Goal: Task Accomplishment & Management: Use online tool/utility

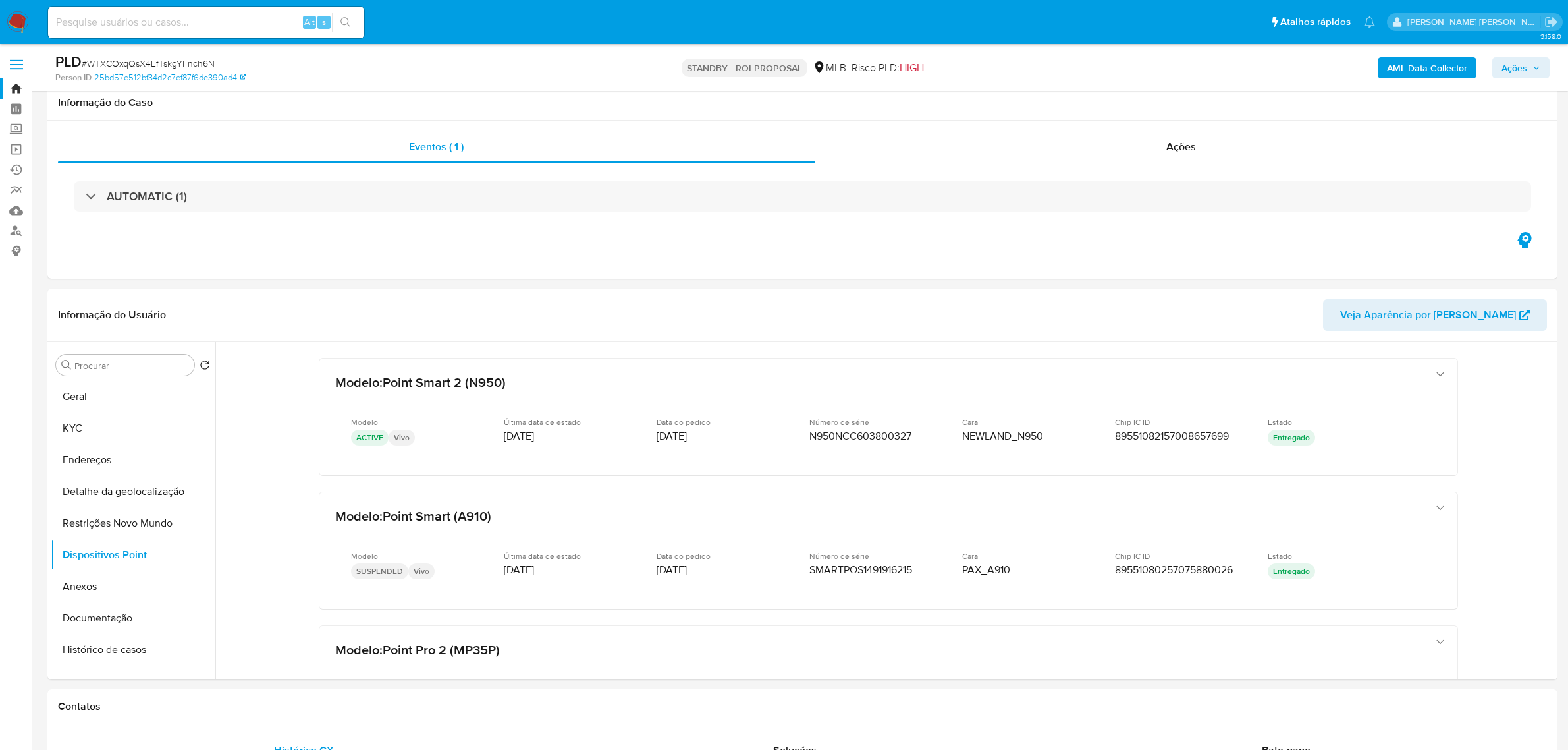
select select "10"
drag, startPoint x: 0, startPoint y: 0, endPoint x: 228, endPoint y: 31, distance: 230.1
click at [228, 31] on div "Alt s" at bounding box center [205, 22] width 316 height 32
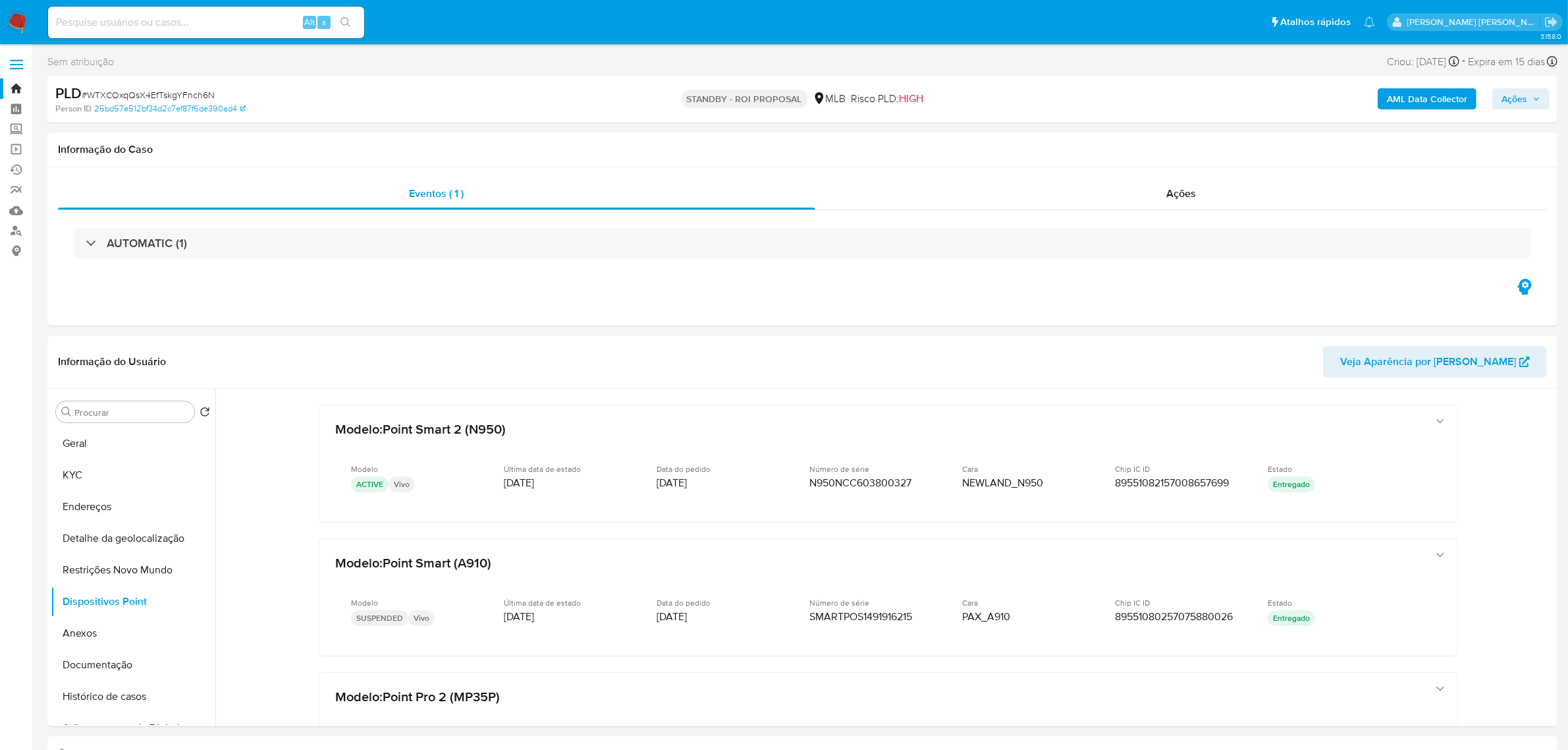
click at [18, 60] on span at bounding box center [17, 60] width 13 height 2
click at [0, 0] on input "checkbox" at bounding box center [0, 0] width 0 height 0
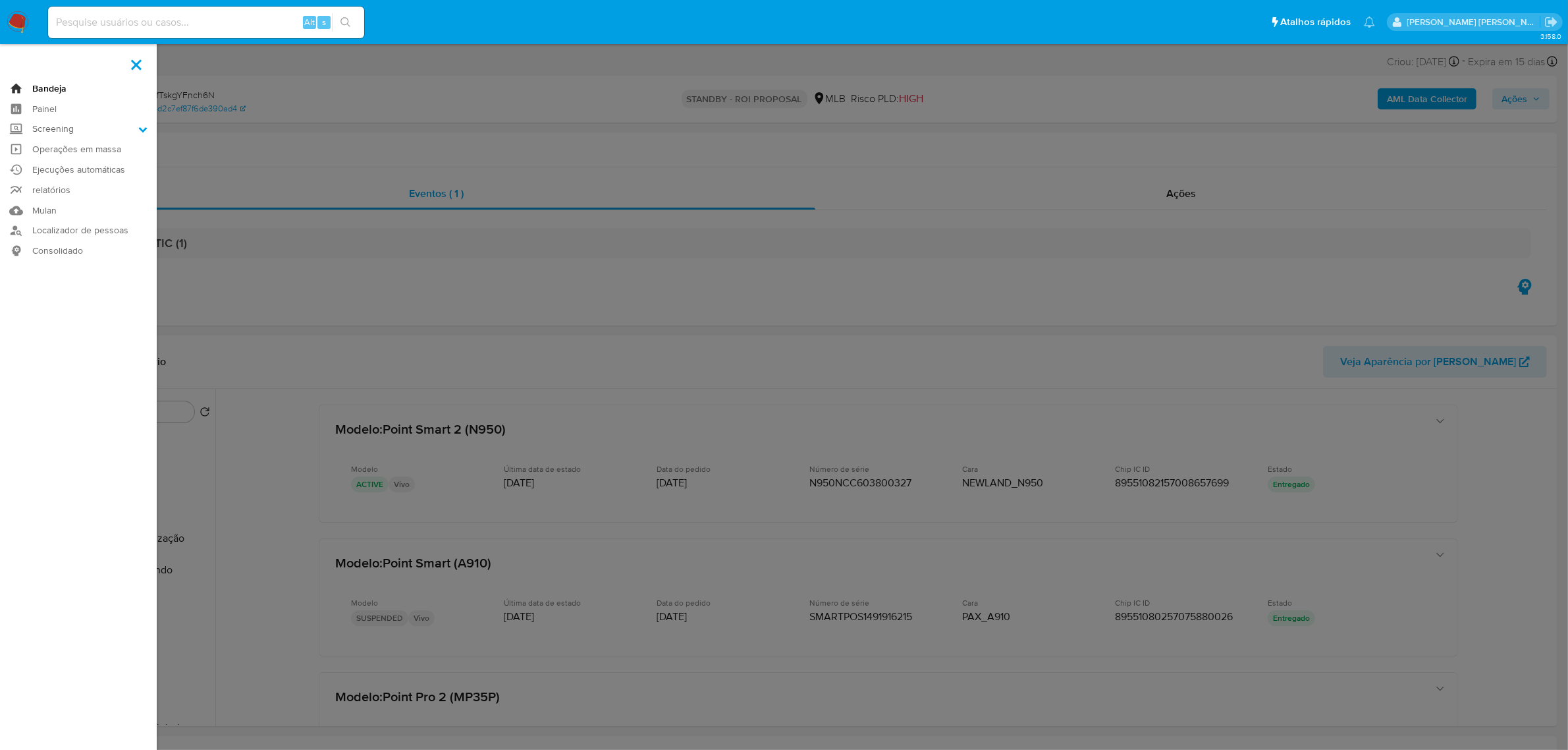
click at [43, 85] on link "Bandeja" at bounding box center [78, 88] width 157 height 20
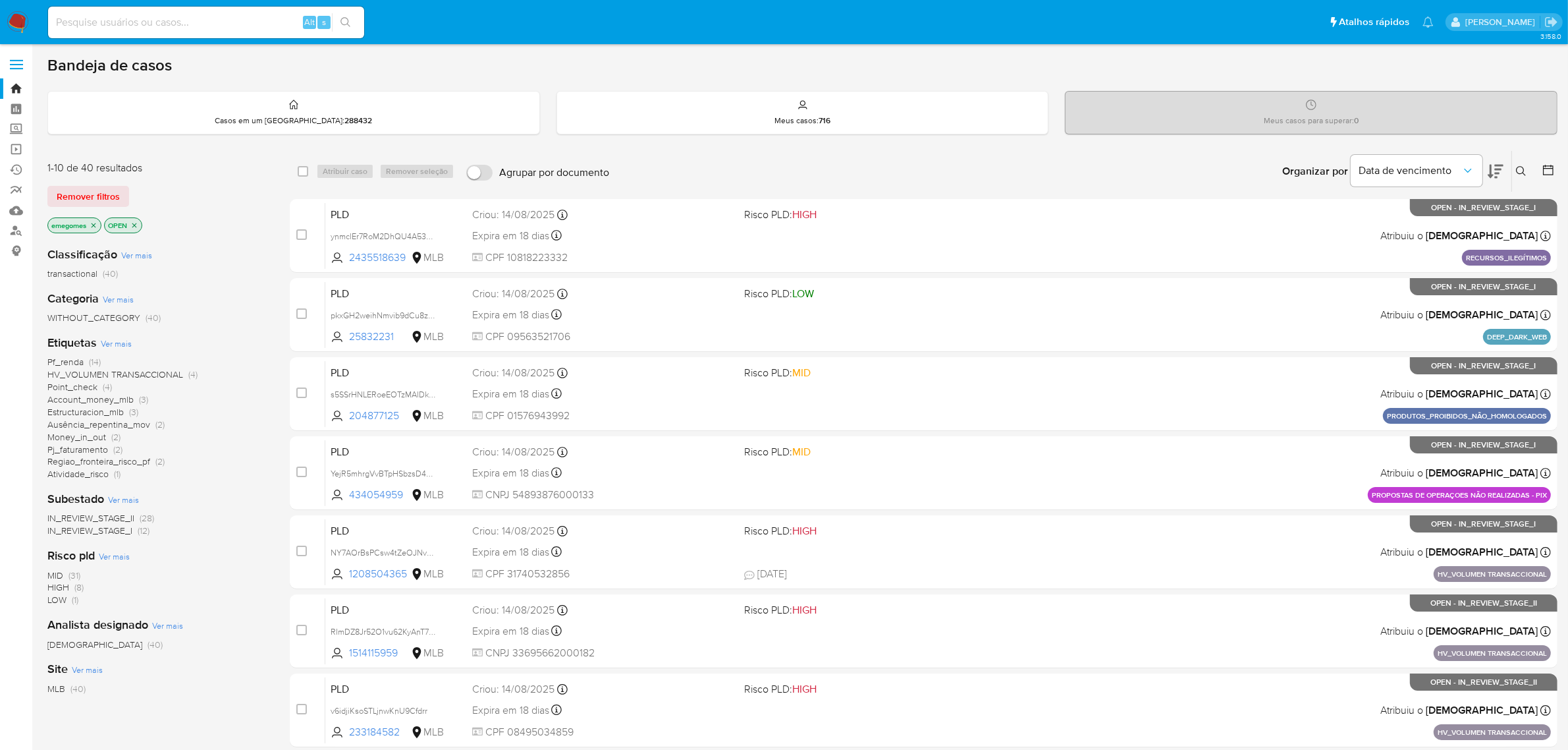
click at [1522, 169] on icon at bounding box center [1521, 171] width 11 height 11
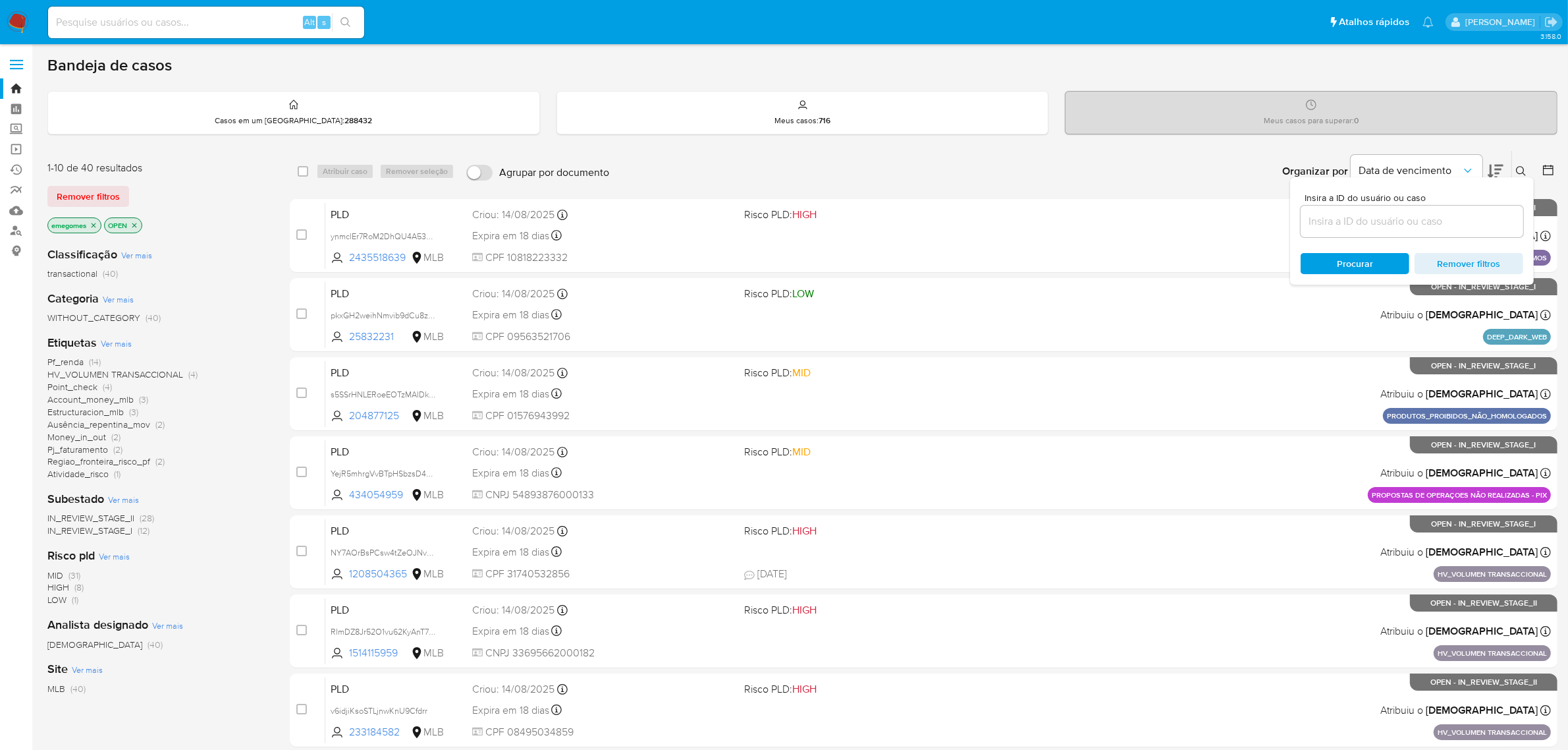
click at [1377, 222] on input at bounding box center [1412, 222] width 223 height 17
type input "ijBFhTomqcZh76U3Lvz3Gr6j"
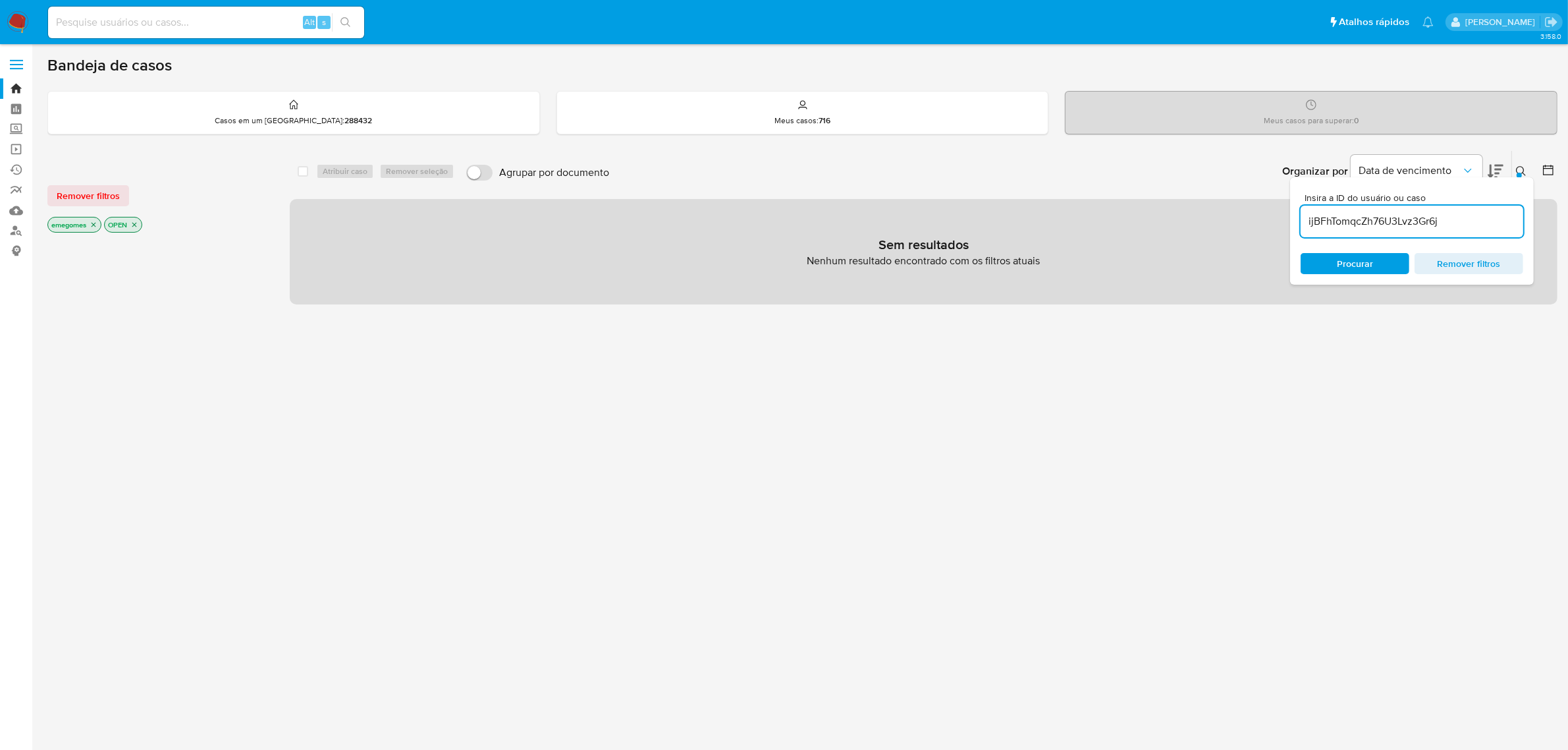
click at [93, 223] on icon "close-filter" at bounding box center [94, 225] width 4 height 4
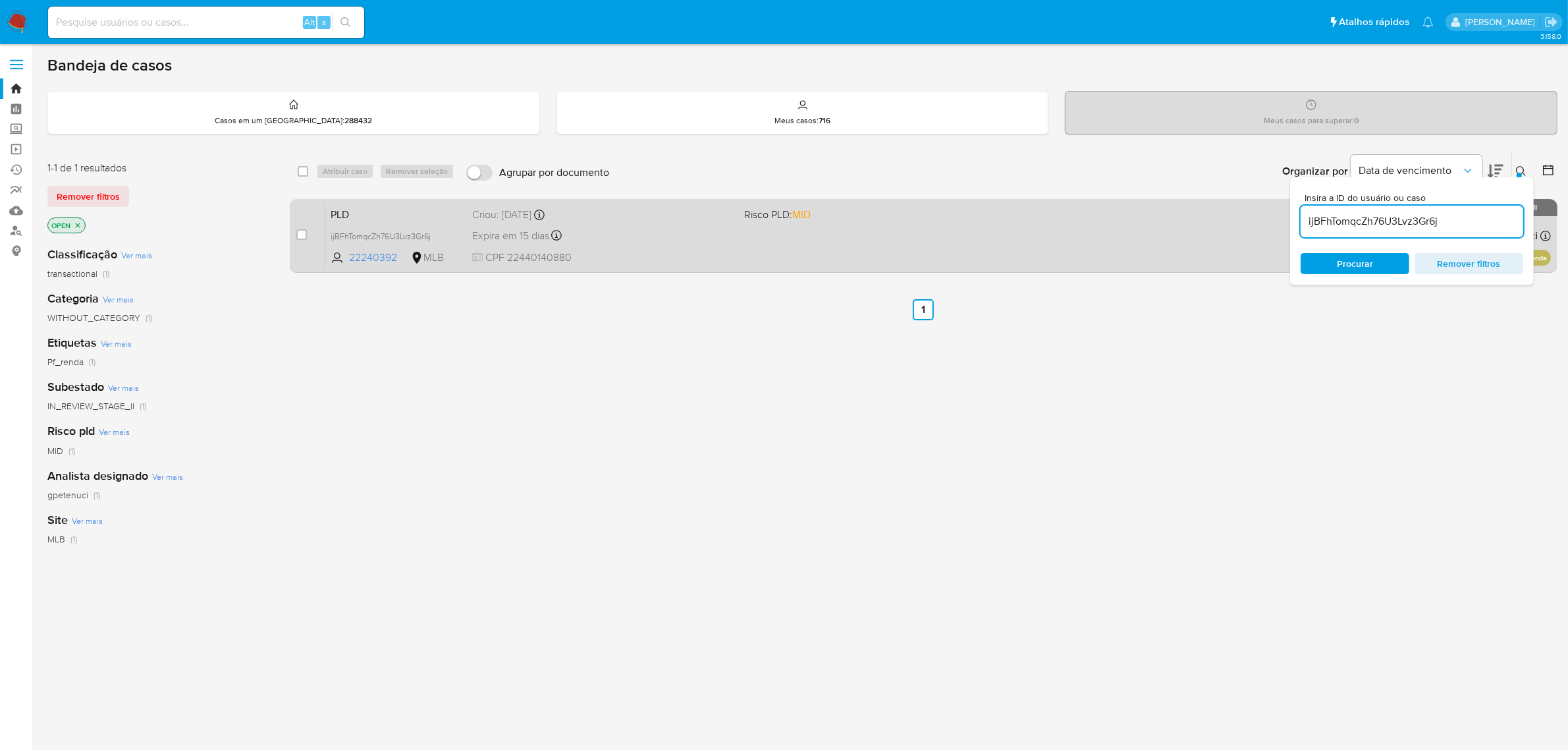
click at [305, 239] on div "case-item-checkbox" at bounding box center [302, 235] width 11 height 13
click at [306, 232] on input "checkbox" at bounding box center [302, 235] width 11 height 11
checkbox input "true"
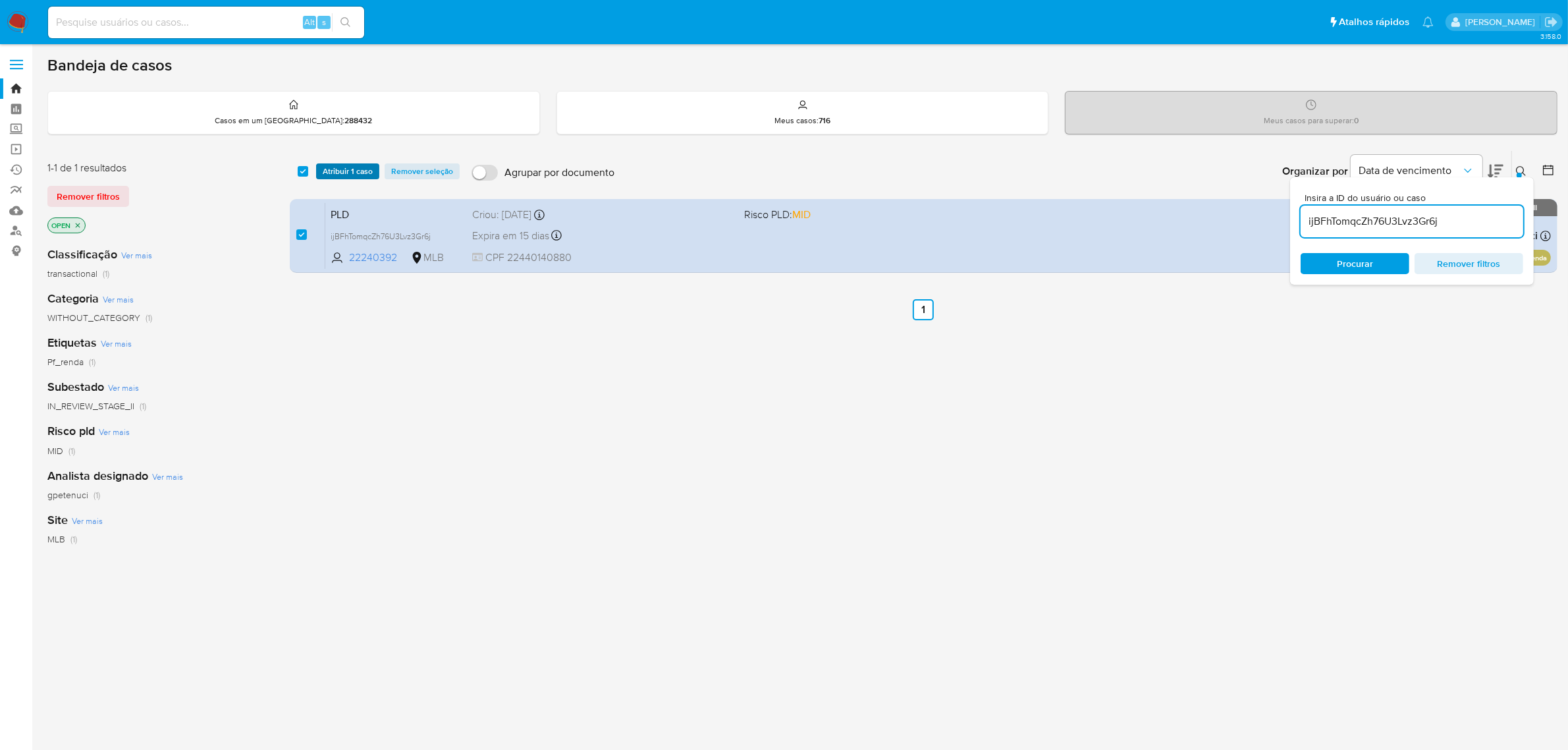
click at [355, 175] on span "Atribuir 1 caso" at bounding box center [347, 172] width 50 height 13
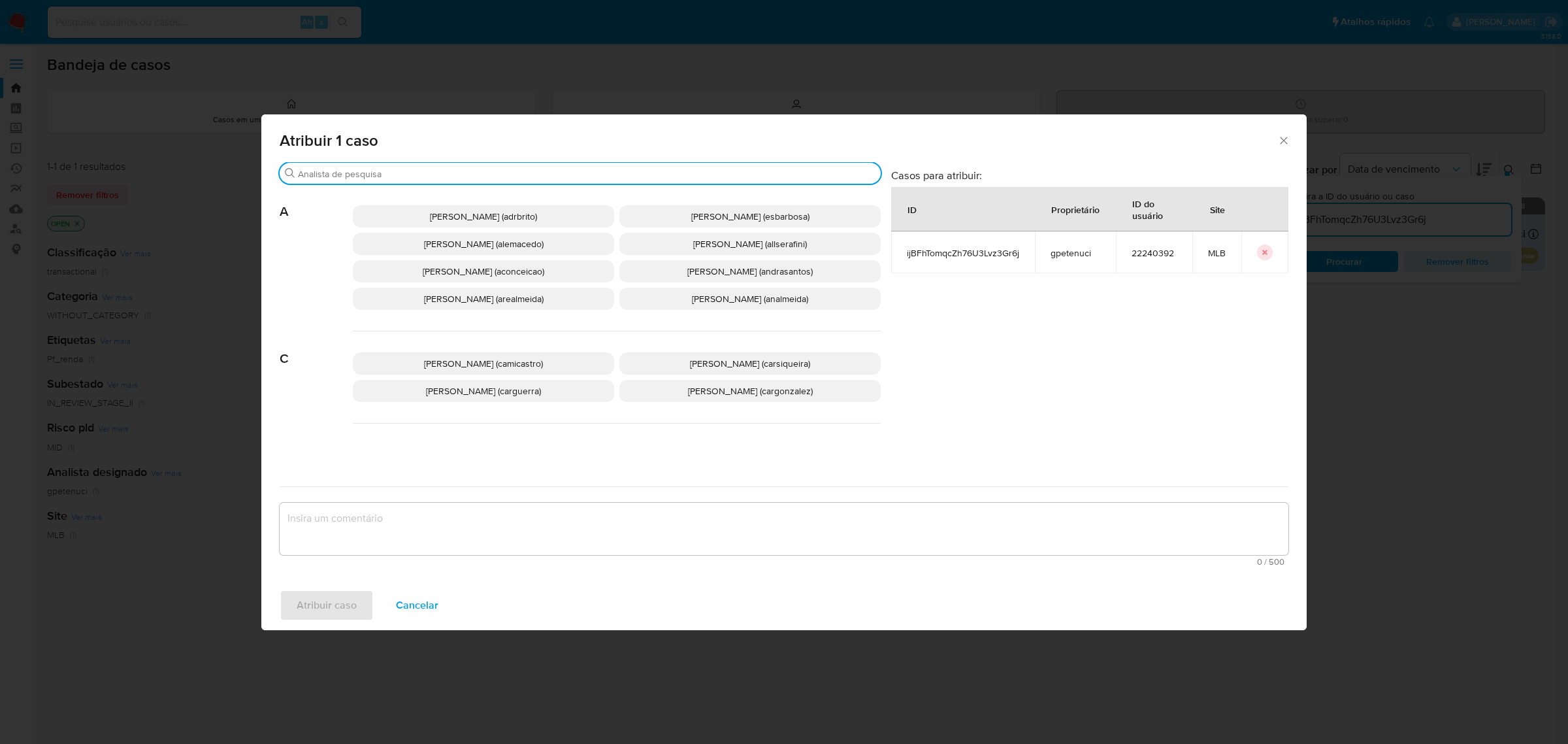
click at [369, 177] on input "Procurar" at bounding box center [587, 174] width 578 height 11
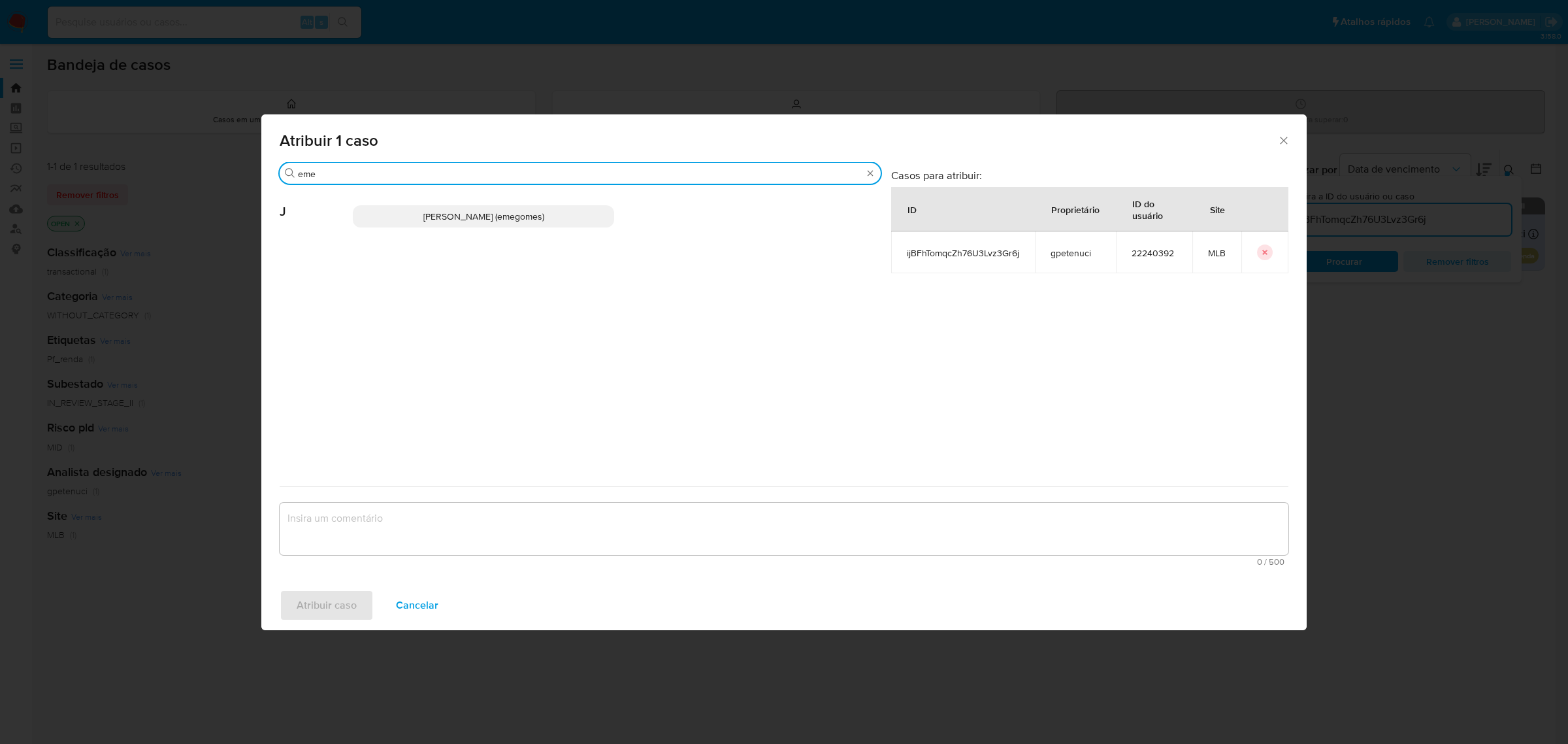
type input "eme"
click at [379, 221] on p "Jose Emerson Gomes Pereira (emegomes)" at bounding box center [483, 216] width 261 height 22
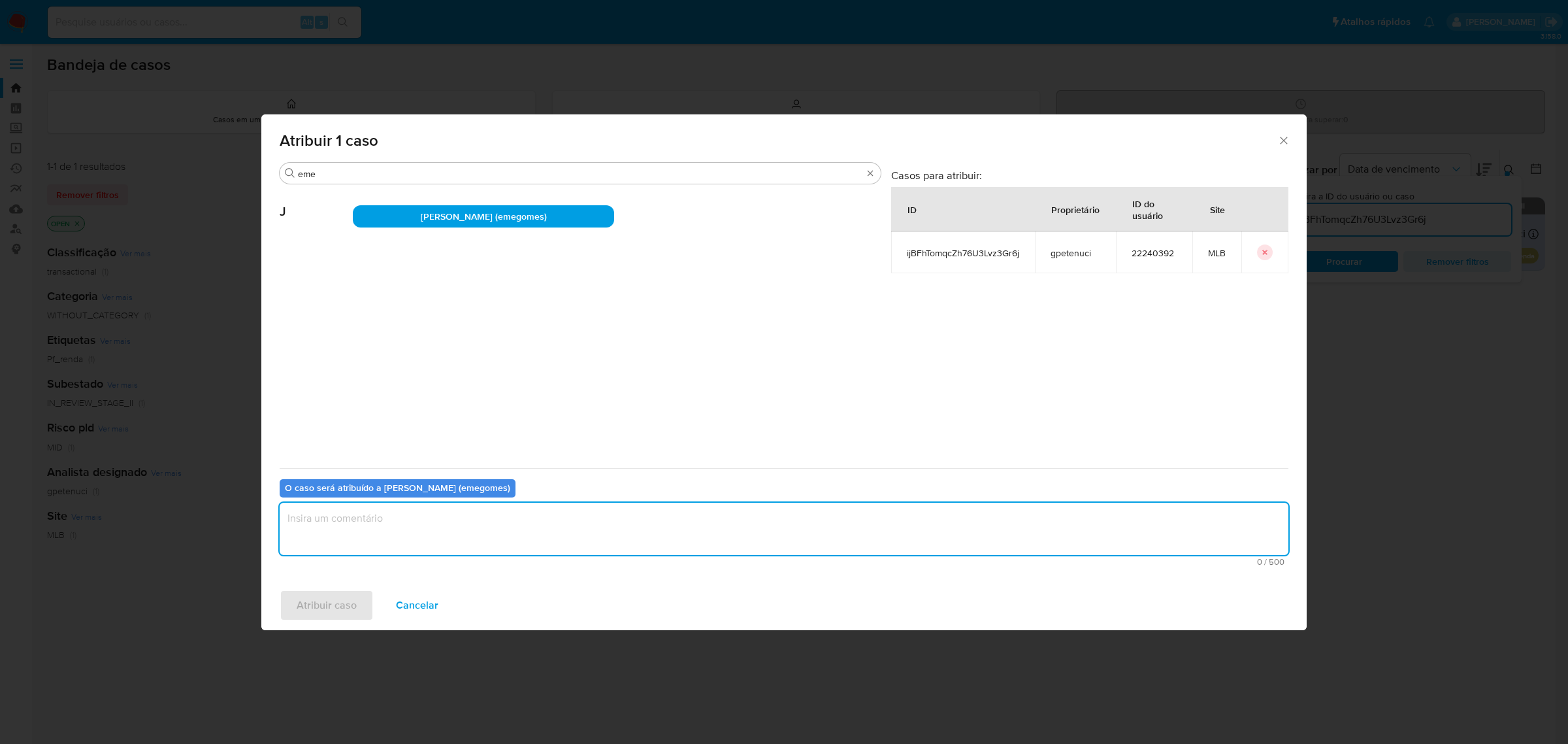
click at [391, 529] on textarea "assign-modal" at bounding box center [784, 529] width 1009 height 52
type textarea "."
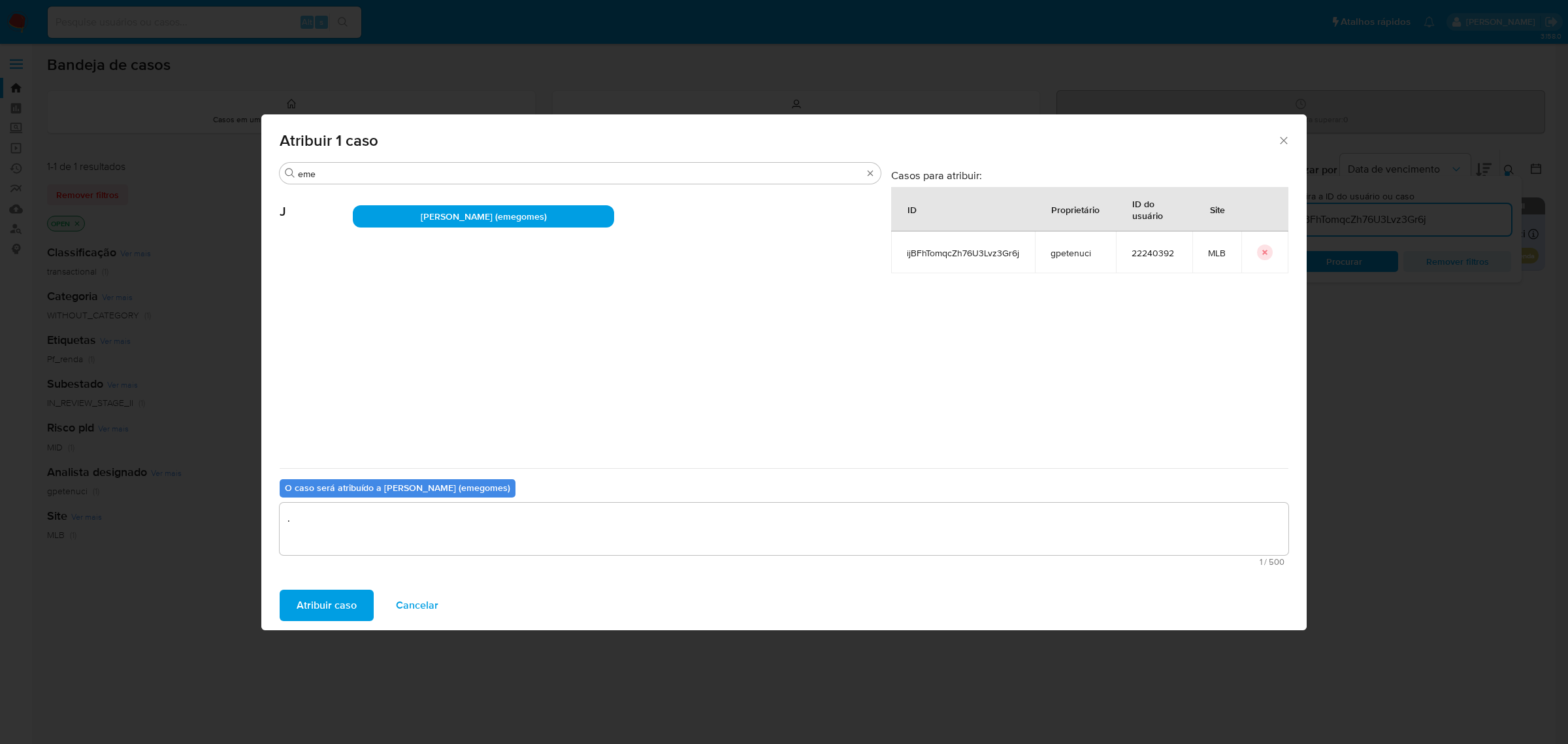
click at [340, 603] on span "Atribuir caso" at bounding box center [327, 605] width 60 height 29
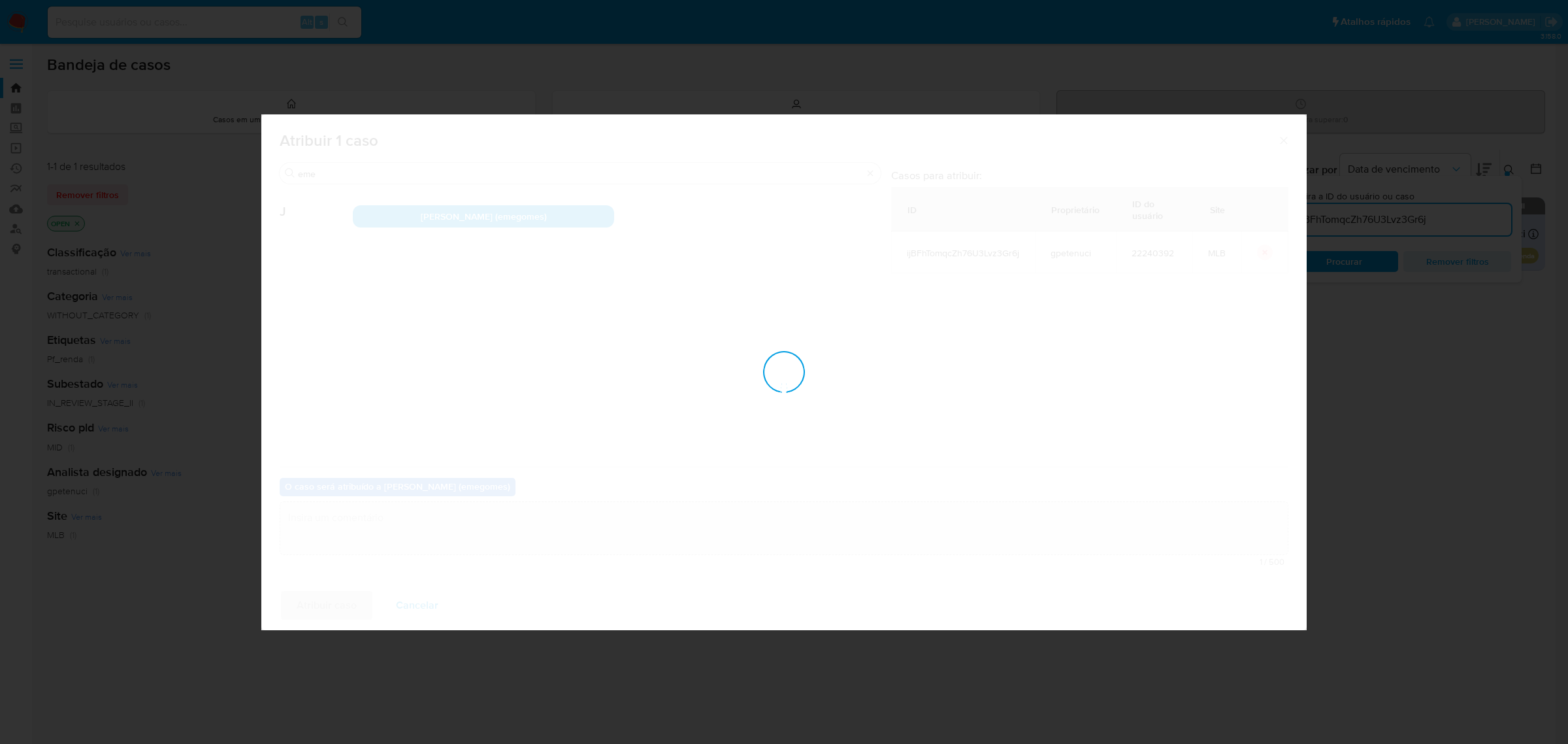
checkbox input "false"
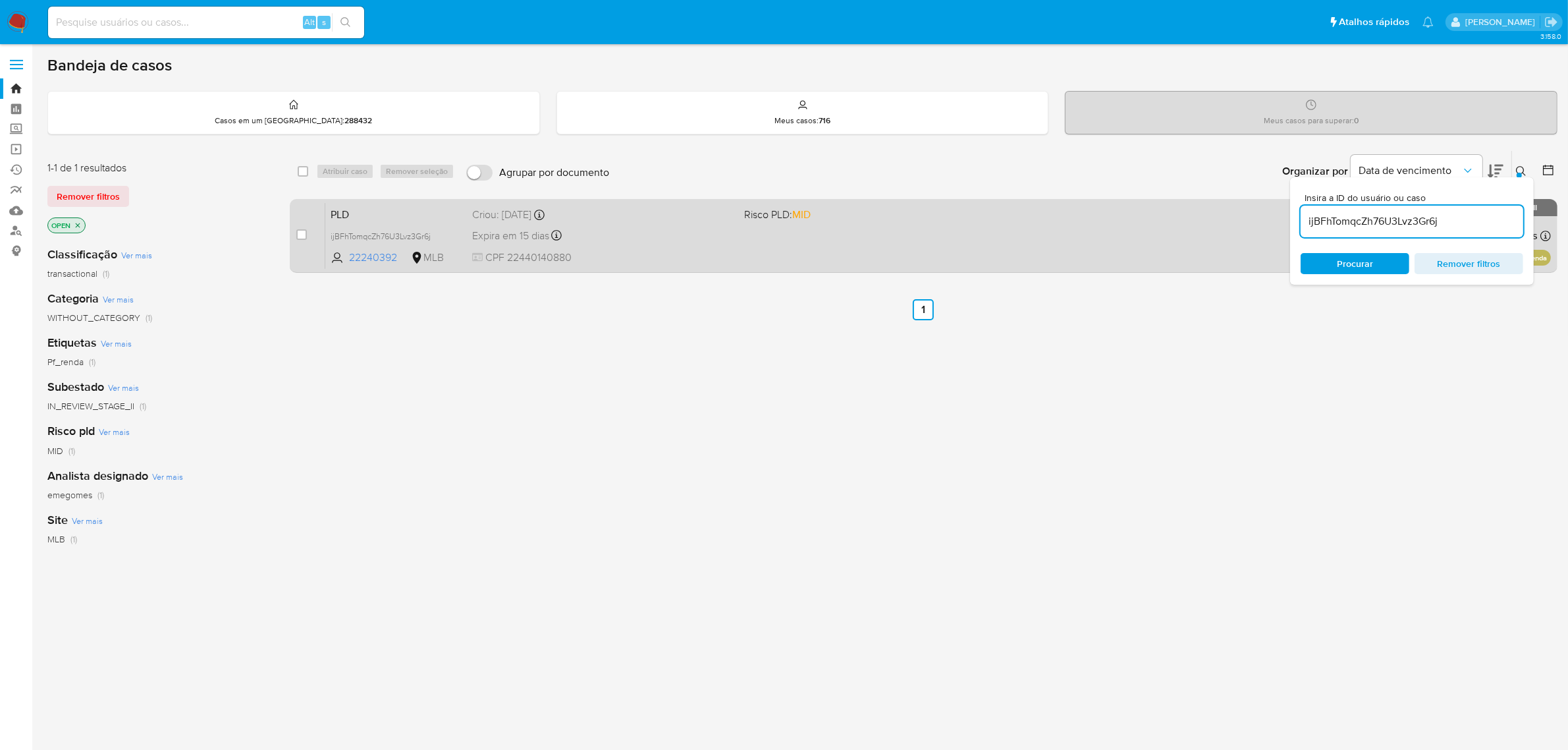
click at [699, 232] on div "Expira em 15 dias Expira em 26/09/2025 00:14:12" at bounding box center [603, 235] width 262 height 18
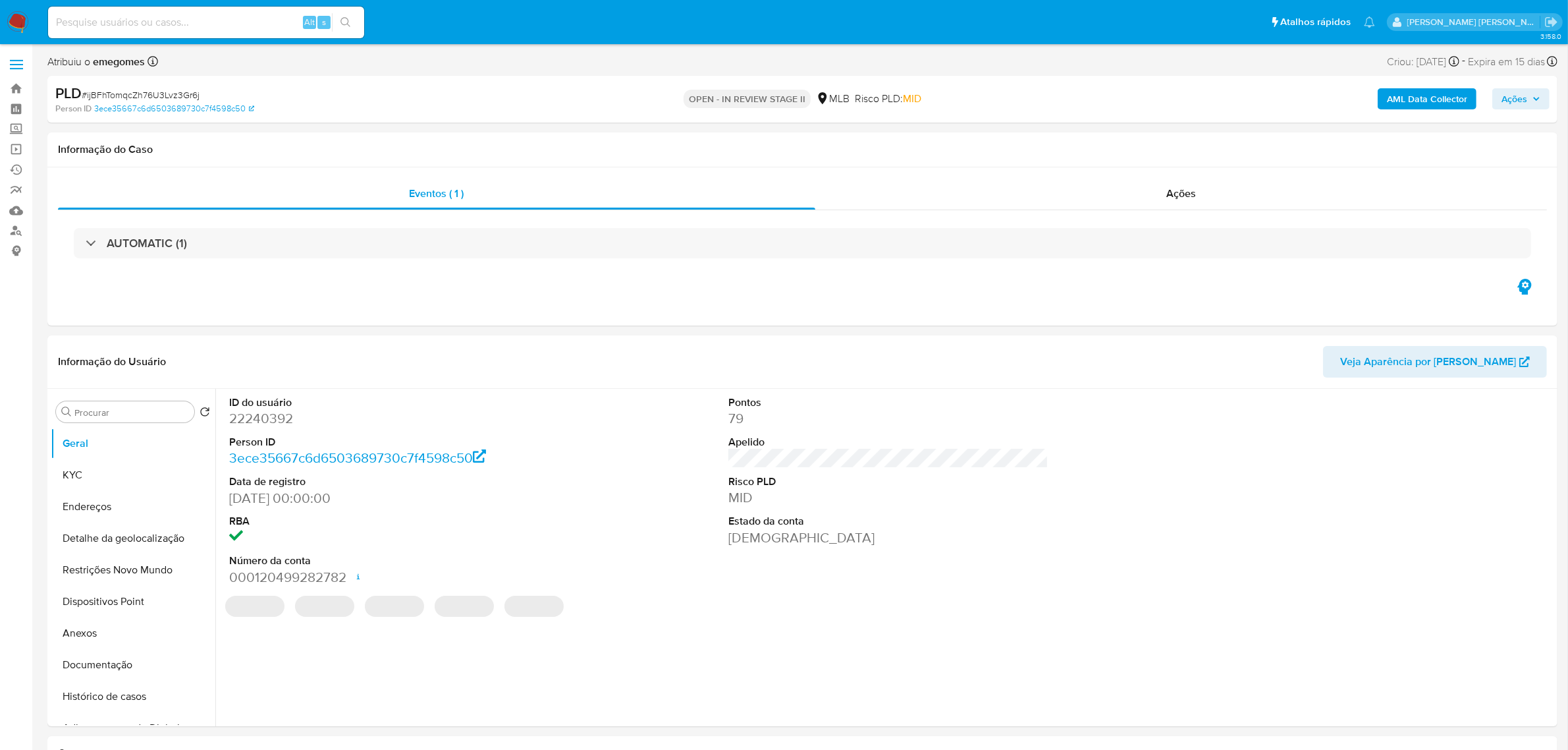
select select "10"
click at [1431, 96] on b "AML Data Collector" at bounding box center [1427, 98] width 80 height 21
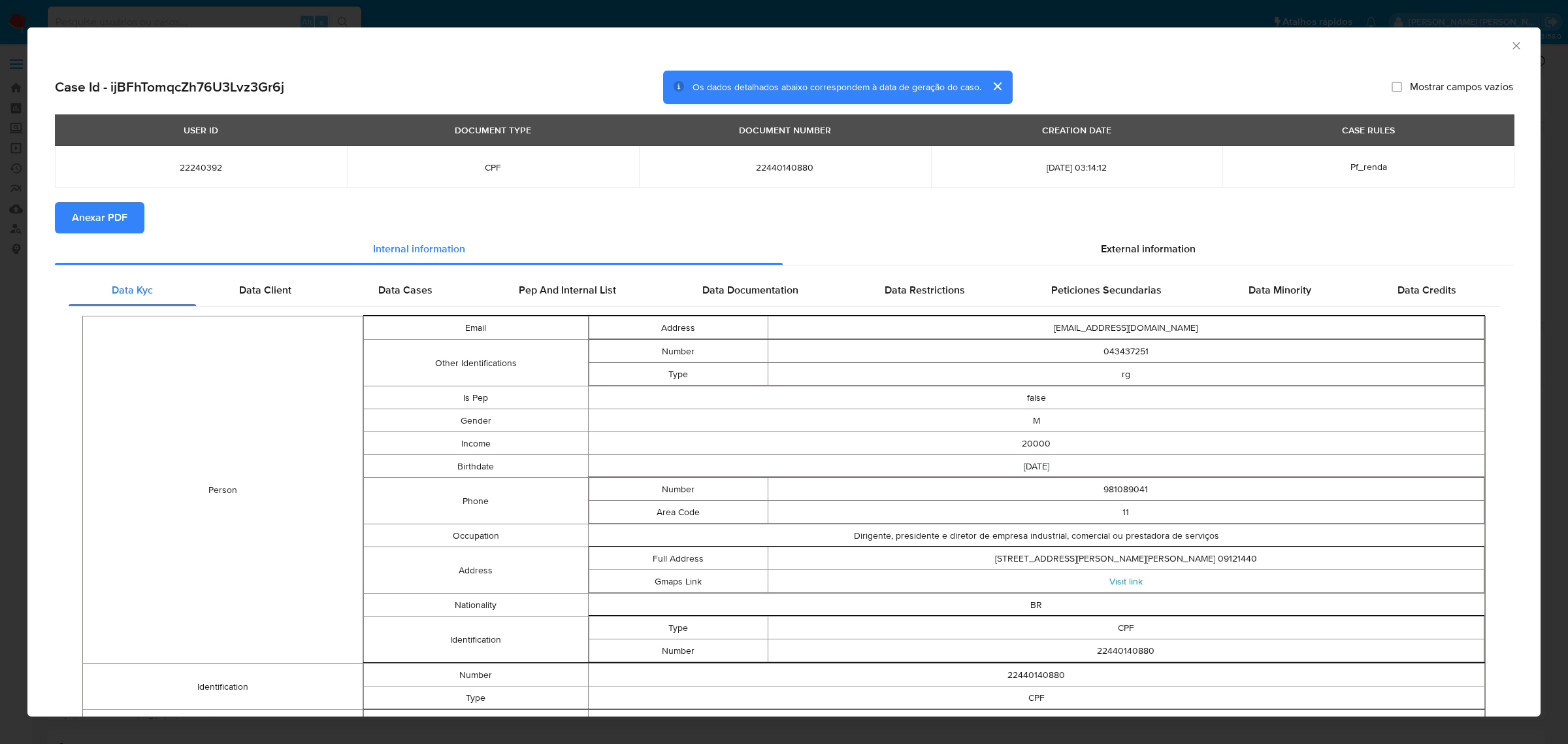
click at [102, 216] on span "Anexar PDF" at bounding box center [99, 218] width 55 height 29
click at [1510, 47] on icon "Fechar a janela" at bounding box center [1516, 46] width 13 height 13
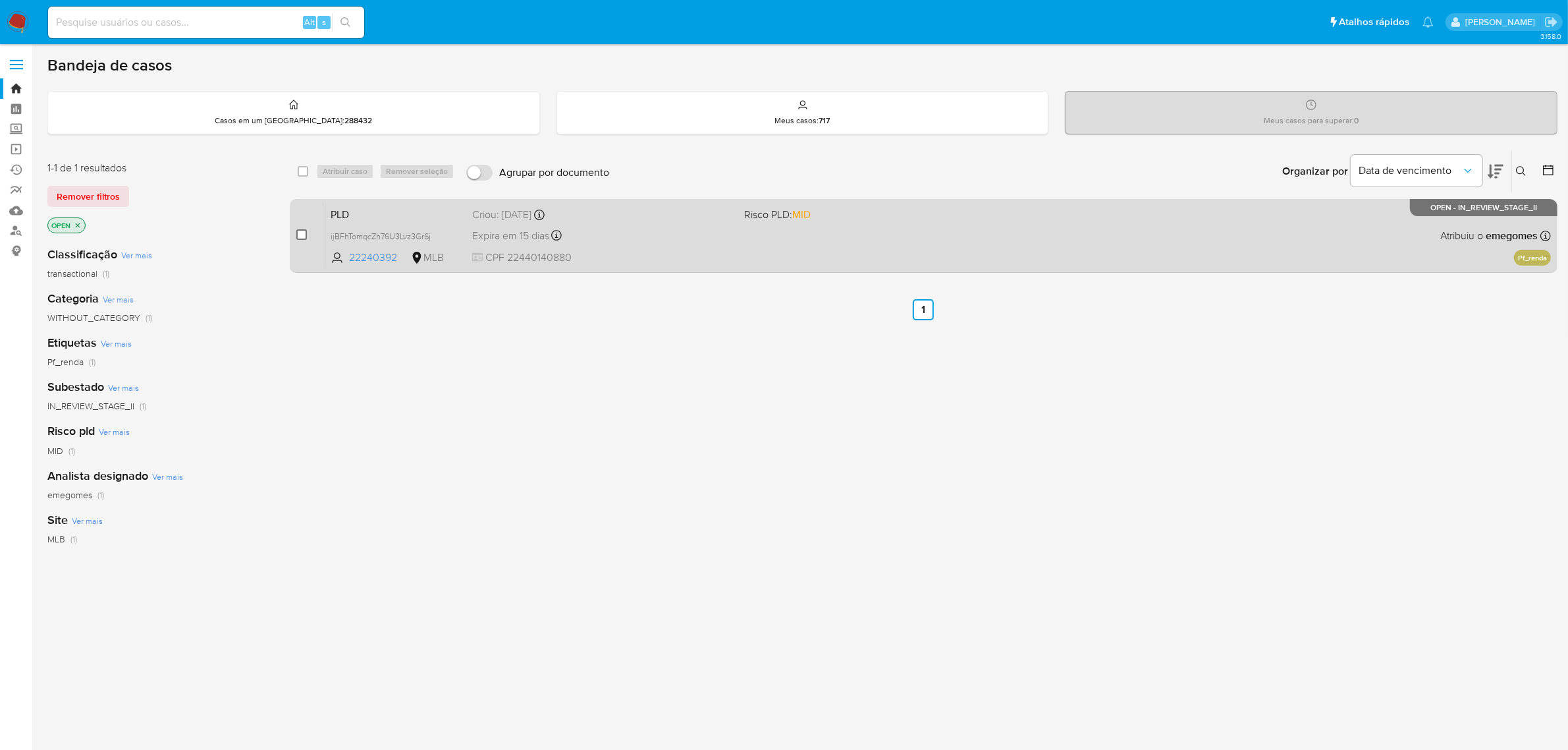
click at [300, 235] on input "checkbox" at bounding box center [302, 235] width 11 height 11
checkbox input "true"
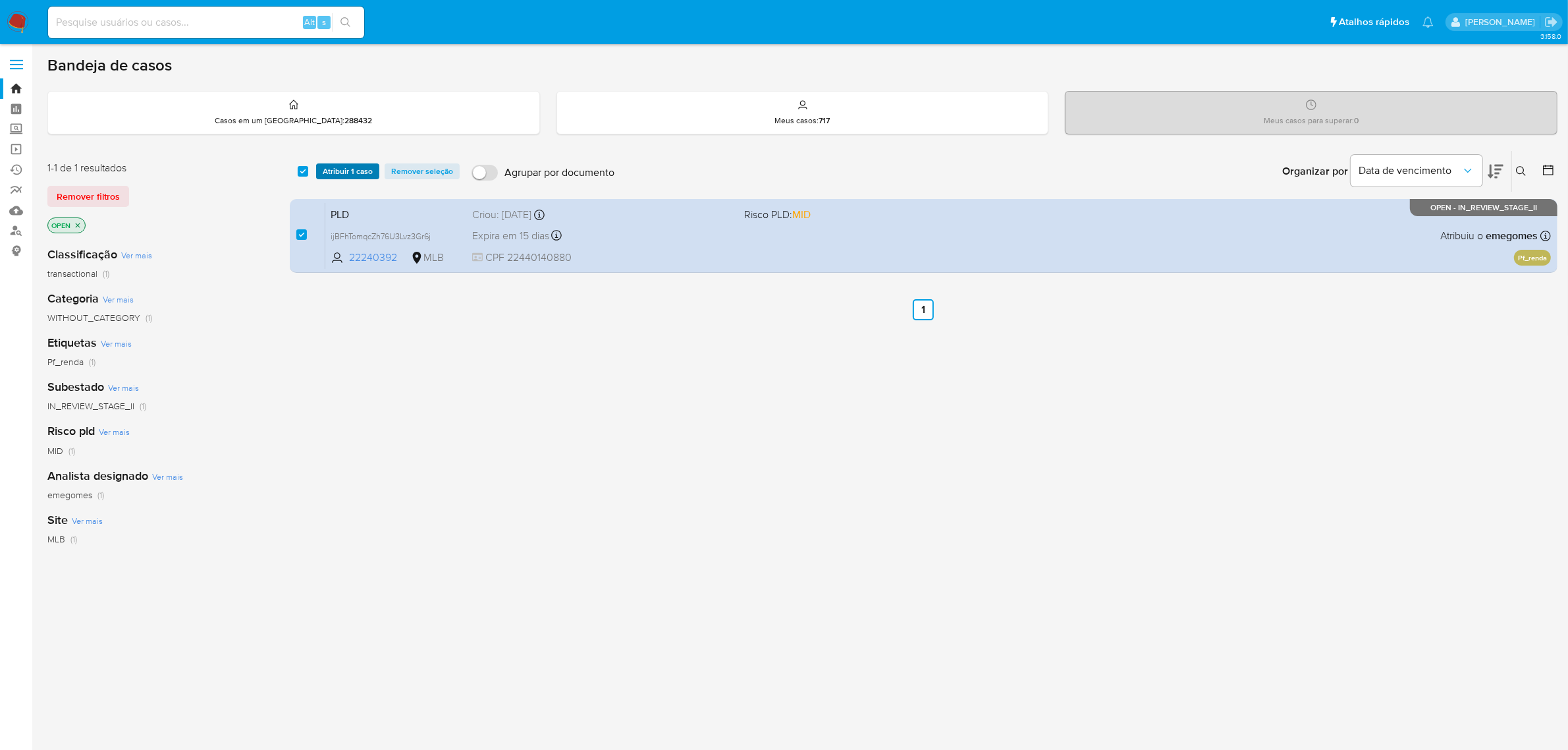
click at [359, 172] on span "Atribuir 1 caso" at bounding box center [347, 172] width 50 height 13
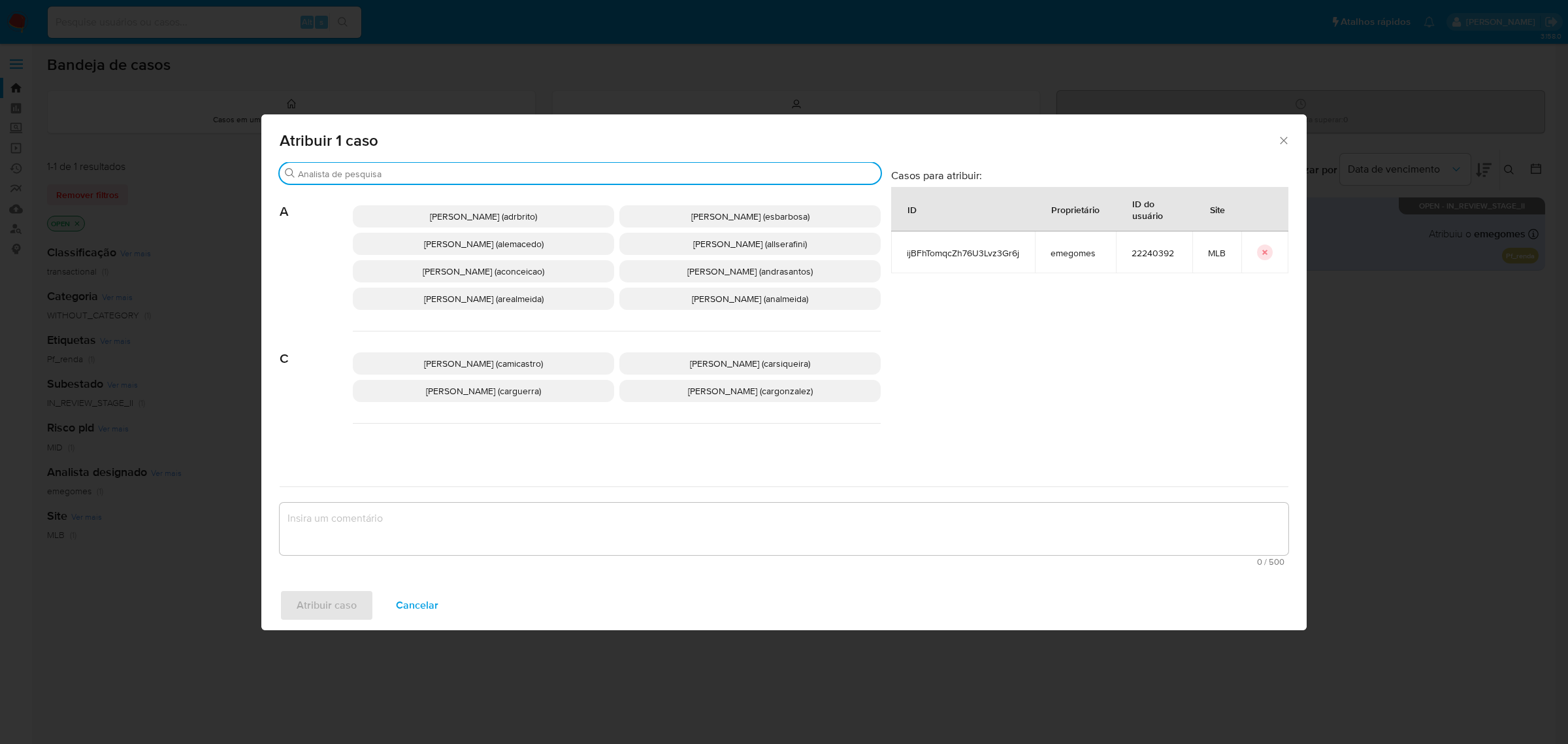
click at [513, 177] on input "Procurar" at bounding box center [587, 174] width 578 height 11
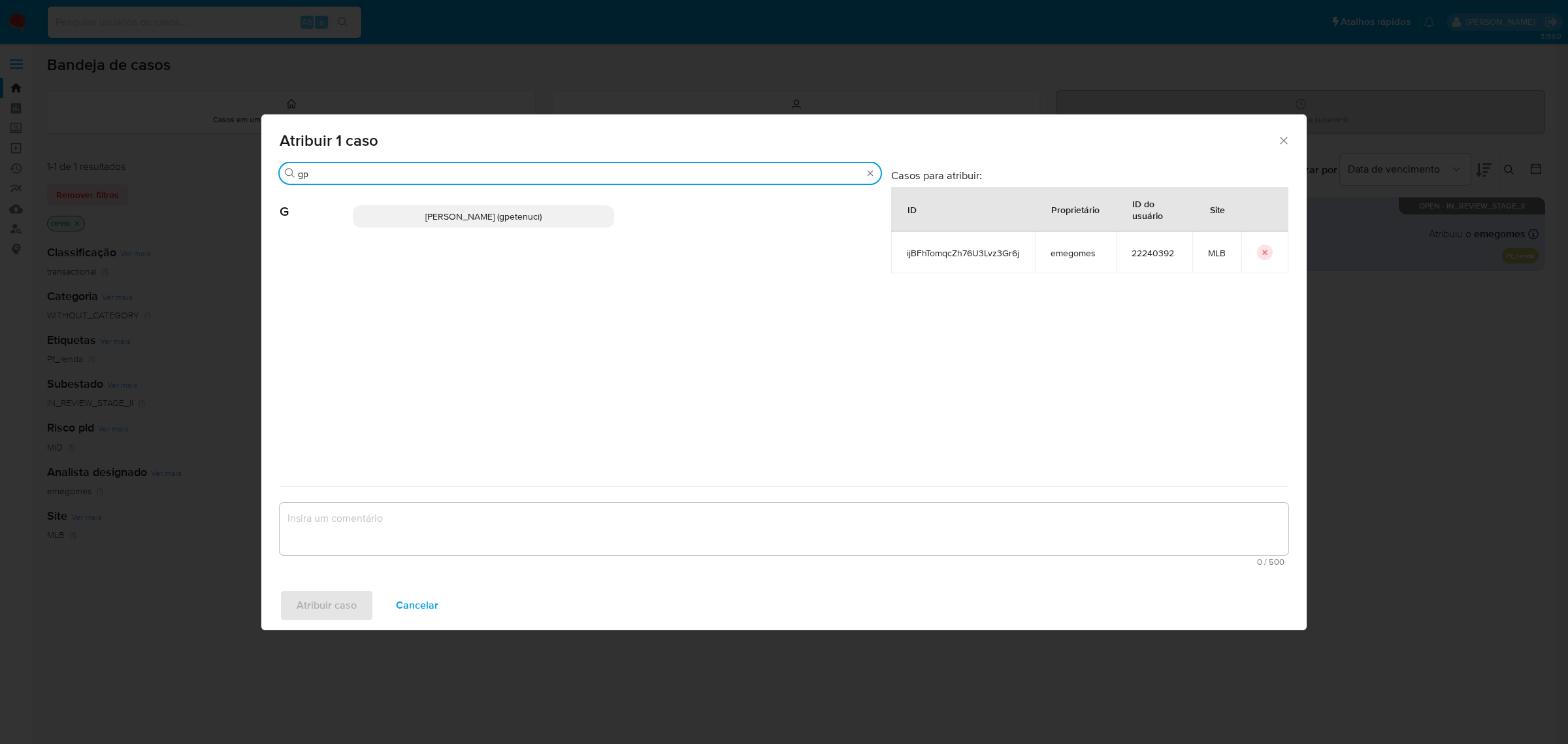
type input "gp"
click at [500, 215] on span "Giovanna Petenuci Freitas (gpetenuci)" at bounding box center [483, 216] width 116 height 13
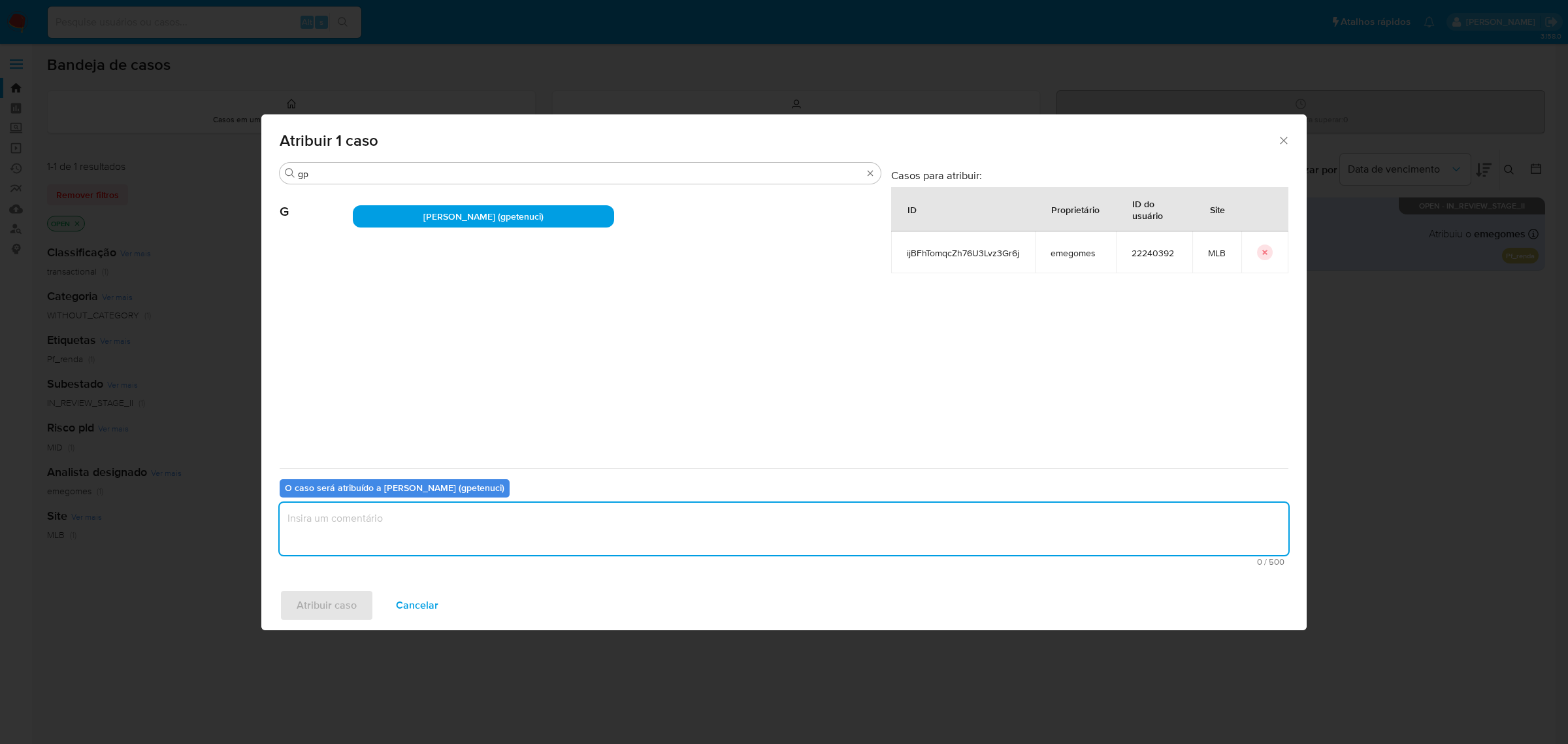
click at [416, 527] on textarea "assign-modal" at bounding box center [784, 529] width 1009 height 52
type textarea "."
click at [334, 605] on span "Atribuir caso" at bounding box center [327, 605] width 60 height 29
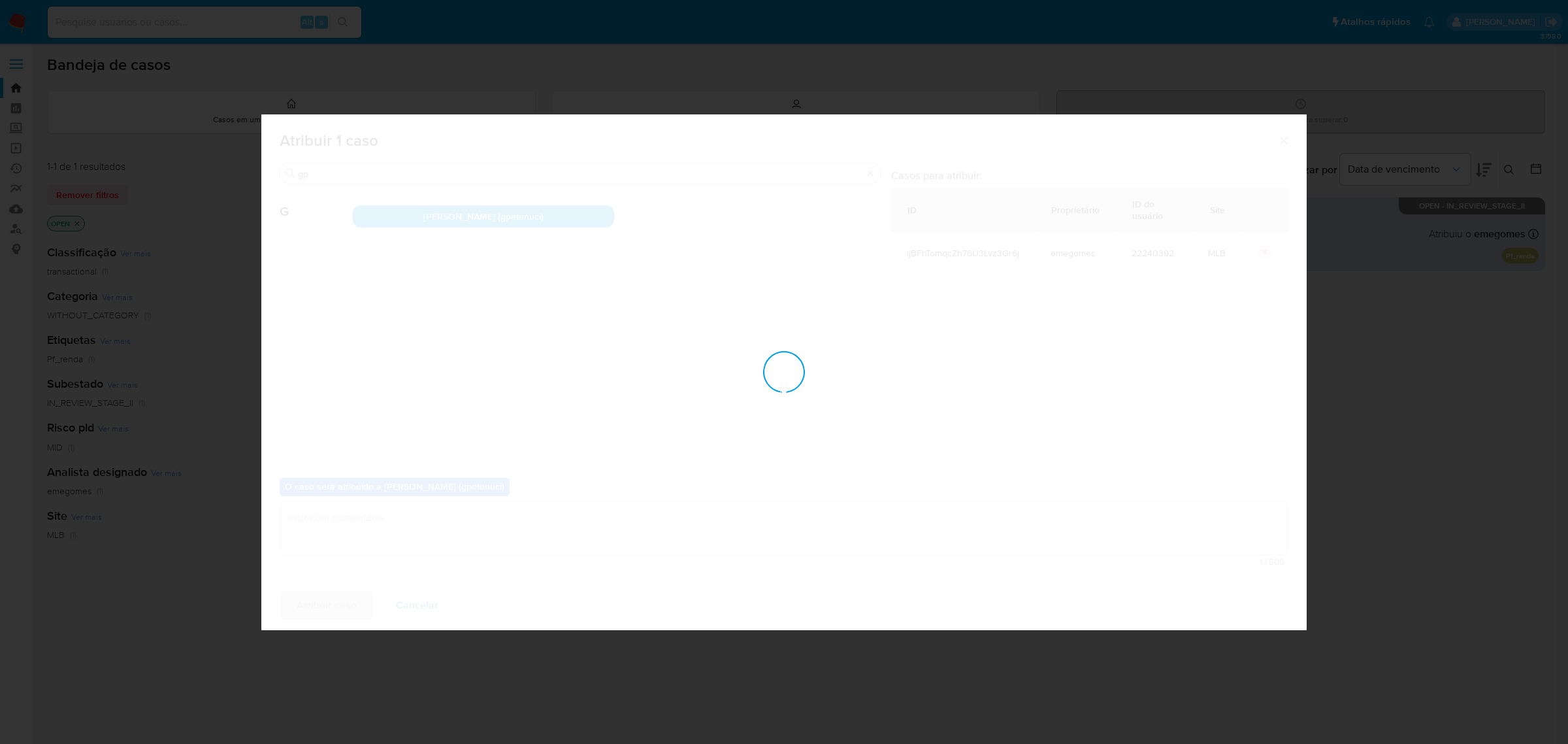
checkbox input "false"
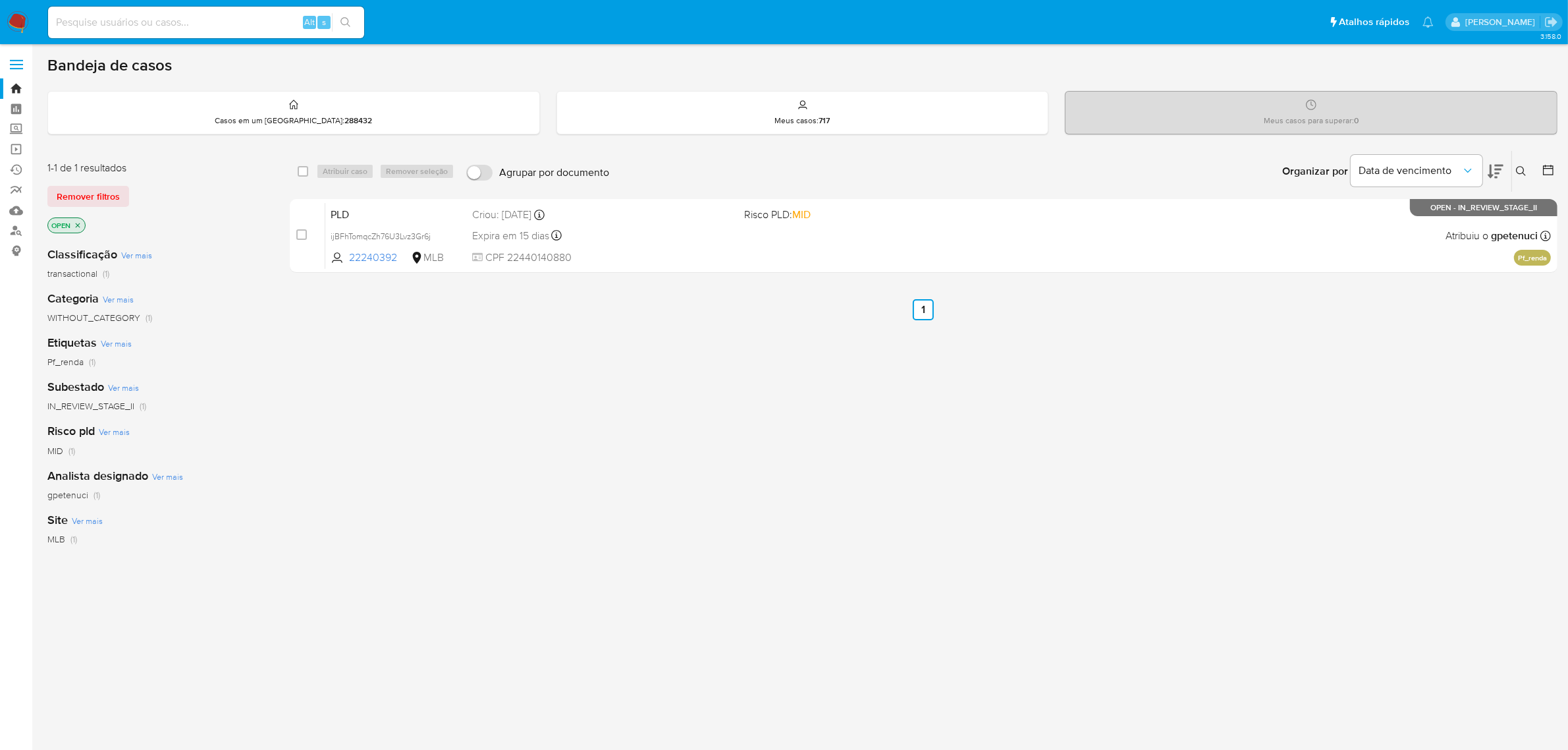
click at [1517, 164] on button at bounding box center [1523, 172] width 22 height 16
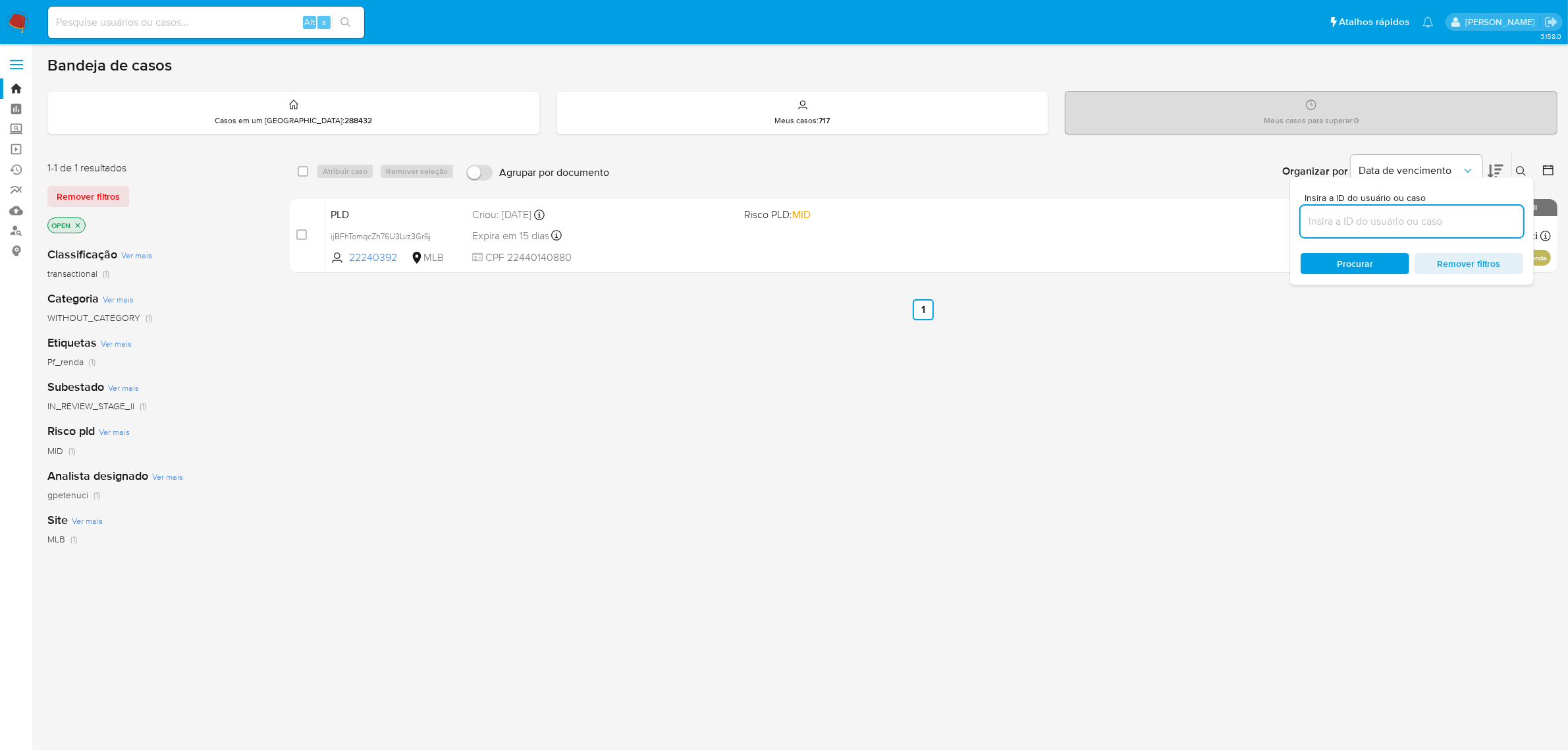
click at [1355, 224] on input at bounding box center [1412, 222] width 223 height 17
type input "uCh57o9wMBxsHX1RNvbSy4wJ"
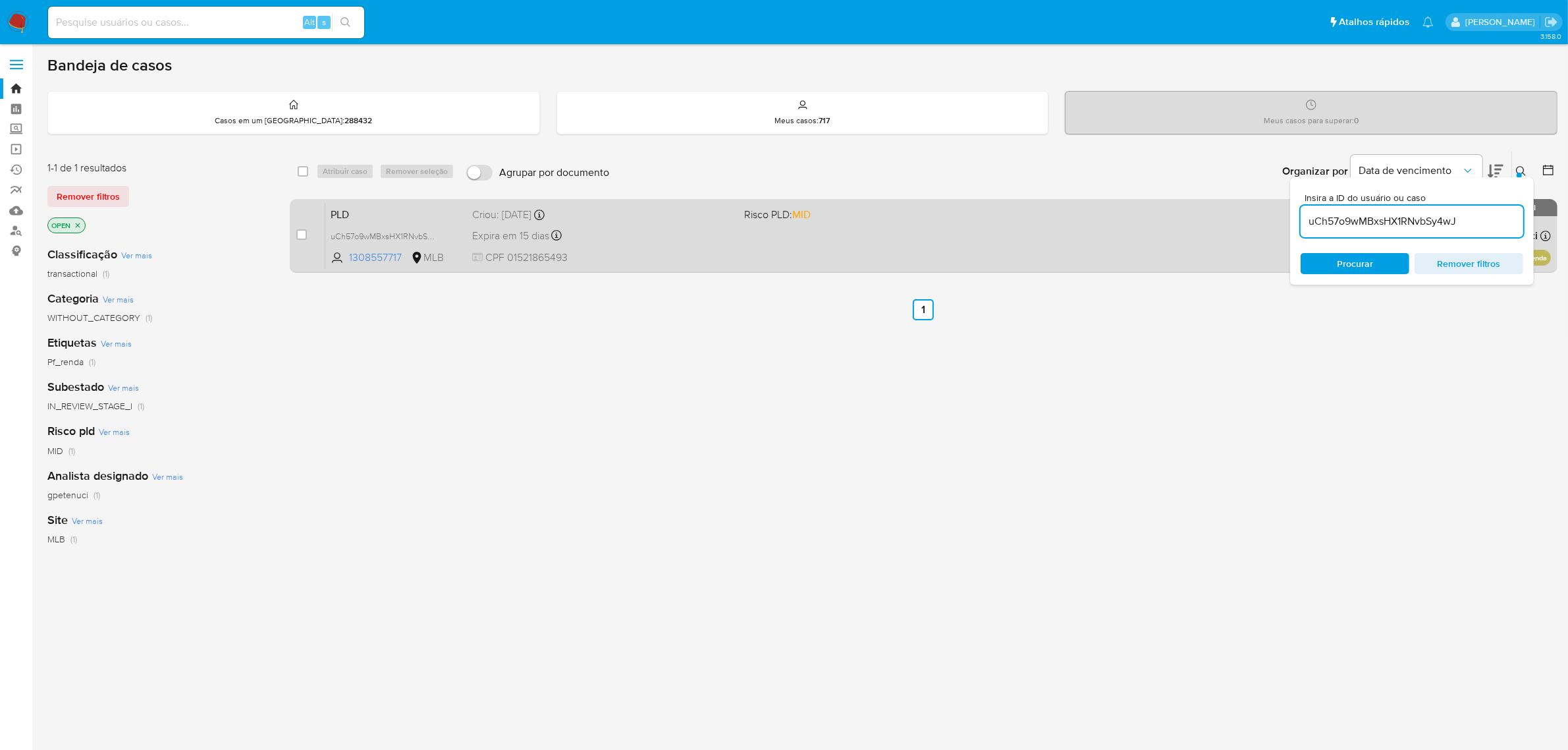
click at [297, 238] on span at bounding box center [302, 235] width 11 height 11
click at [304, 235] on input "checkbox" at bounding box center [302, 235] width 11 height 11
checkbox input "true"
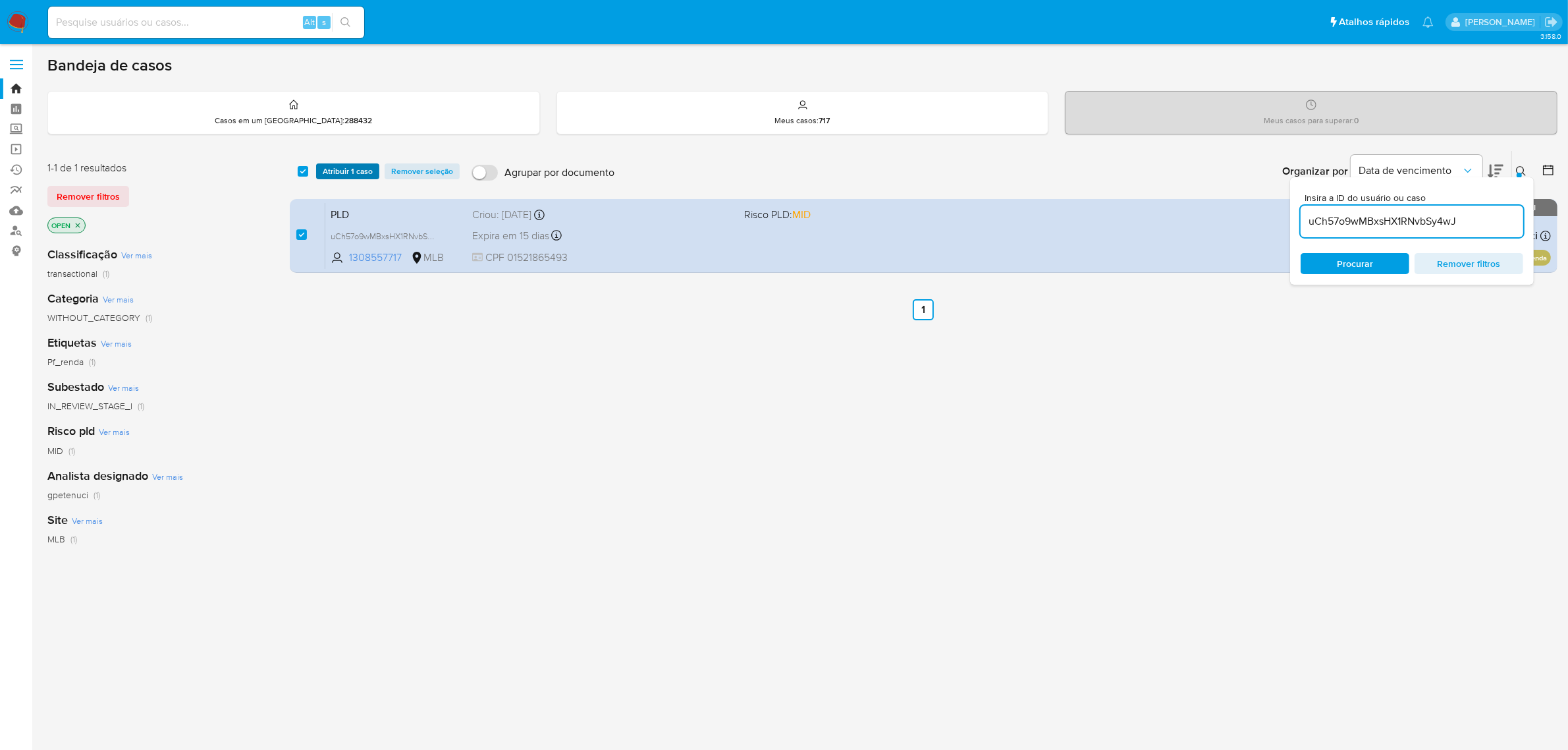
click at [339, 172] on span "Atribuir 1 caso" at bounding box center [347, 172] width 50 height 13
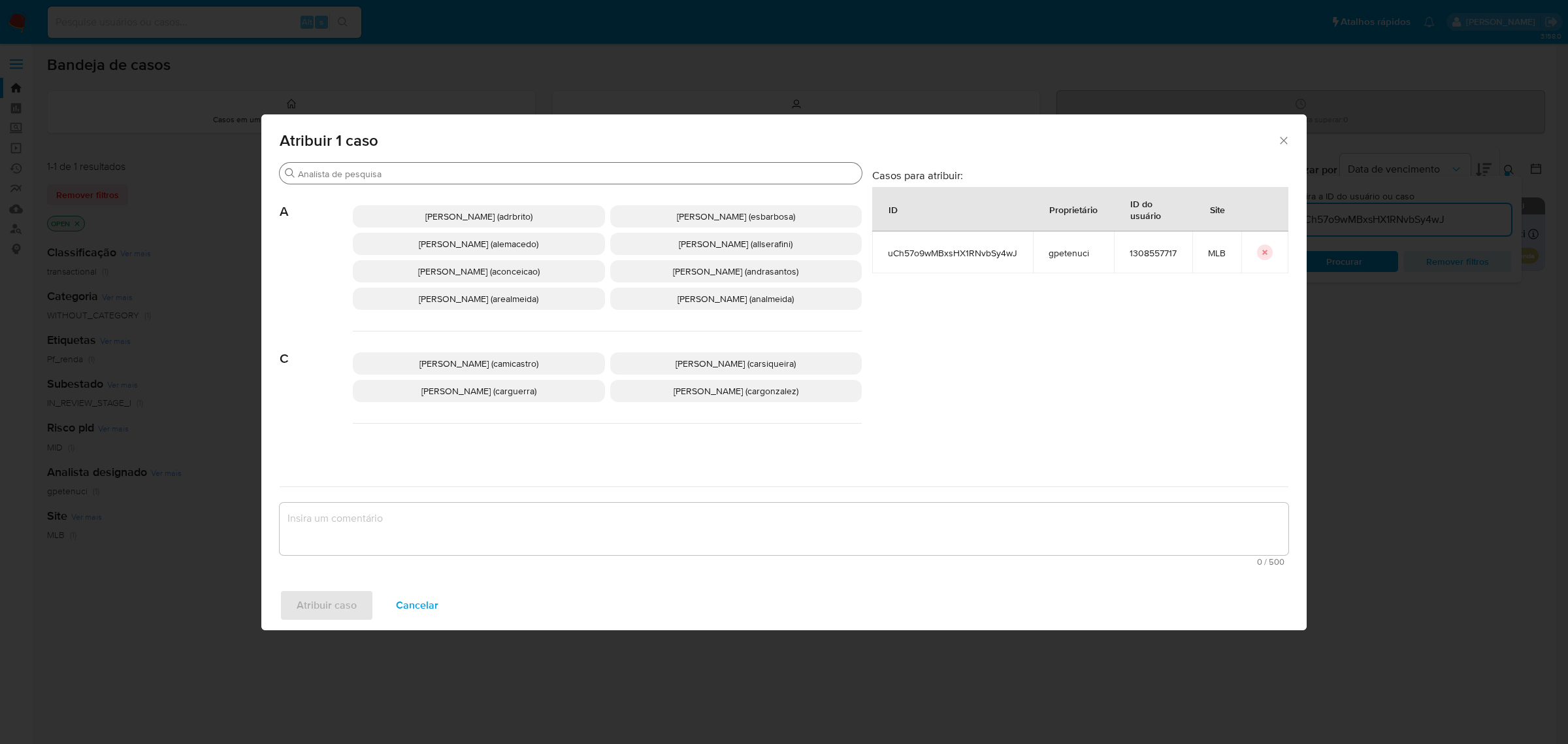
click at [363, 181] on div "Procurar" at bounding box center [571, 173] width 582 height 21
click at [369, 175] on input "Procurar" at bounding box center [577, 174] width 559 height 11
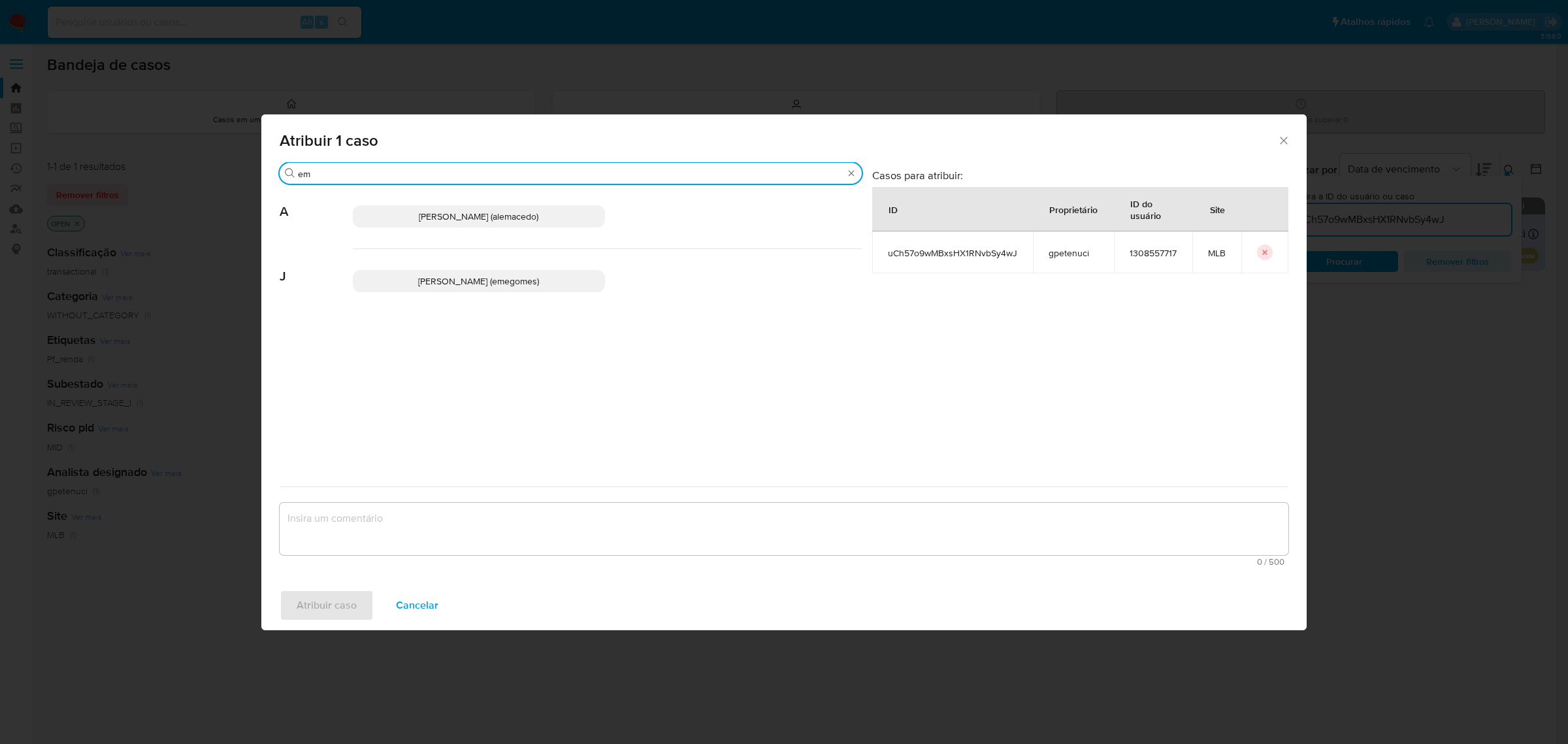
type input "em"
click at [449, 282] on span "Jose Emerson Gomes Pereira (emegomes)" at bounding box center [478, 281] width 121 height 13
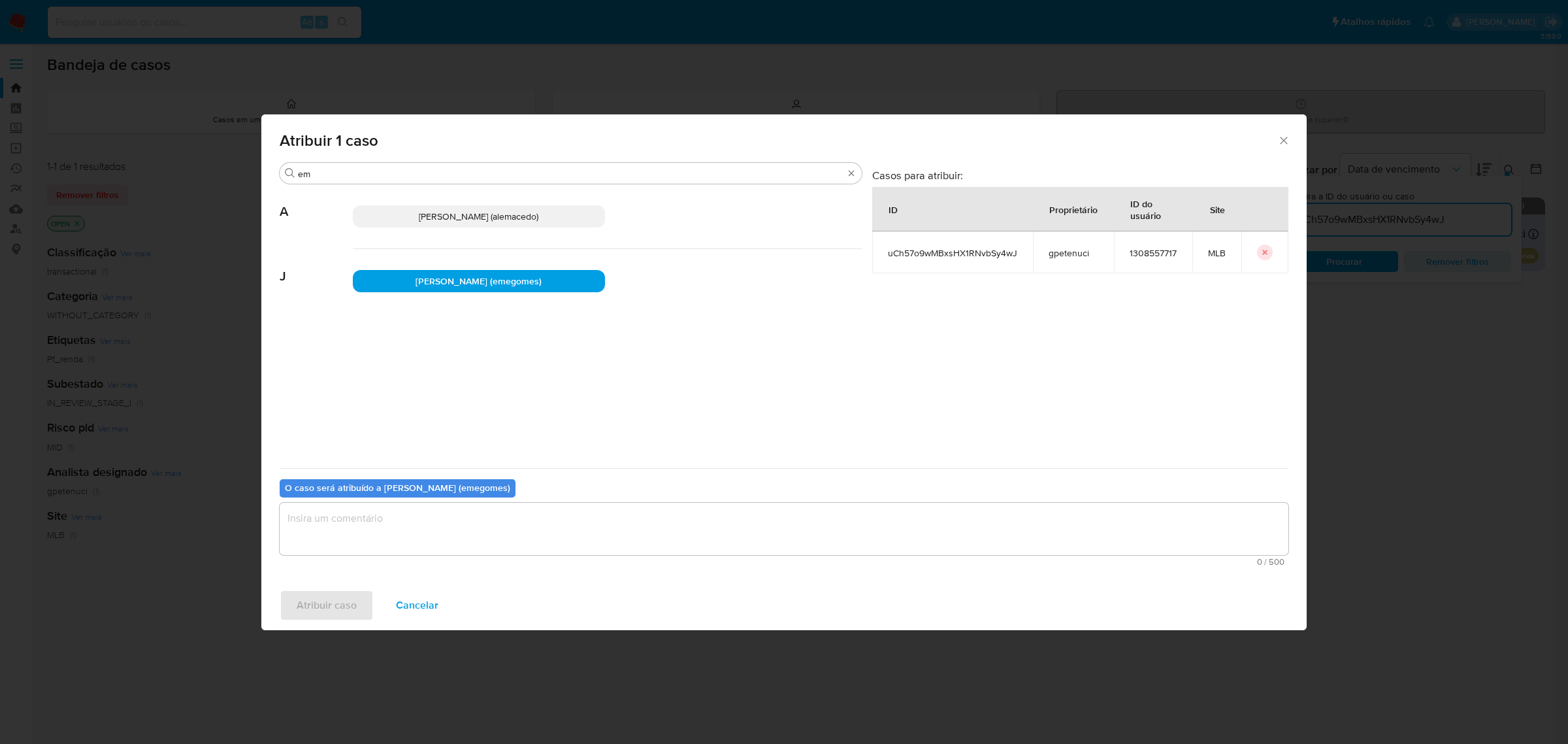
click at [420, 515] on textarea "assign-modal" at bounding box center [784, 529] width 1009 height 52
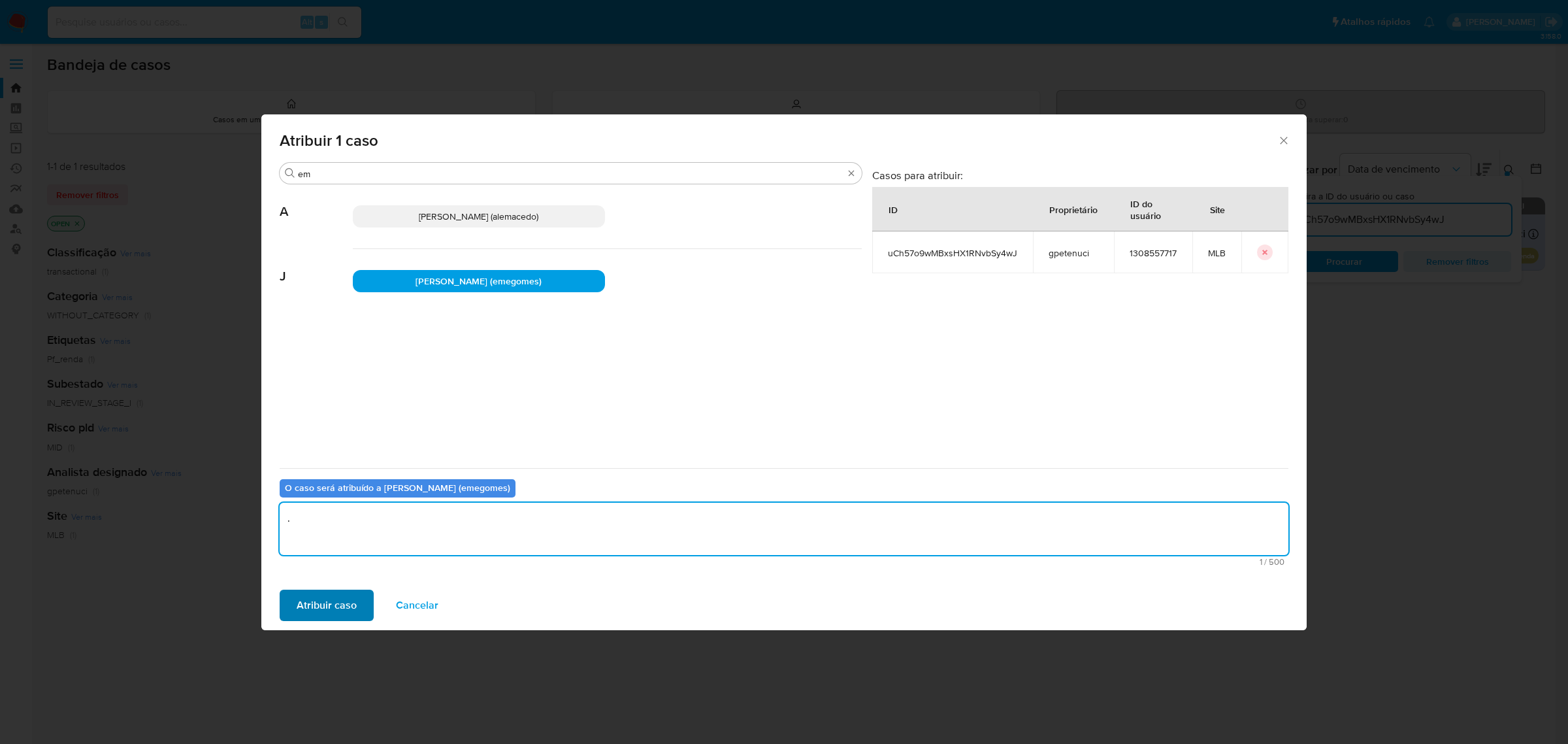
type textarea "."
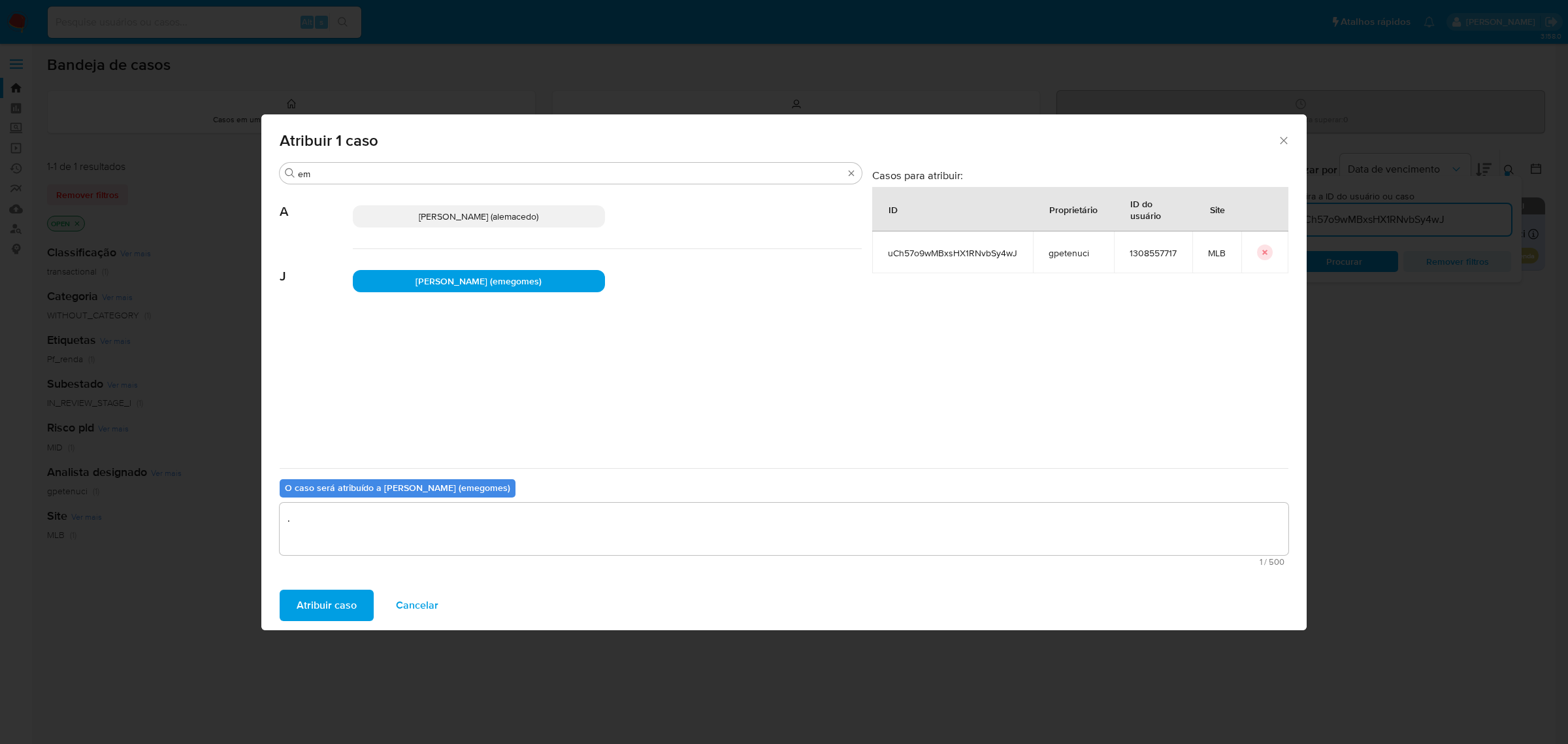
click at [342, 599] on span "Atribuir caso" at bounding box center [327, 605] width 60 height 29
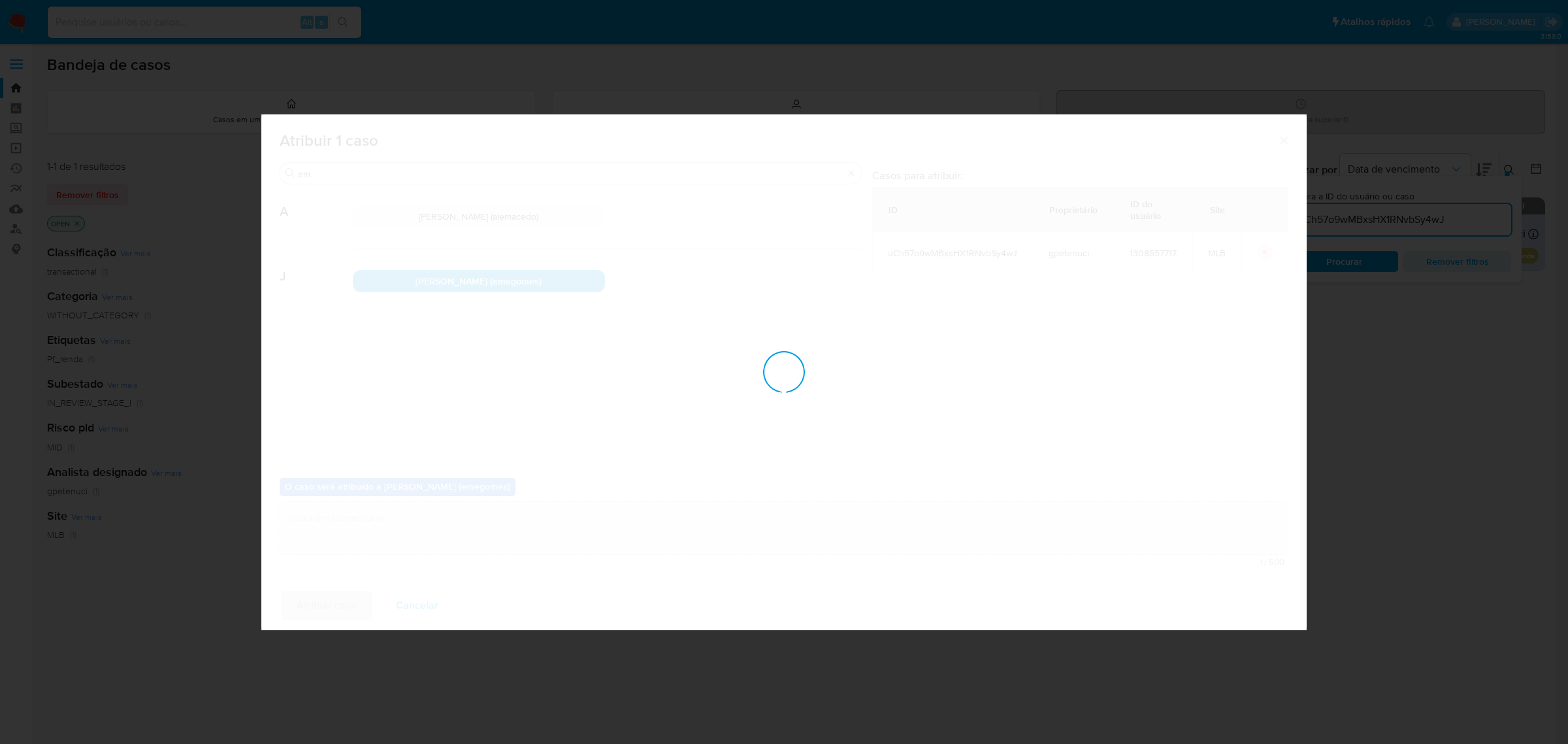
checkbox input "false"
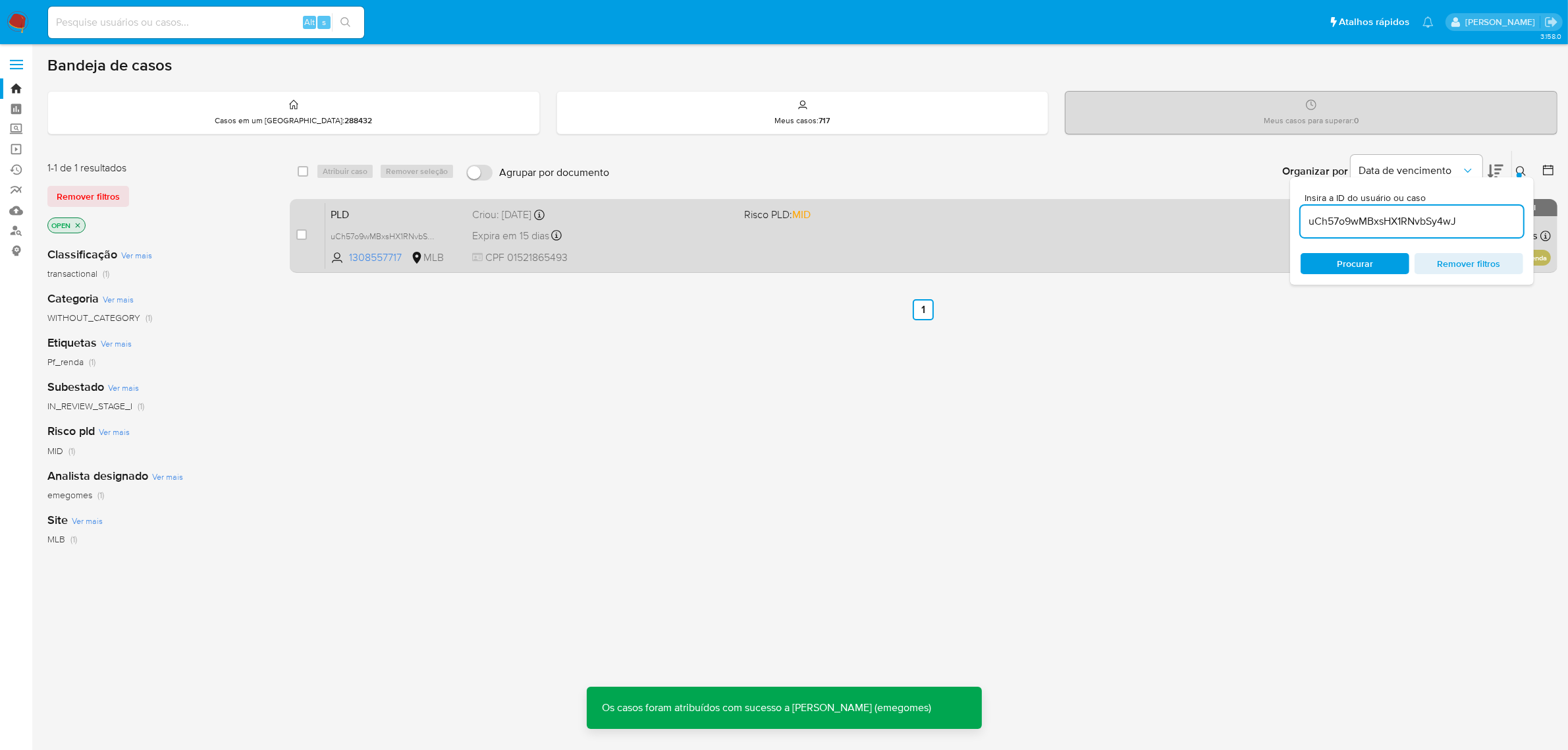
click at [658, 202] on div "PLD uCh57o9wMBxsHX1RNvbSy4wJ 1308557717 MLB Risco PLD: MID Criou: 12/08/2025 Cr…" at bounding box center [938, 235] width 1226 height 67
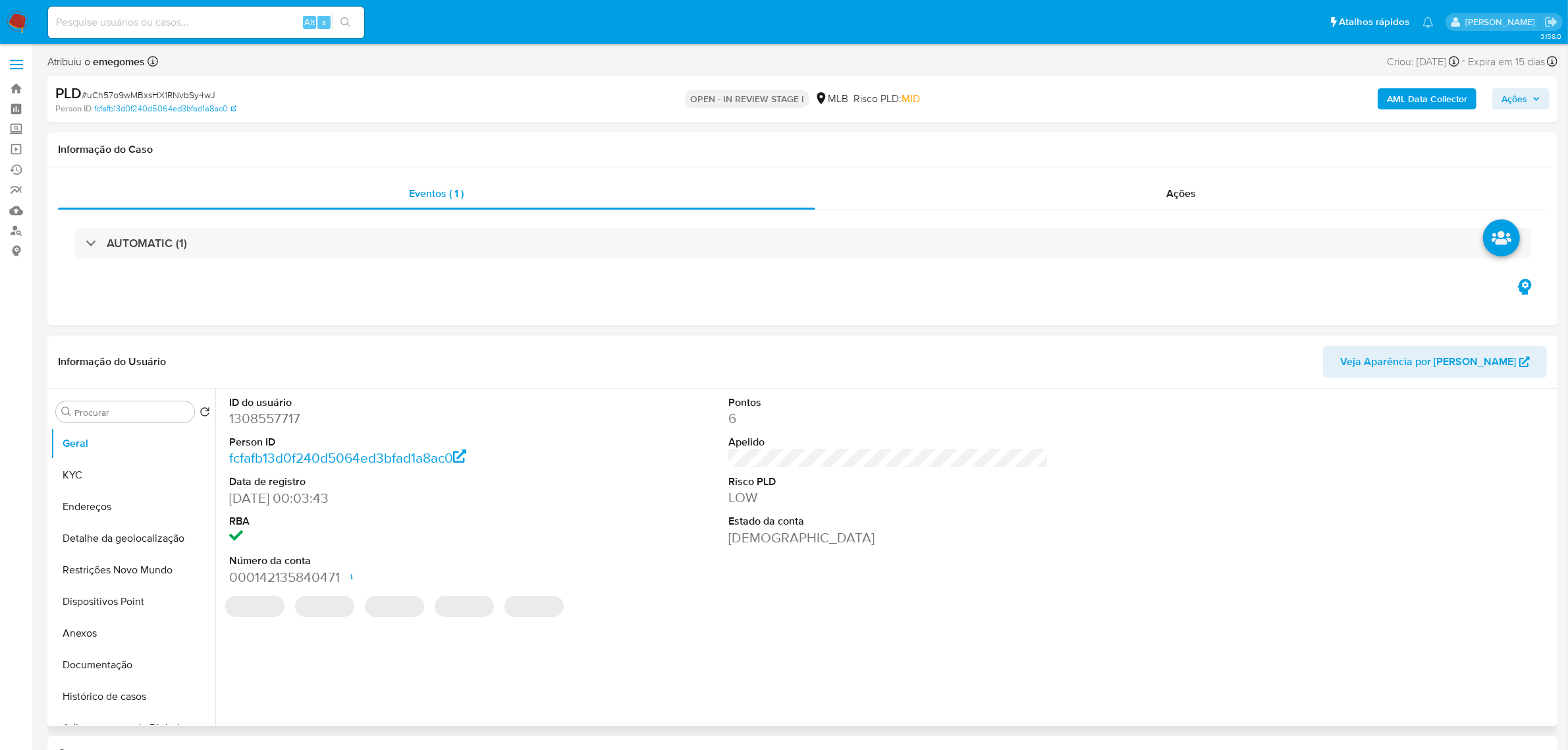
select select "10"
click at [1436, 103] on b "AML Data Collector" at bounding box center [1427, 98] width 80 height 21
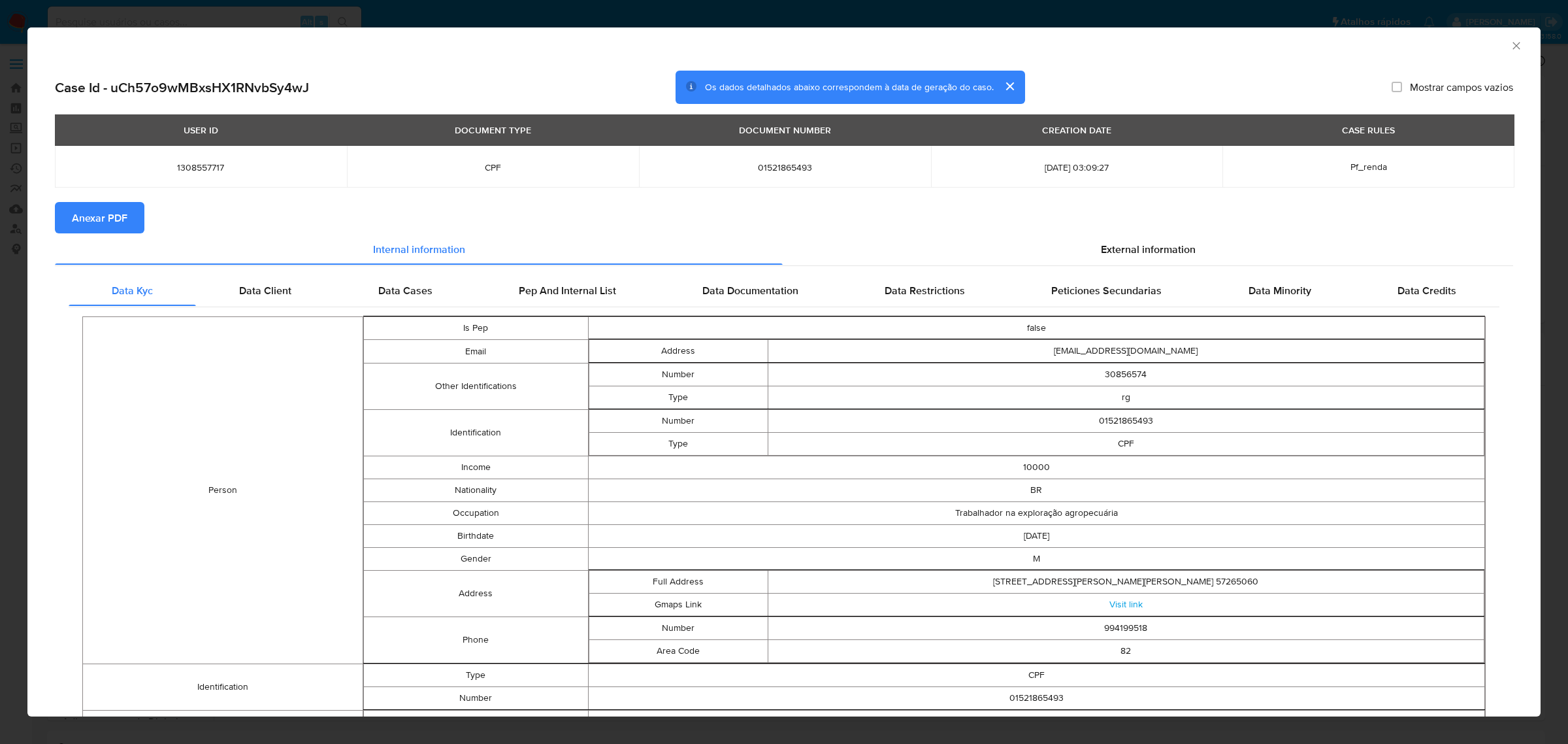
click at [116, 220] on span "Anexar PDF" at bounding box center [99, 218] width 55 height 29
click at [1510, 47] on icon "Fechar a janela" at bounding box center [1516, 46] width 13 height 13
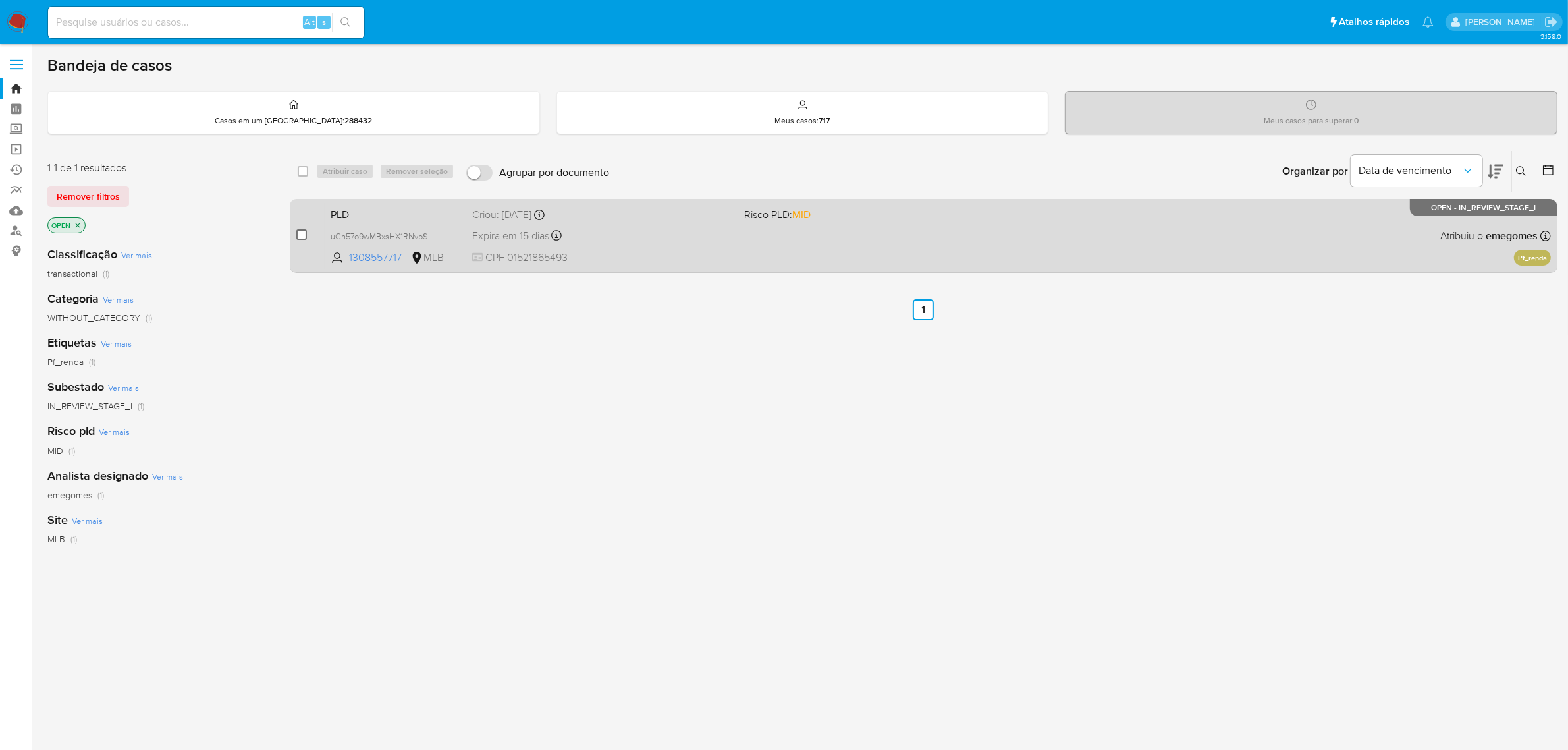
click at [305, 235] on input "checkbox" at bounding box center [302, 235] width 11 height 11
checkbox input "true"
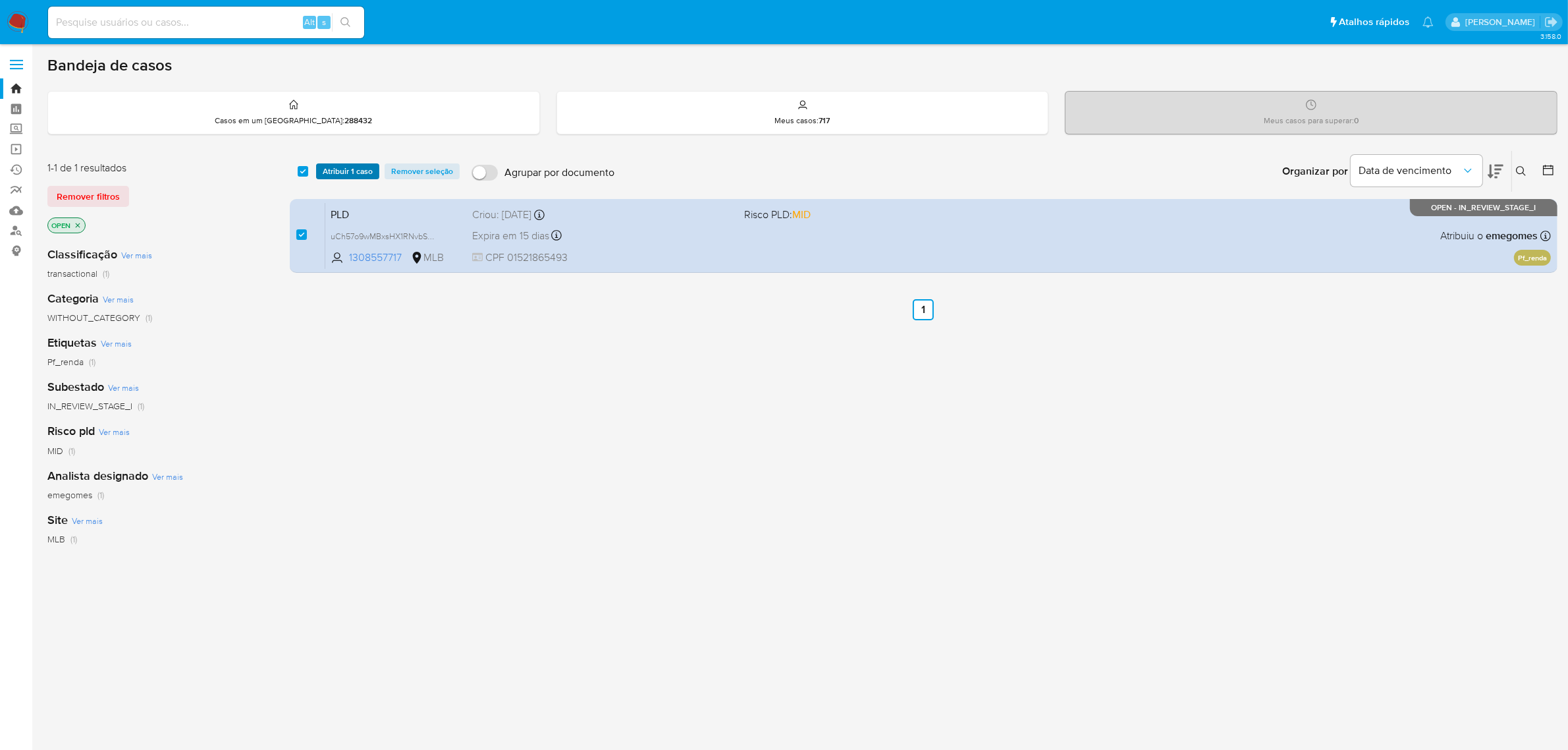
click at [360, 175] on span "Atribuir 1 caso" at bounding box center [347, 172] width 50 height 13
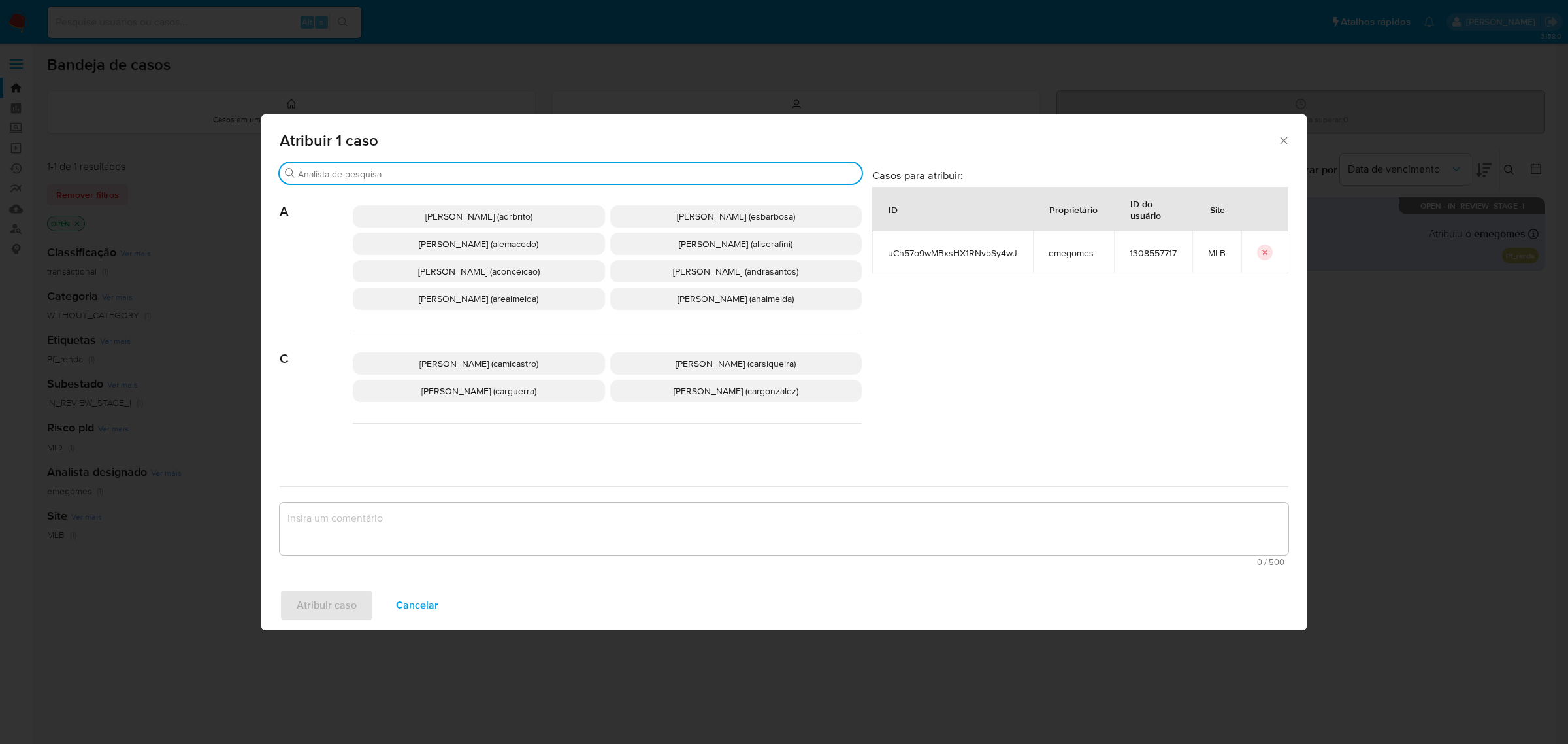
click at [550, 180] on input "Procurar" at bounding box center [577, 174] width 559 height 11
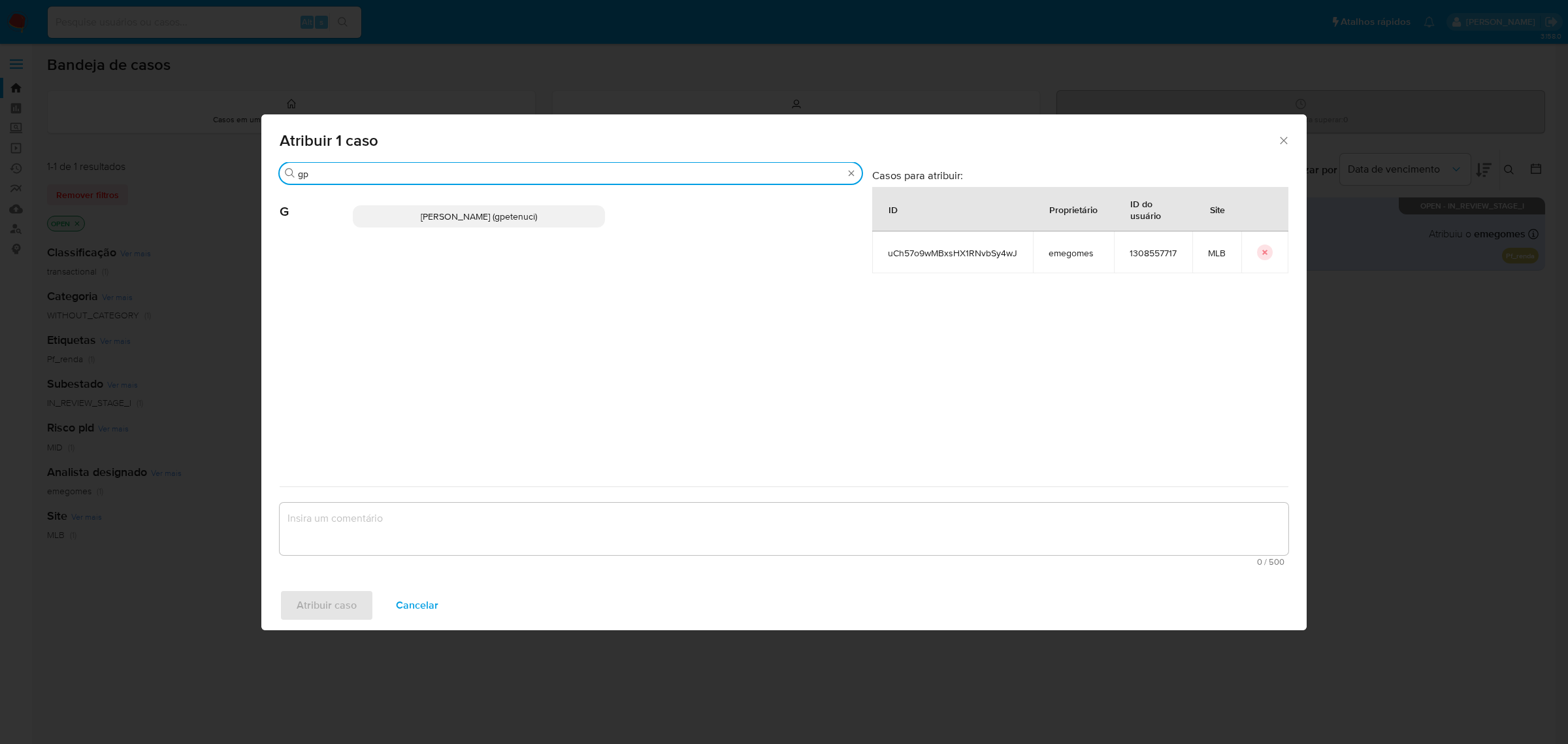
type input "gp"
click at [536, 217] on span "[PERSON_NAME] (gpetenuci)" at bounding box center [479, 216] width 116 height 13
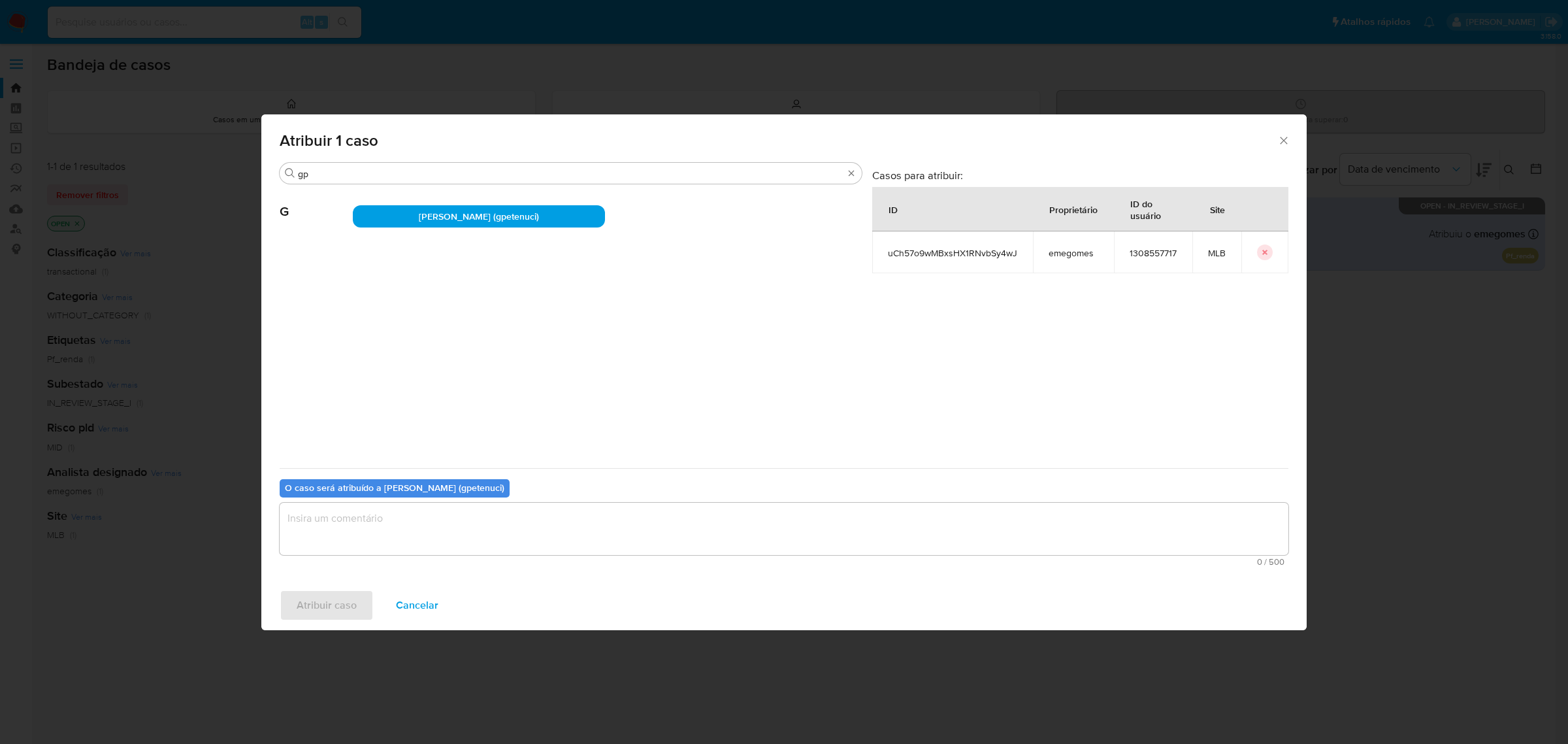
click at [386, 521] on textarea "assign-modal" at bounding box center [784, 529] width 1009 height 52
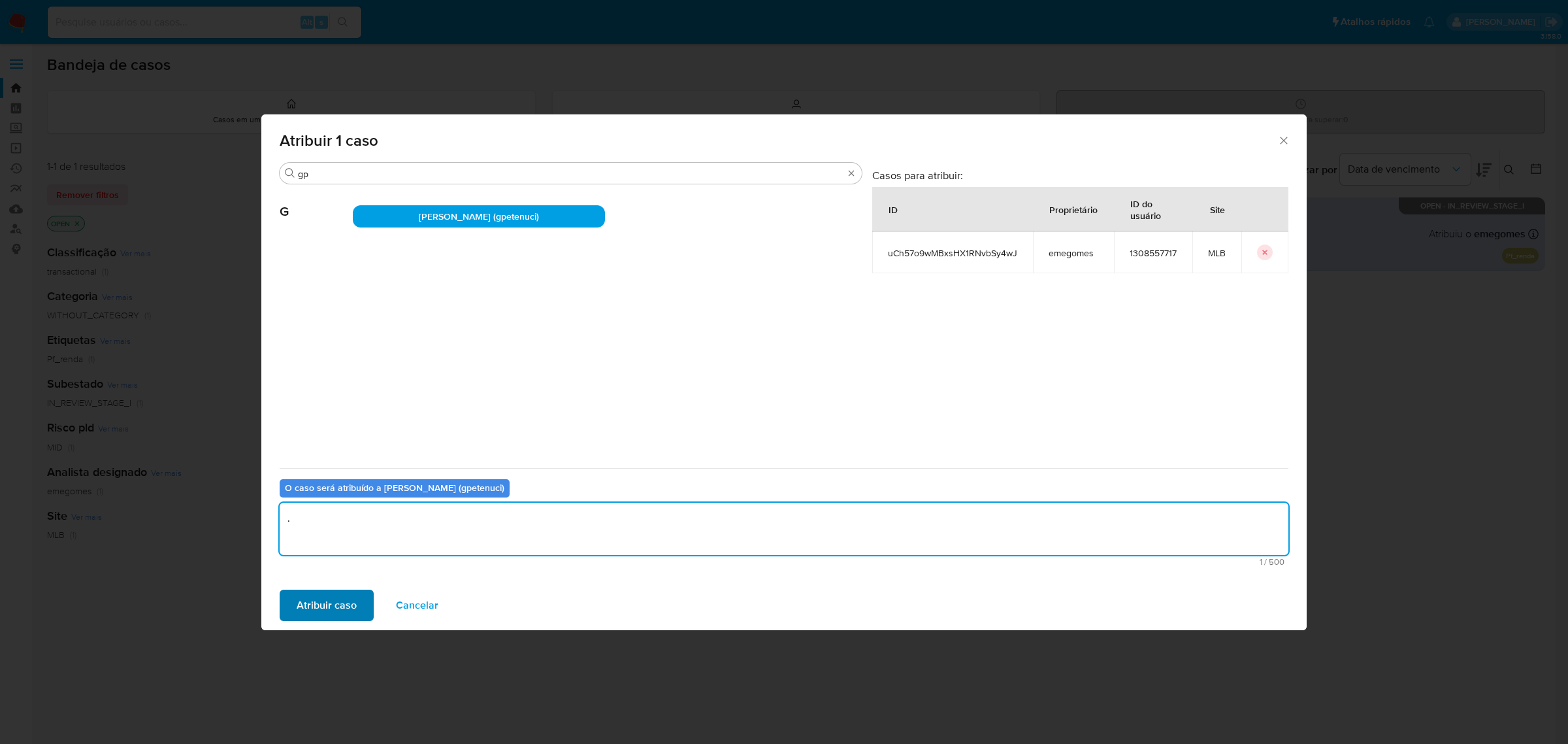
type textarea "."
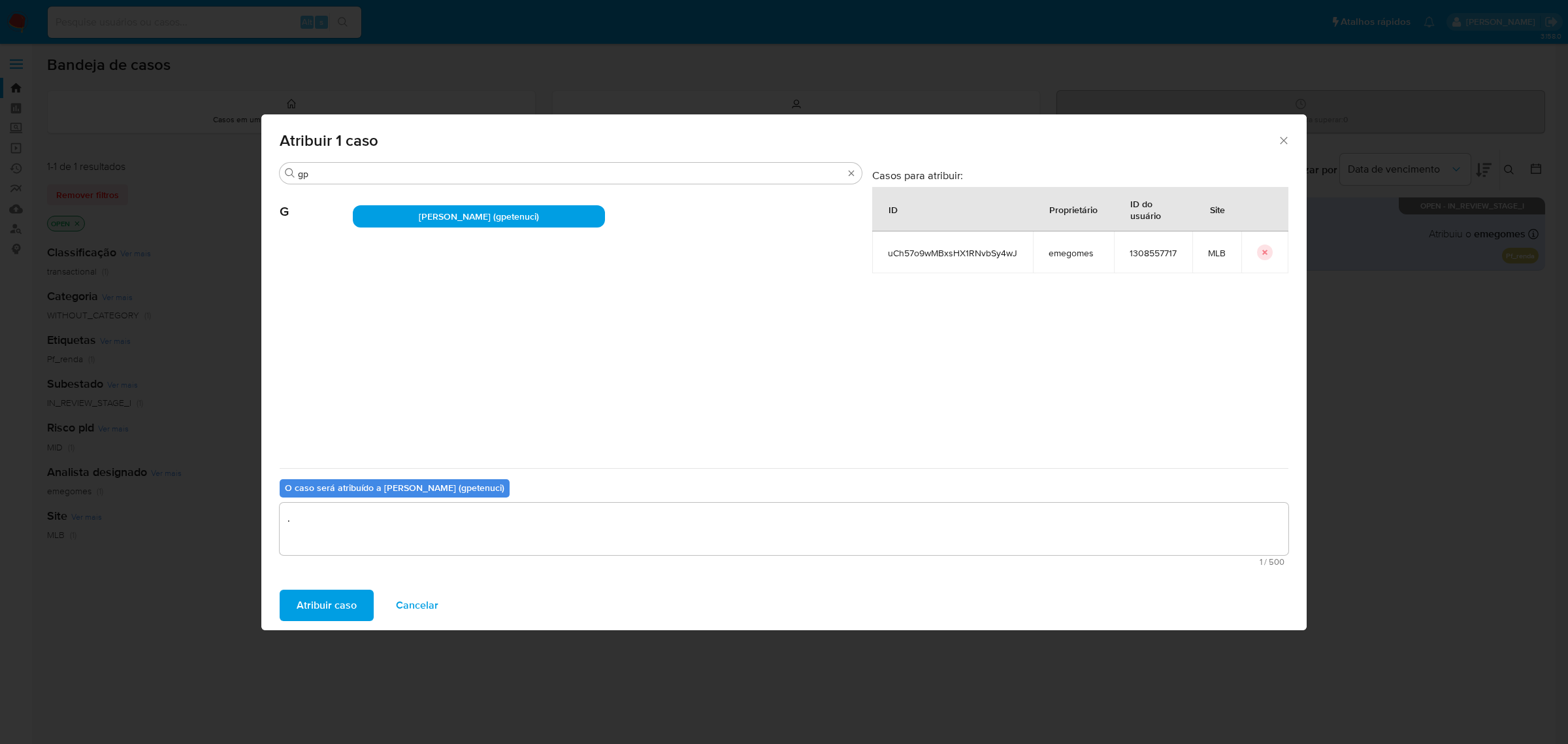
click at [341, 613] on span "Atribuir caso" at bounding box center [327, 605] width 60 height 29
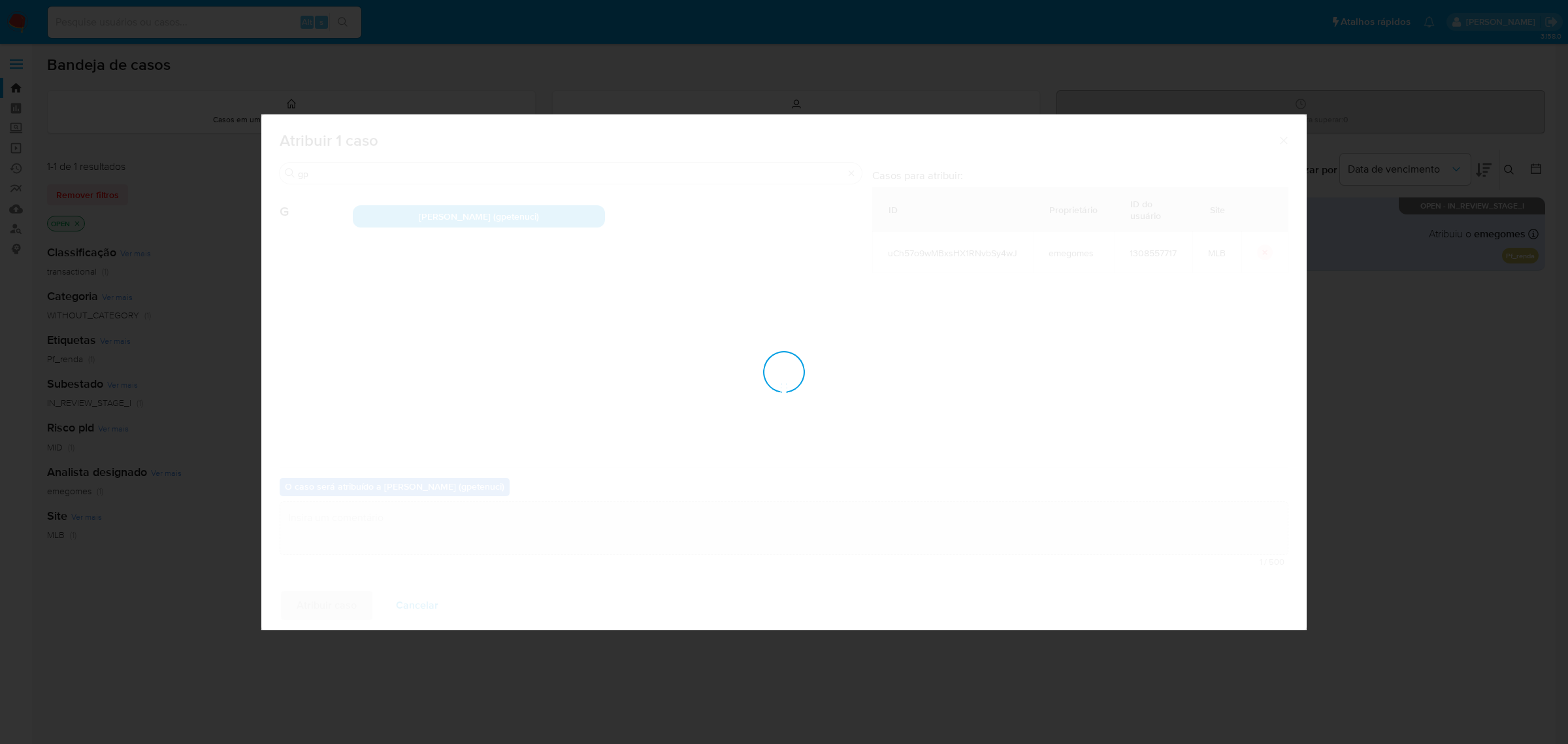
checkbox input "false"
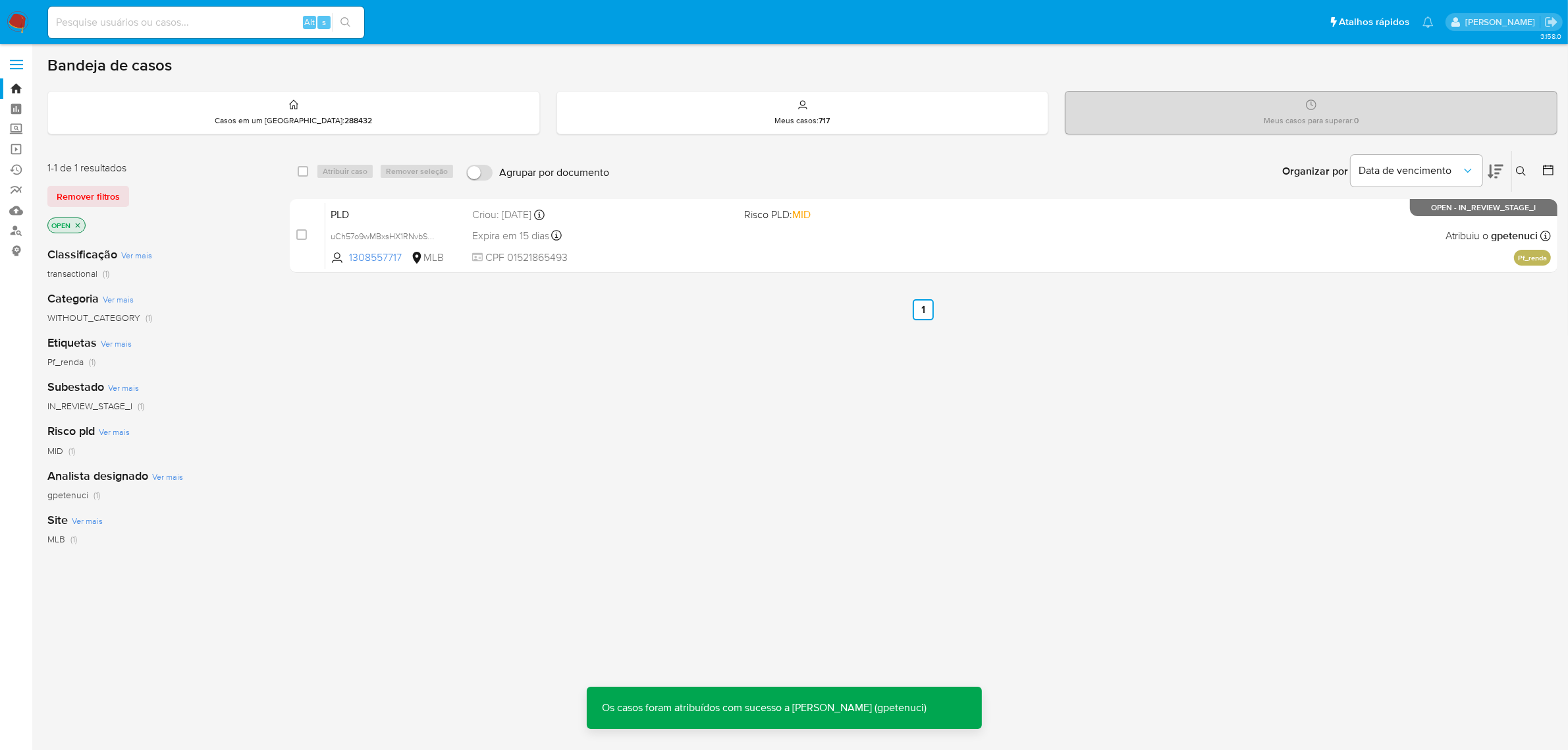
click at [1520, 172] on icon at bounding box center [1521, 171] width 10 height 10
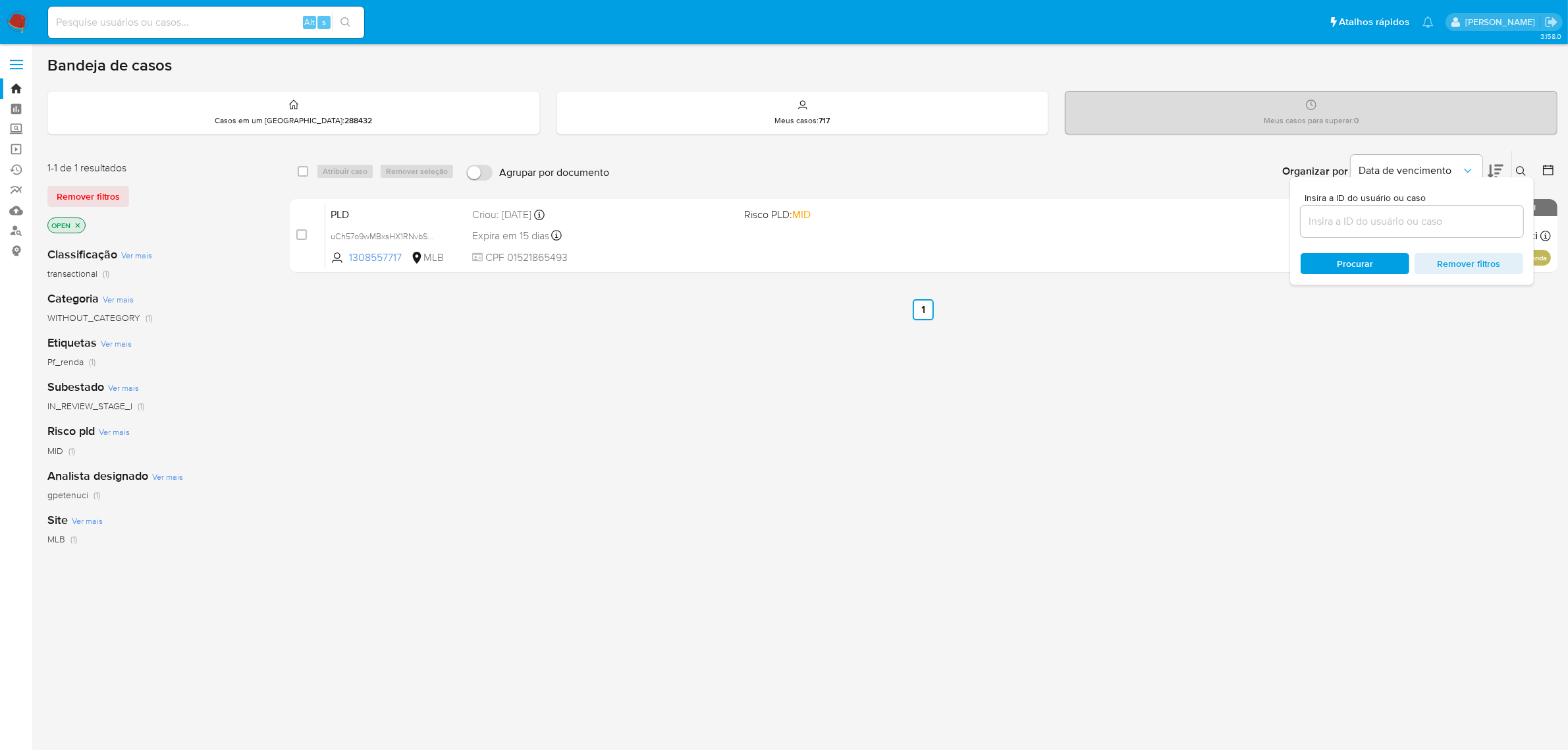
click at [1370, 224] on input at bounding box center [1412, 222] width 223 height 17
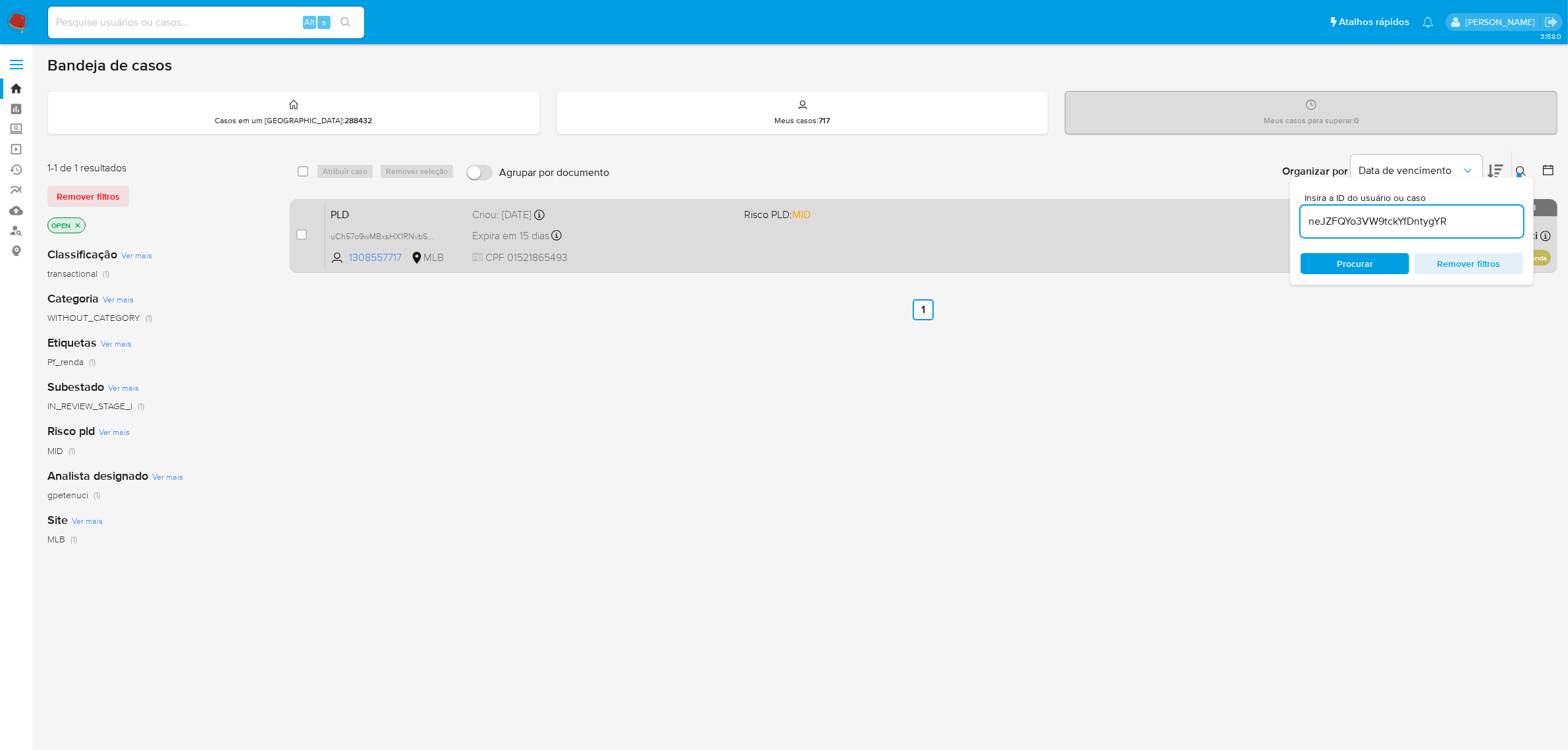
type input "neJZFQYo3VW9tckYfDntygYR"
click at [305, 232] on input "checkbox" at bounding box center [302, 235] width 11 height 11
checkbox input "true"
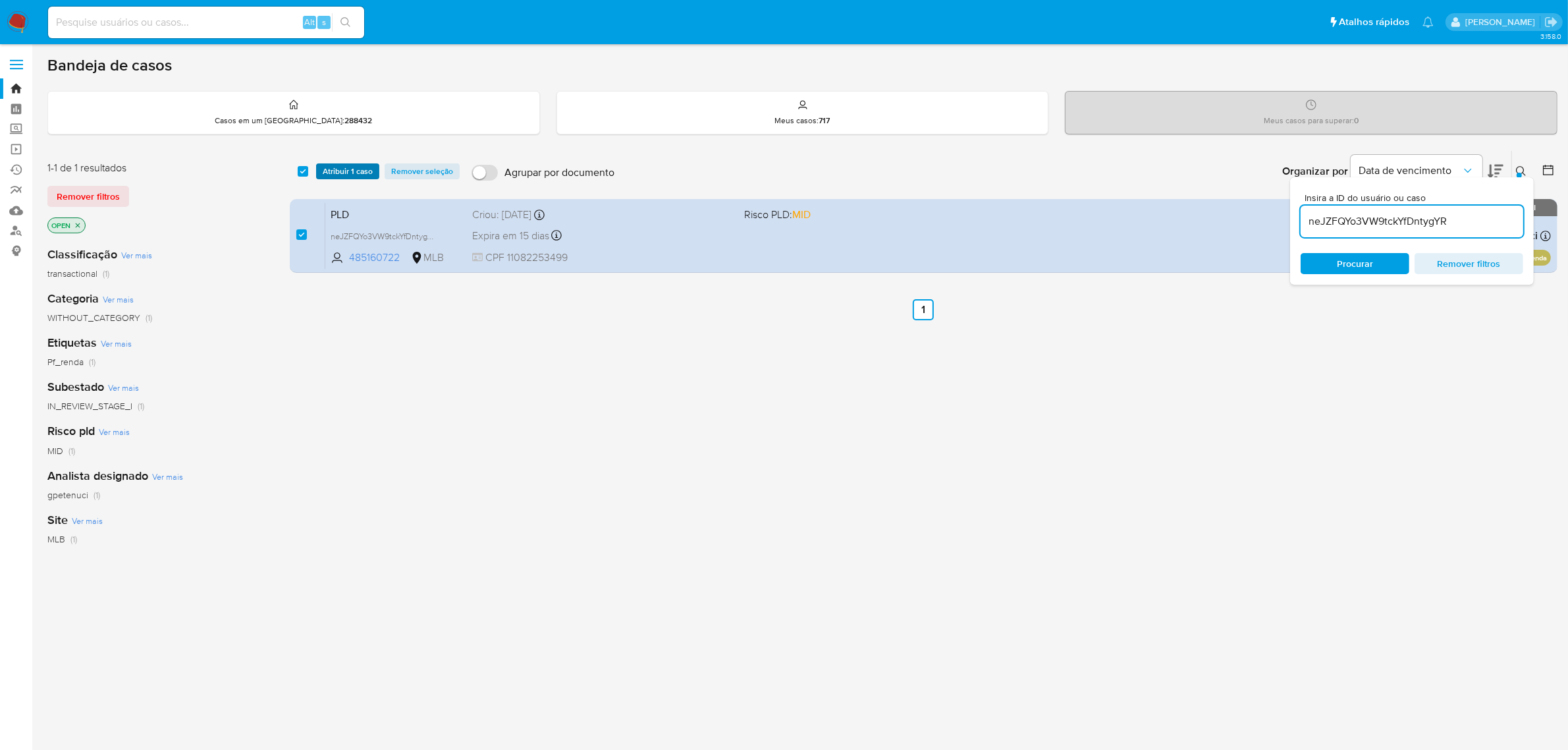
click at [349, 170] on span "Atribuir 1 caso" at bounding box center [347, 172] width 50 height 13
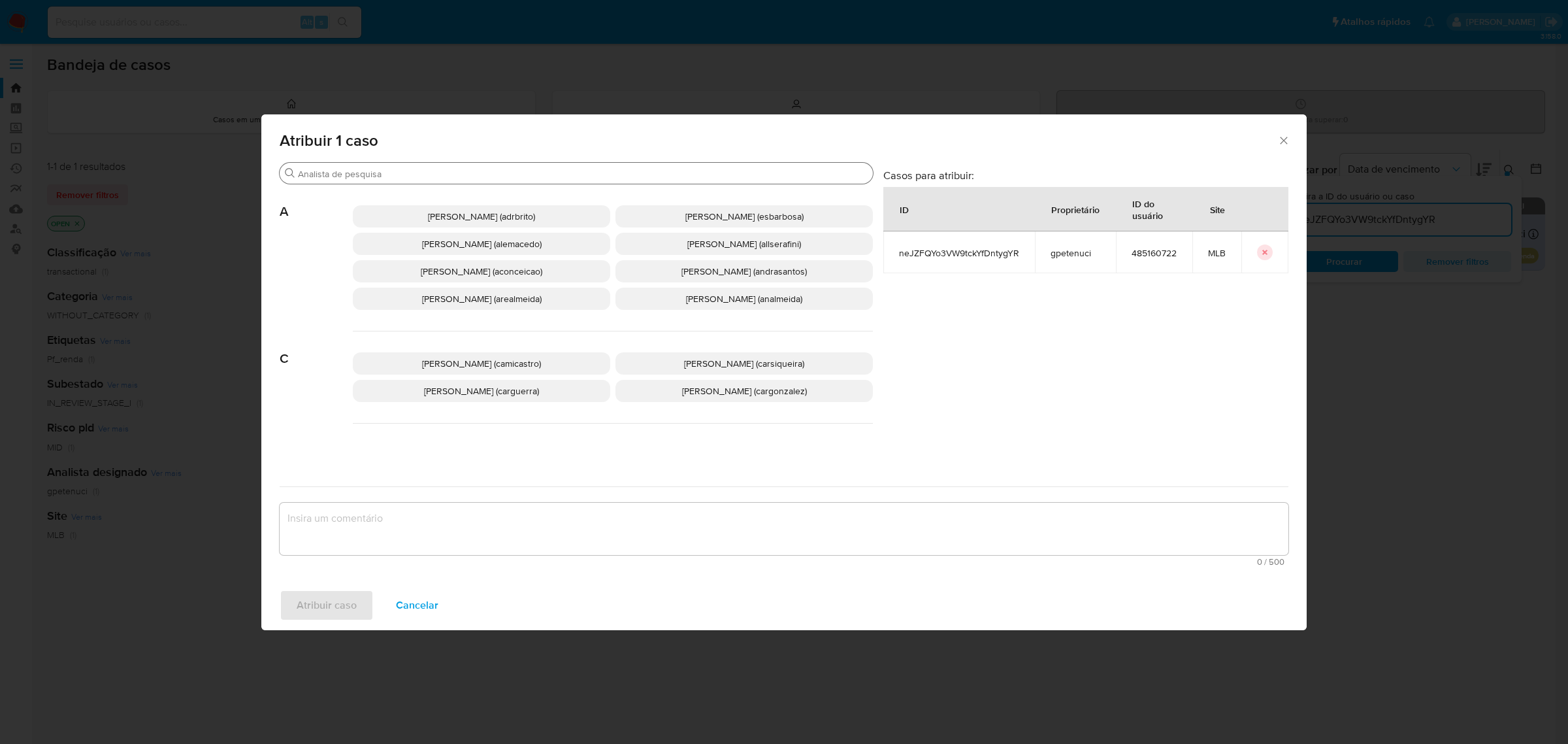
click at [461, 178] on input "Procurar" at bounding box center [583, 174] width 570 height 11
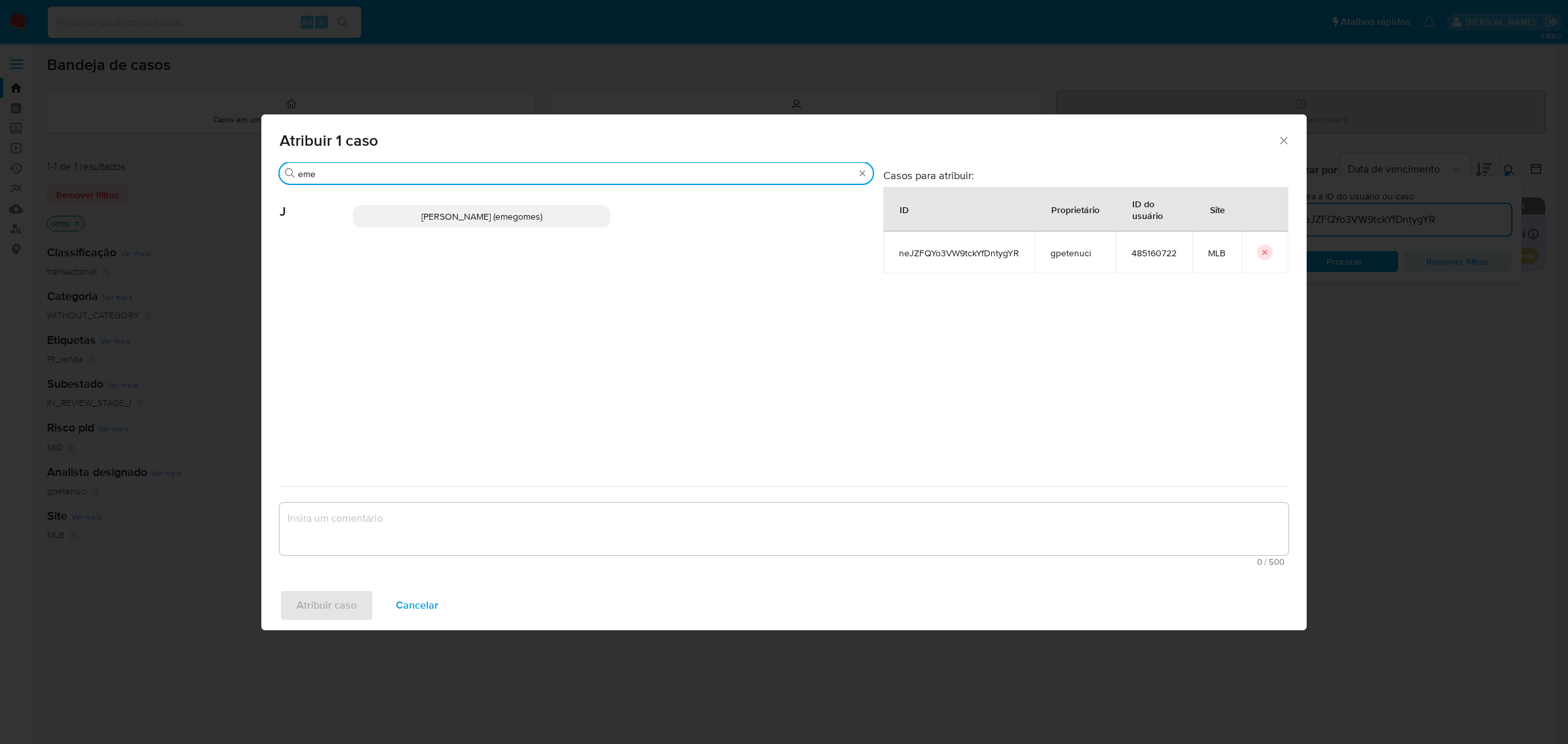
type input "eme"
click at [465, 217] on span "Jose Emerson Gomes Pereira (emegomes)" at bounding box center [482, 216] width 121 height 13
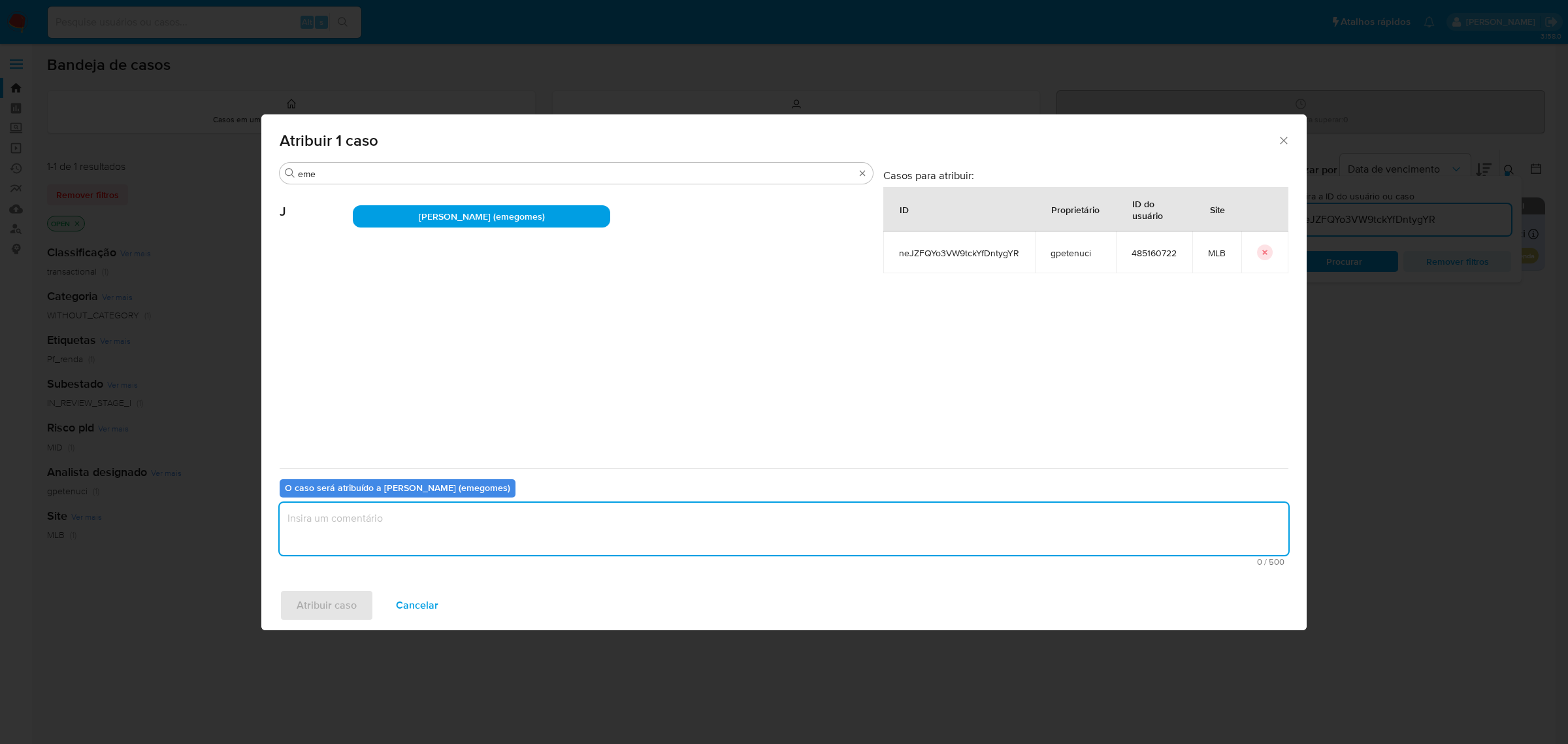
click at [398, 527] on textarea "assign-modal" at bounding box center [784, 529] width 1009 height 52
type textarea "."
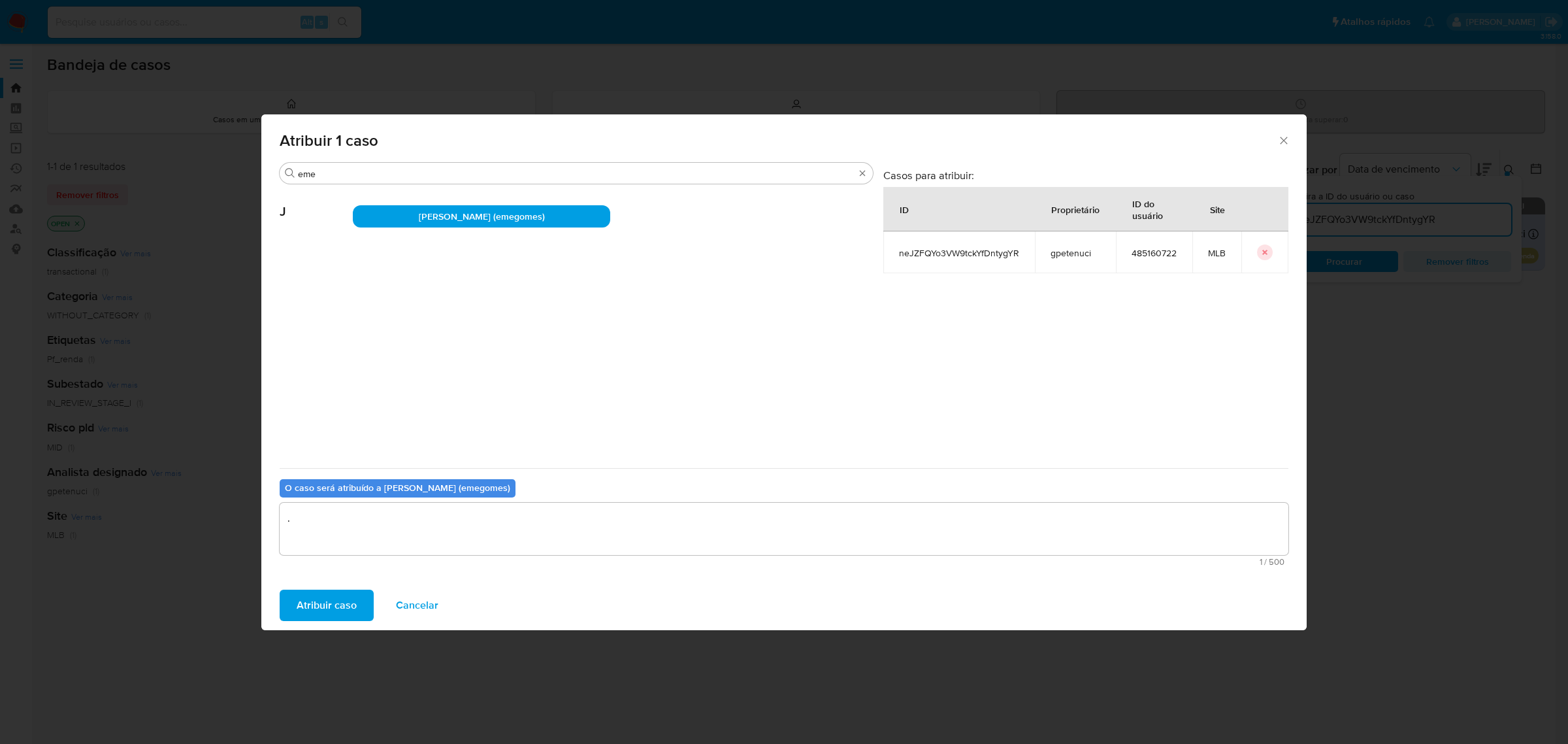
click at [331, 598] on span "Atribuir caso" at bounding box center [327, 605] width 60 height 29
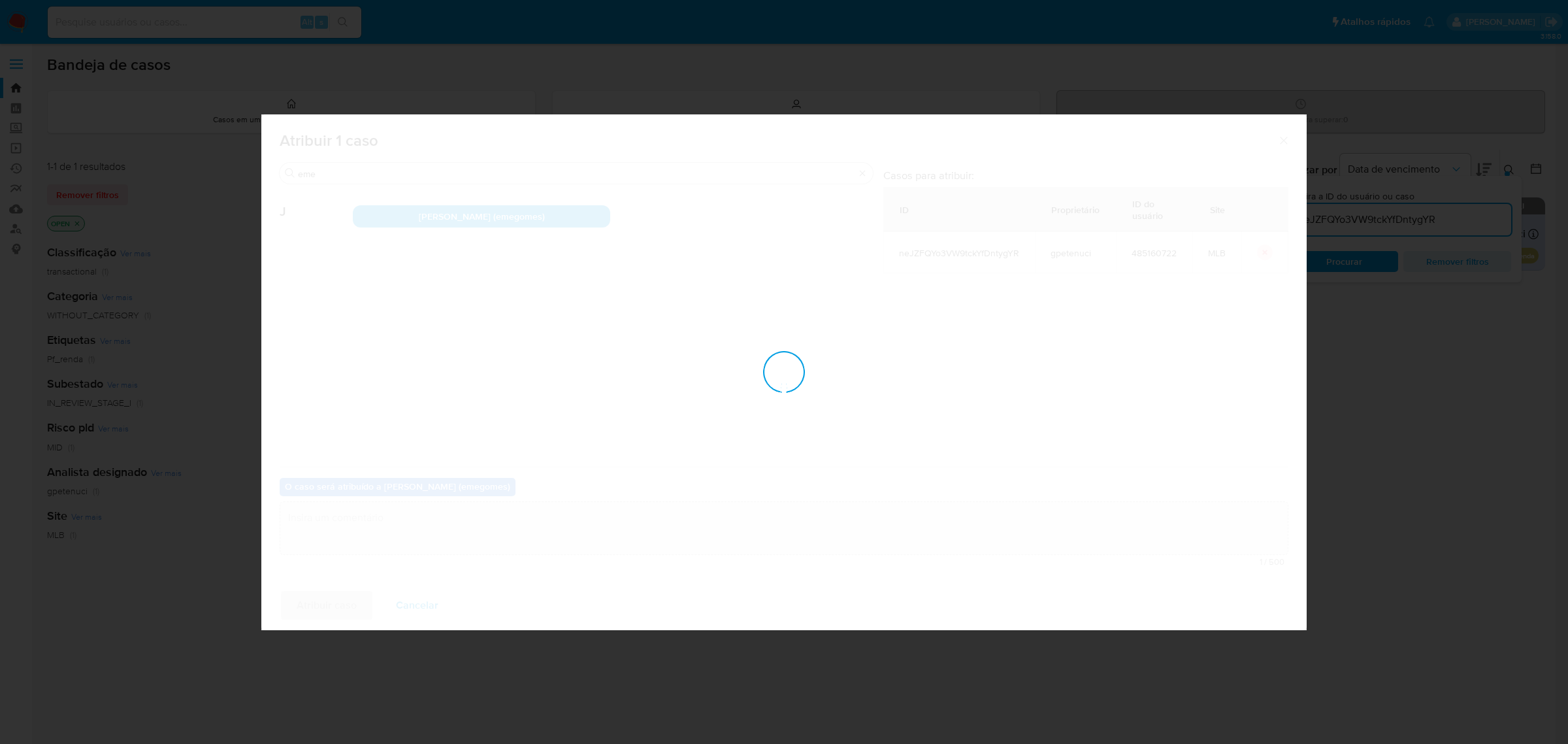
checkbox input "false"
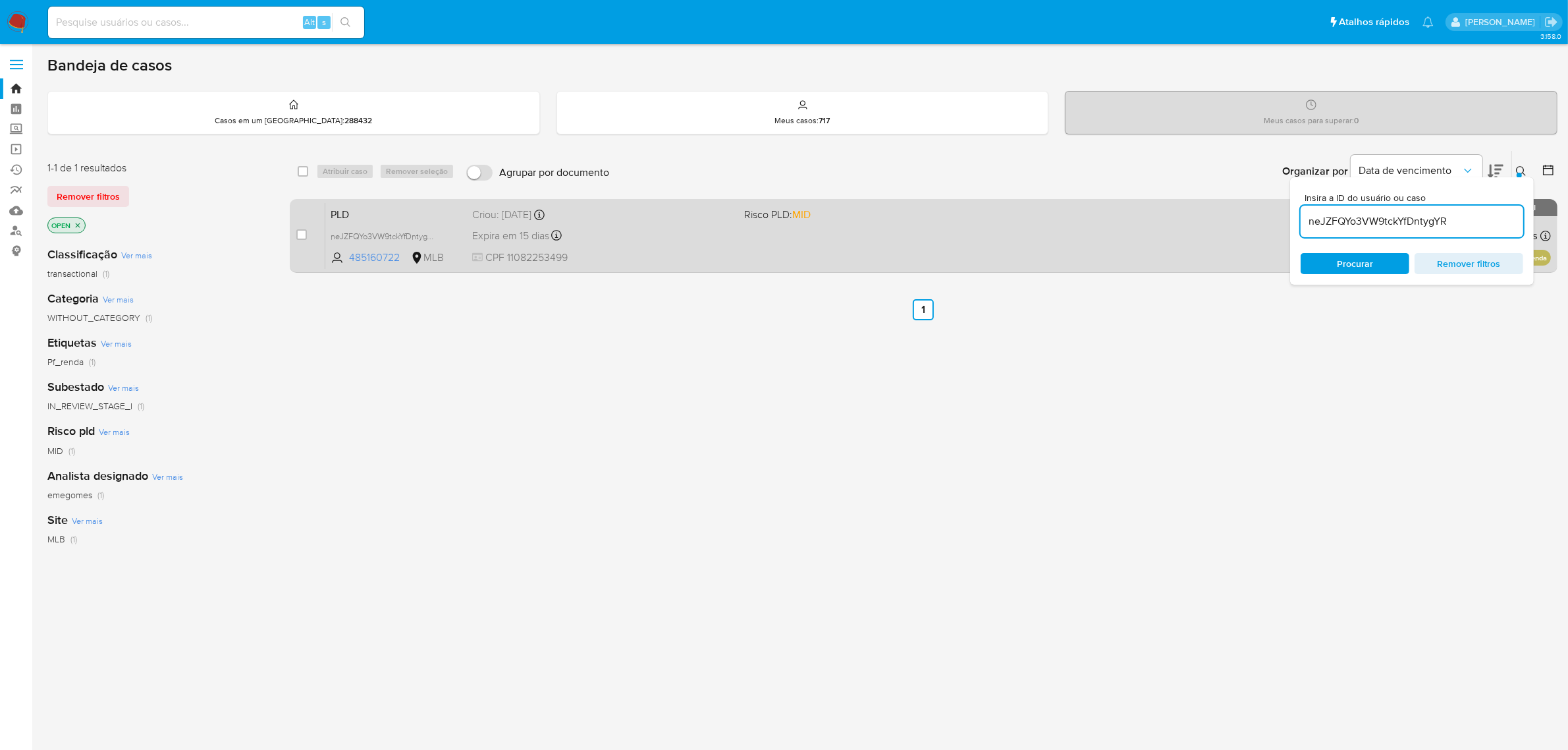
click at [627, 212] on div "Criou: 12/08/2025 Criou: 12/08/2025 00:07:51" at bounding box center [603, 215] width 262 height 14
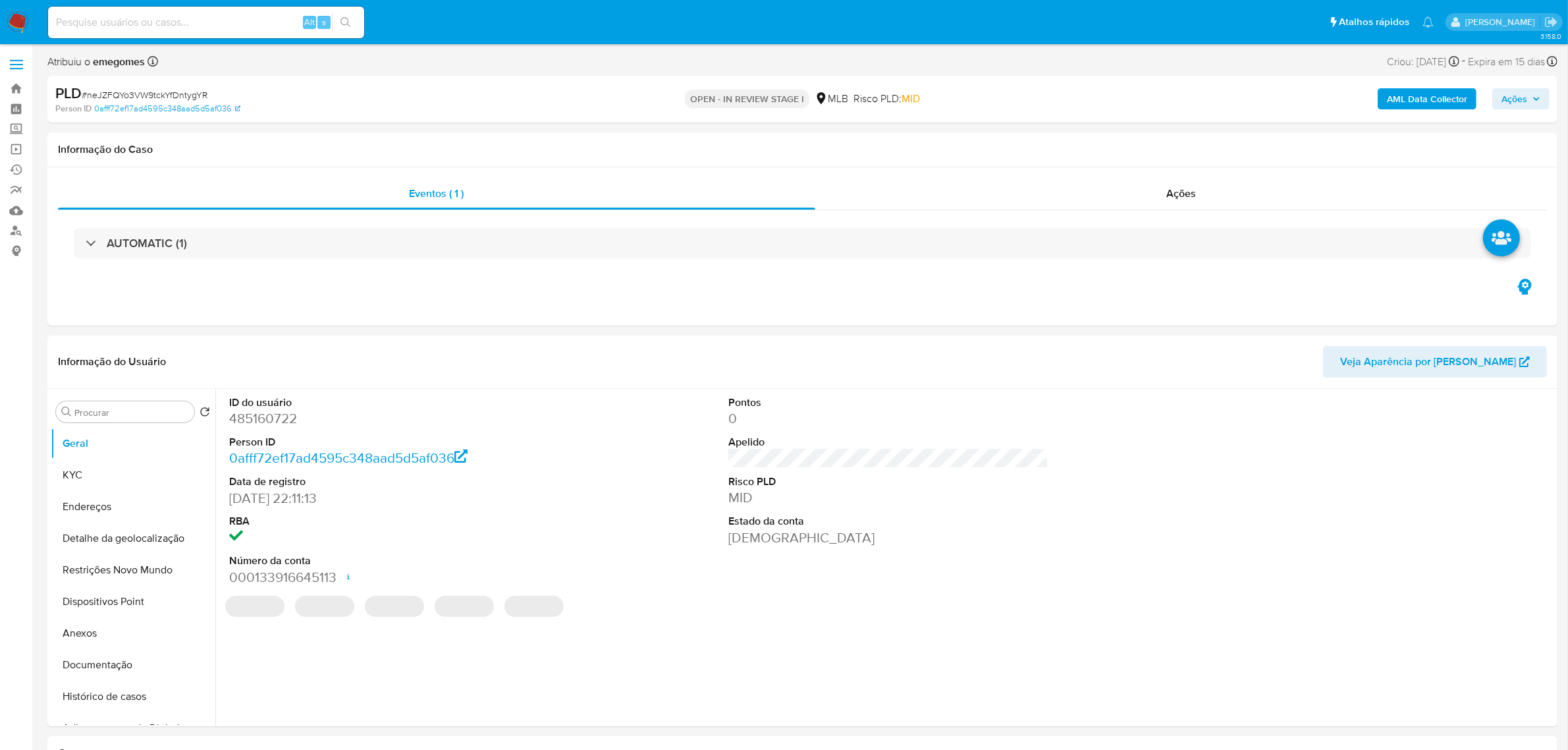
select select "10"
click at [1407, 99] on b "AML Data Collector" at bounding box center [1427, 98] width 80 height 21
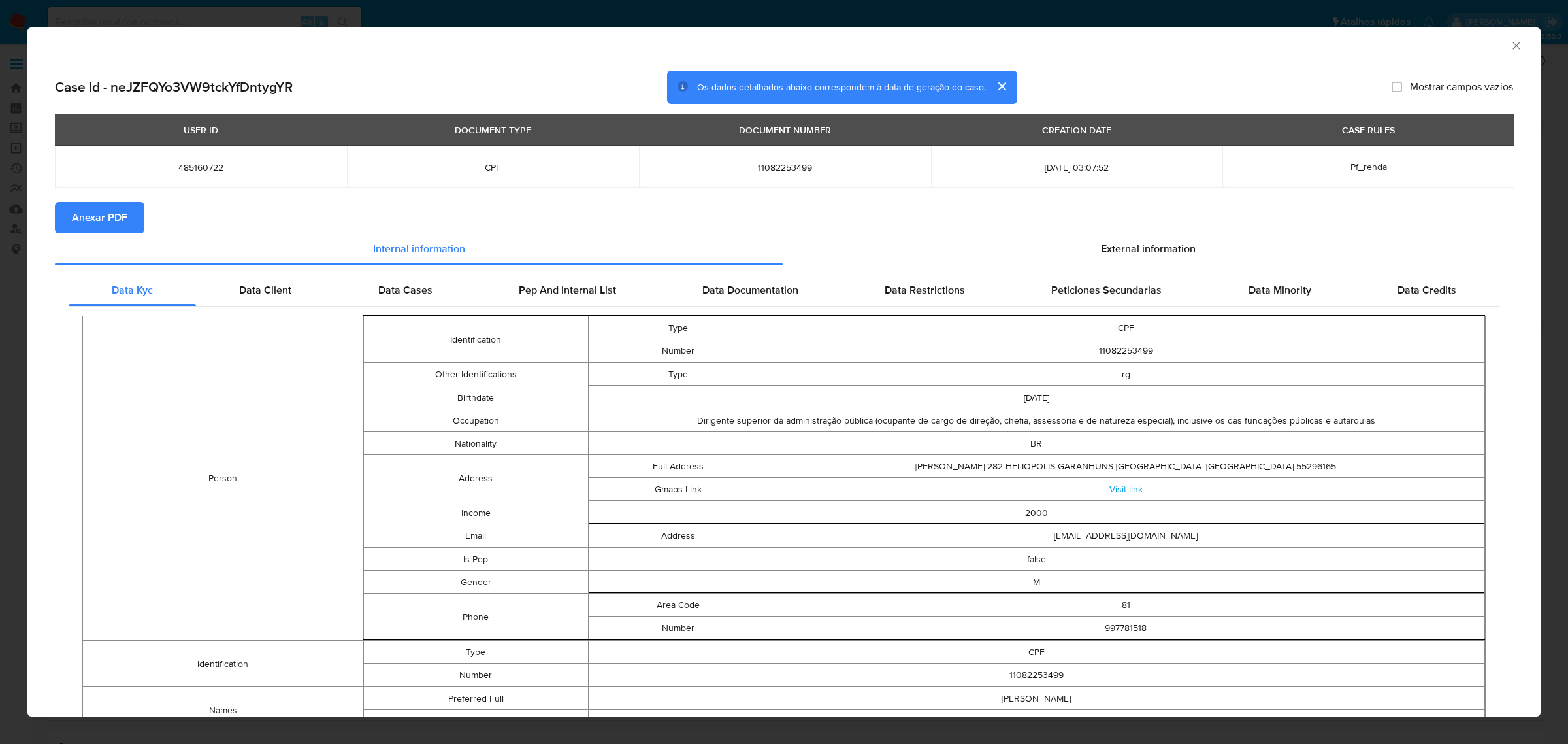
click at [134, 209] on button "Anexar PDF" at bounding box center [99, 218] width 90 height 32
click at [1510, 45] on icon "Fechar a janela" at bounding box center [1516, 46] width 13 height 13
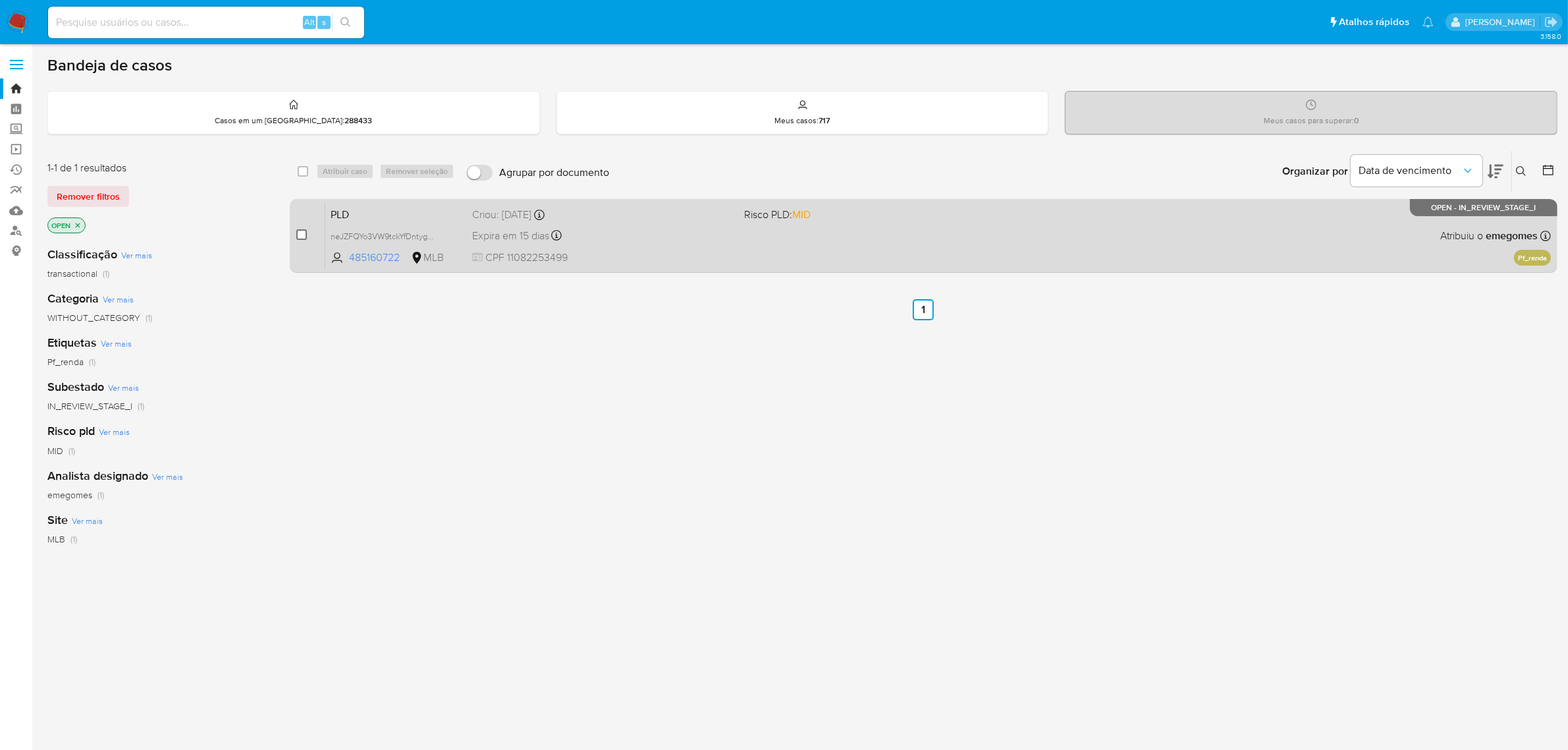
click at [300, 236] on input "checkbox" at bounding box center [302, 235] width 11 height 11
checkbox input "true"
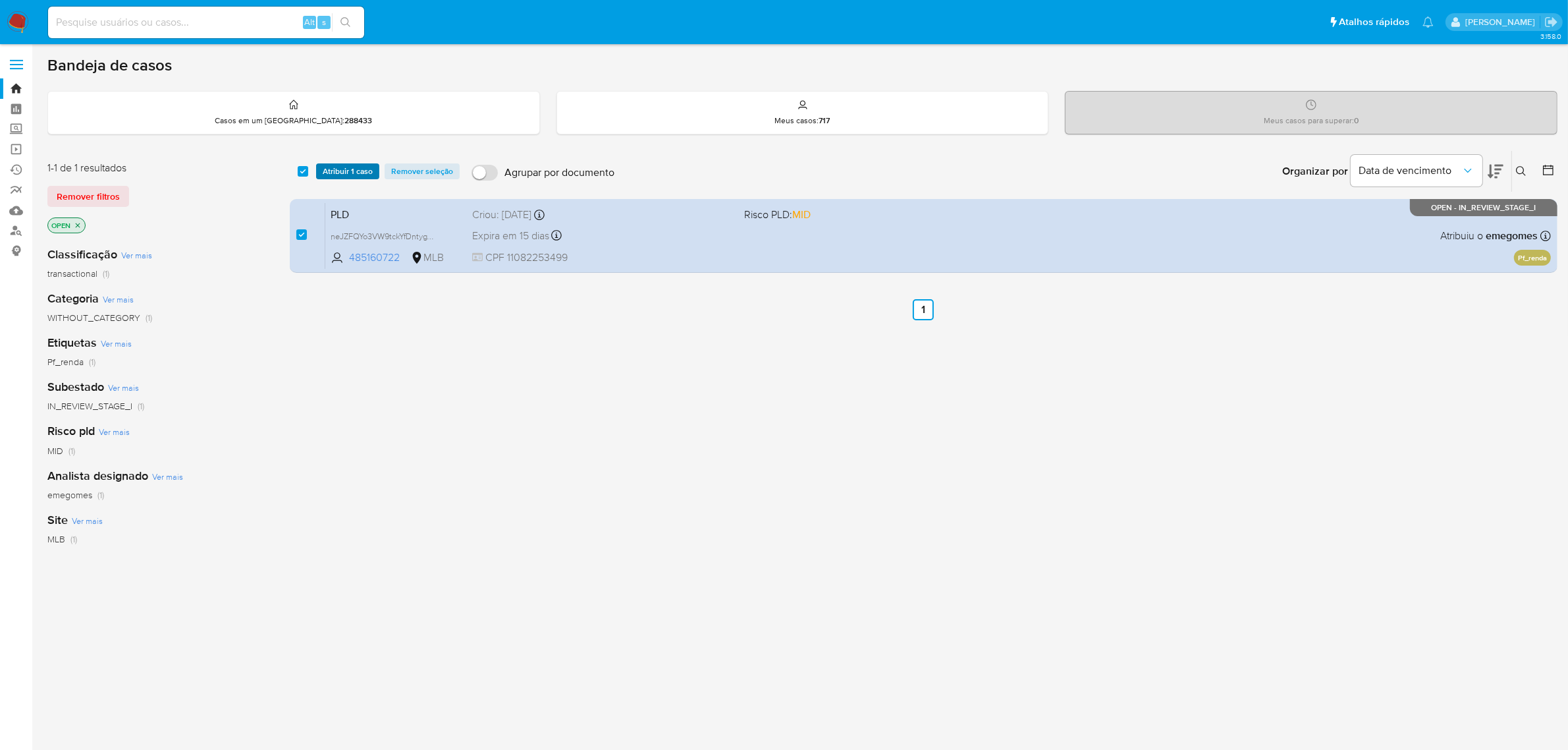
click at [356, 172] on span "Atribuir 1 caso" at bounding box center [347, 172] width 50 height 13
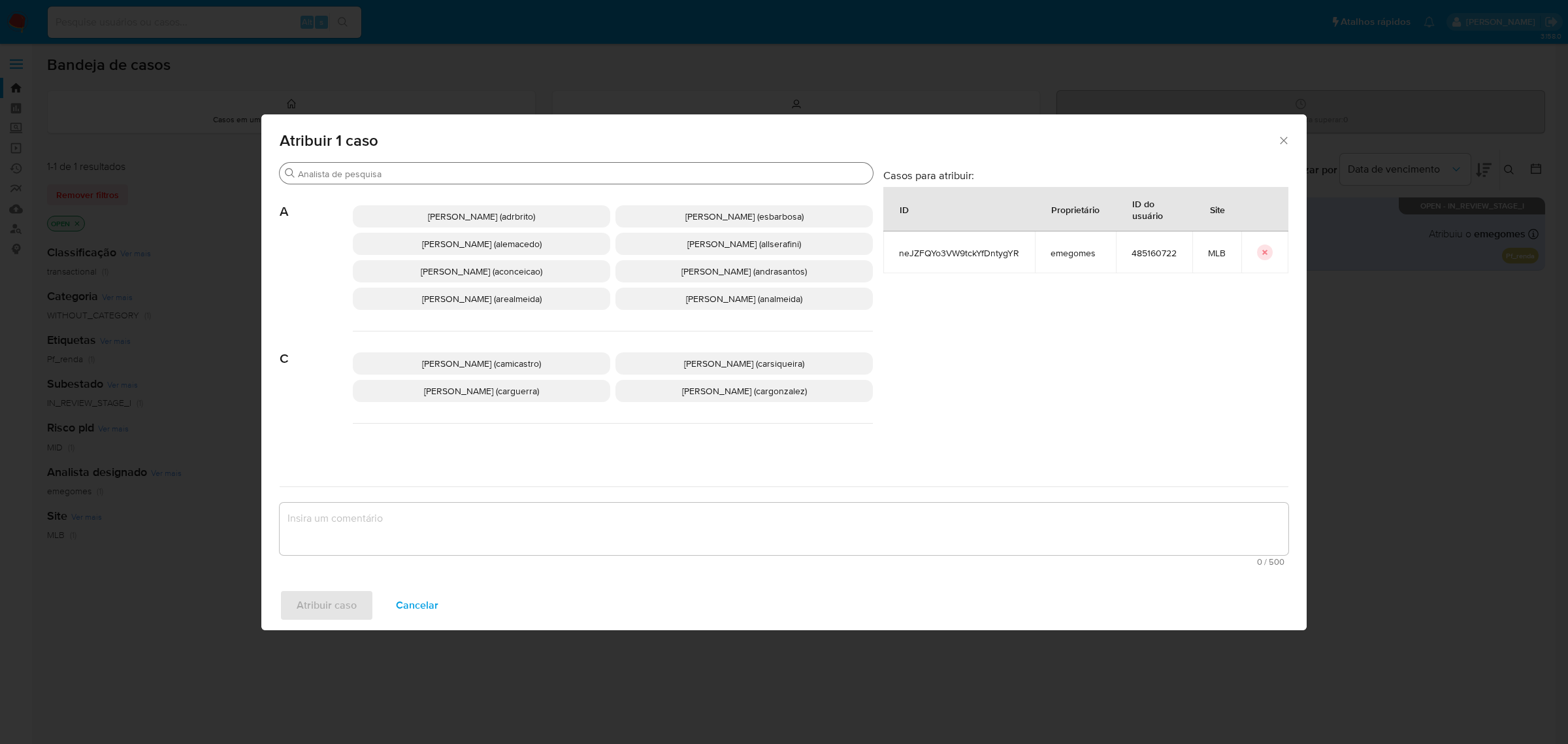
click at [577, 172] on input "Procurar" at bounding box center [583, 174] width 570 height 11
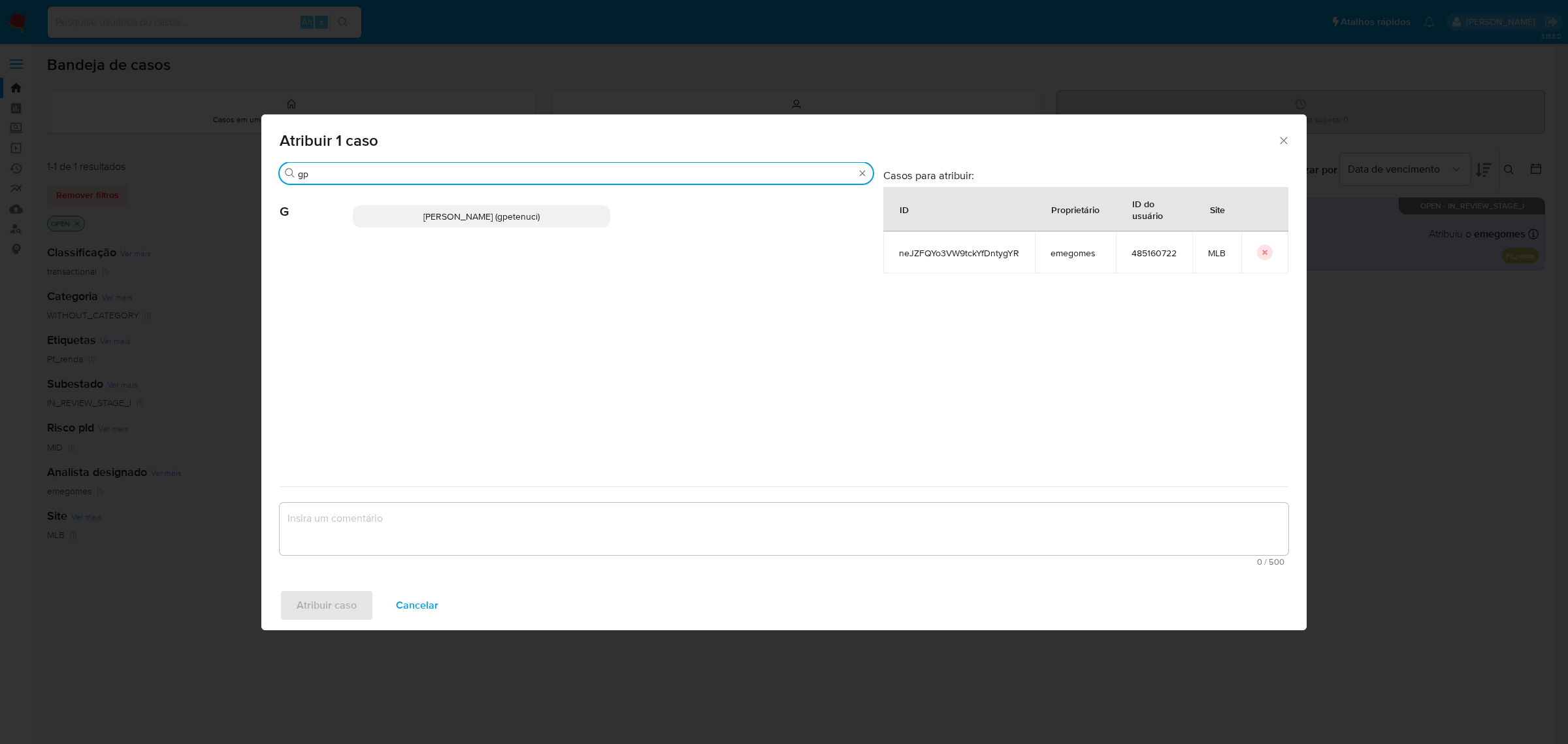
type input "gp"
click at [540, 211] on span "Giovanna Petenuci Freitas (gpetenuci)" at bounding box center [482, 216] width 116 height 13
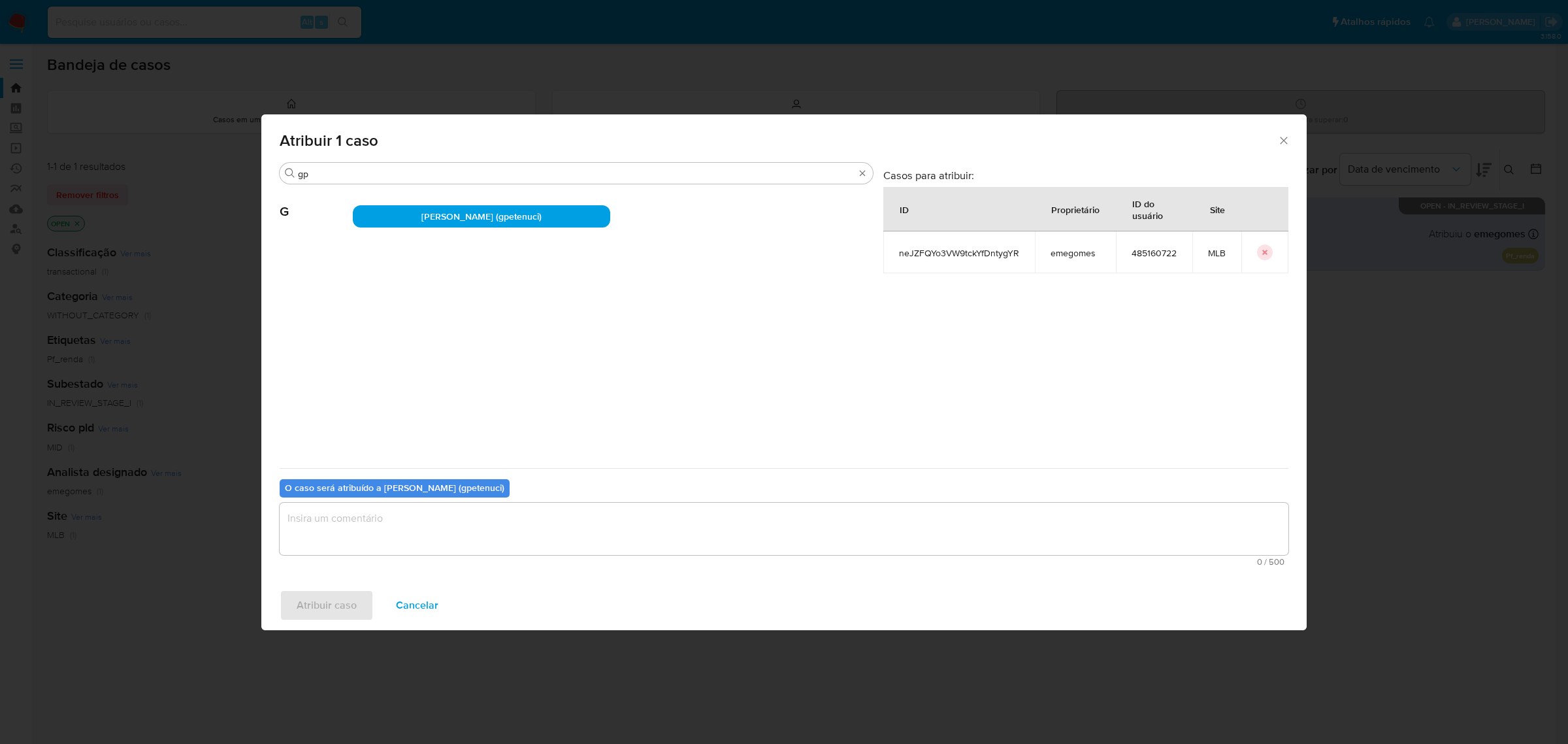
click at [482, 513] on textarea "assign-modal" at bounding box center [784, 529] width 1009 height 52
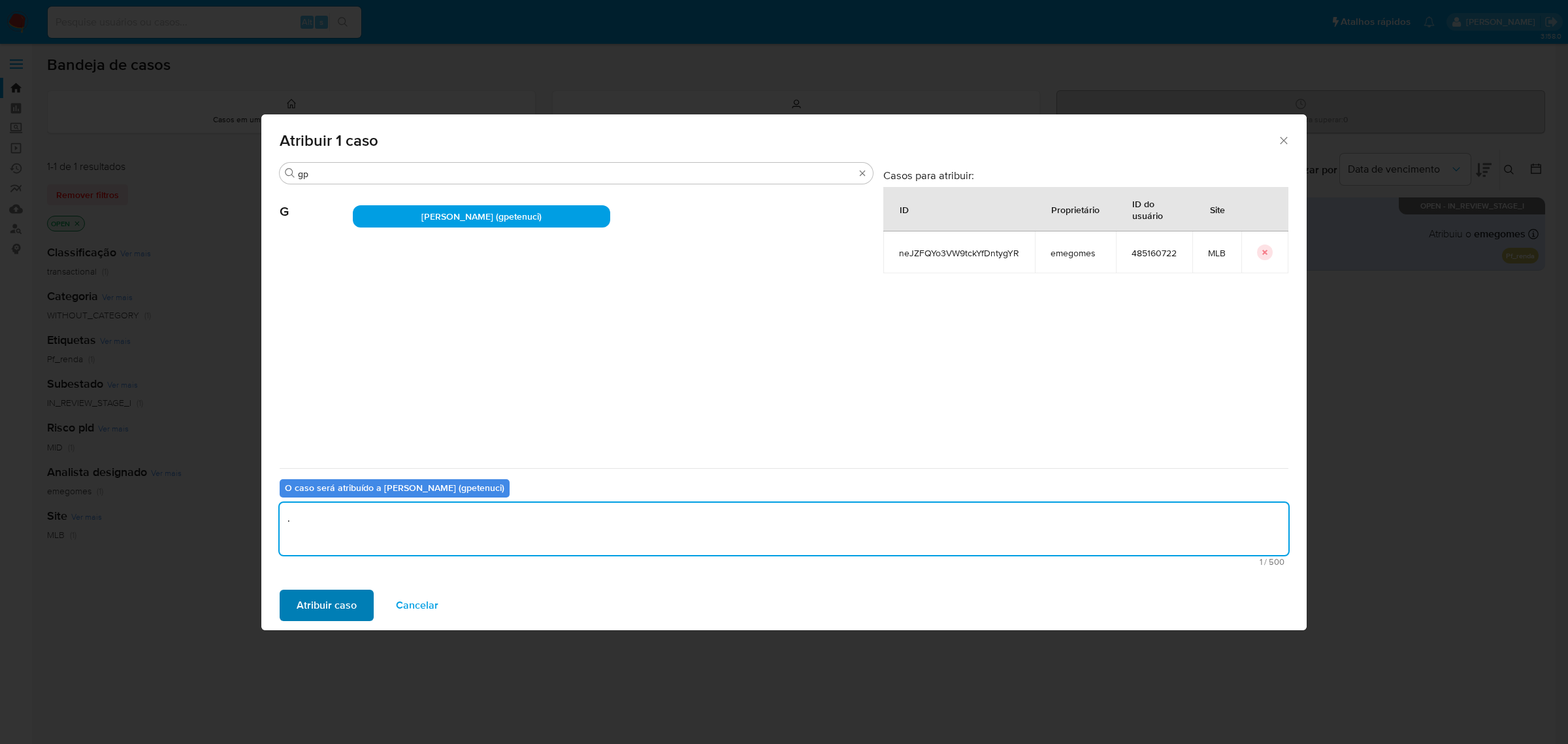
type textarea "."
click at [353, 597] on span "Atribuir caso" at bounding box center [327, 605] width 60 height 29
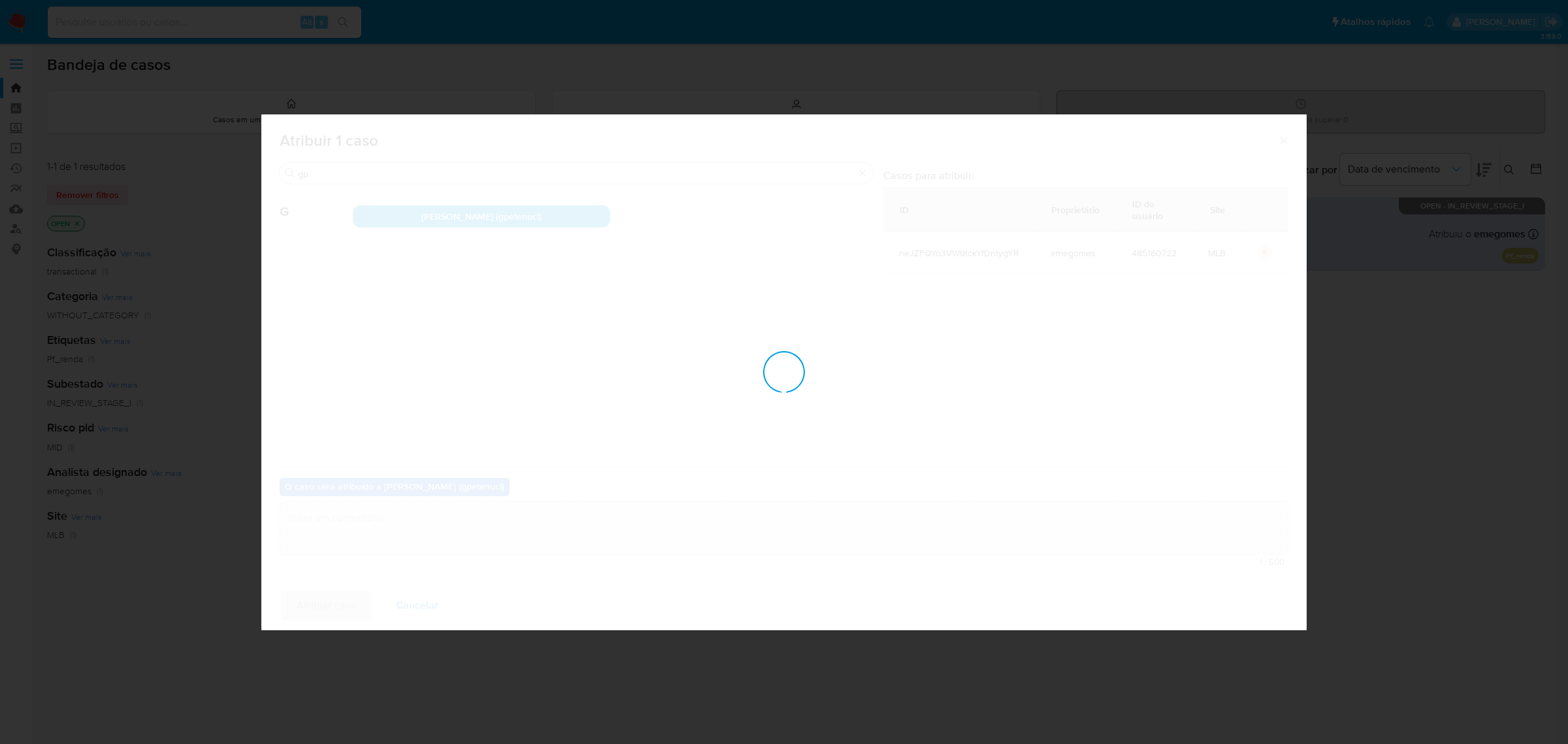
checkbox input "false"
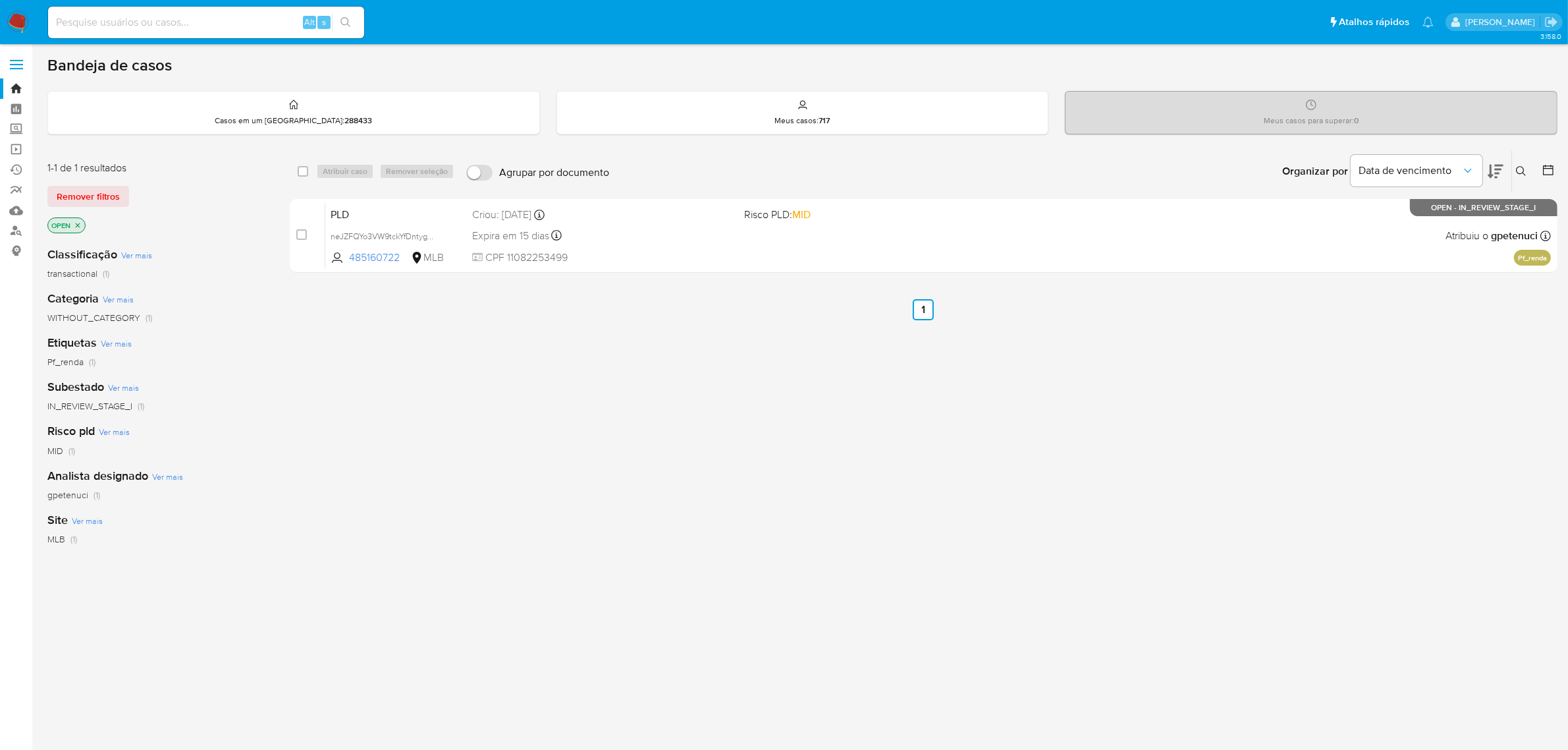
click at [1513, 170] on button at bounding box center [1523, 172] width 22 height 16
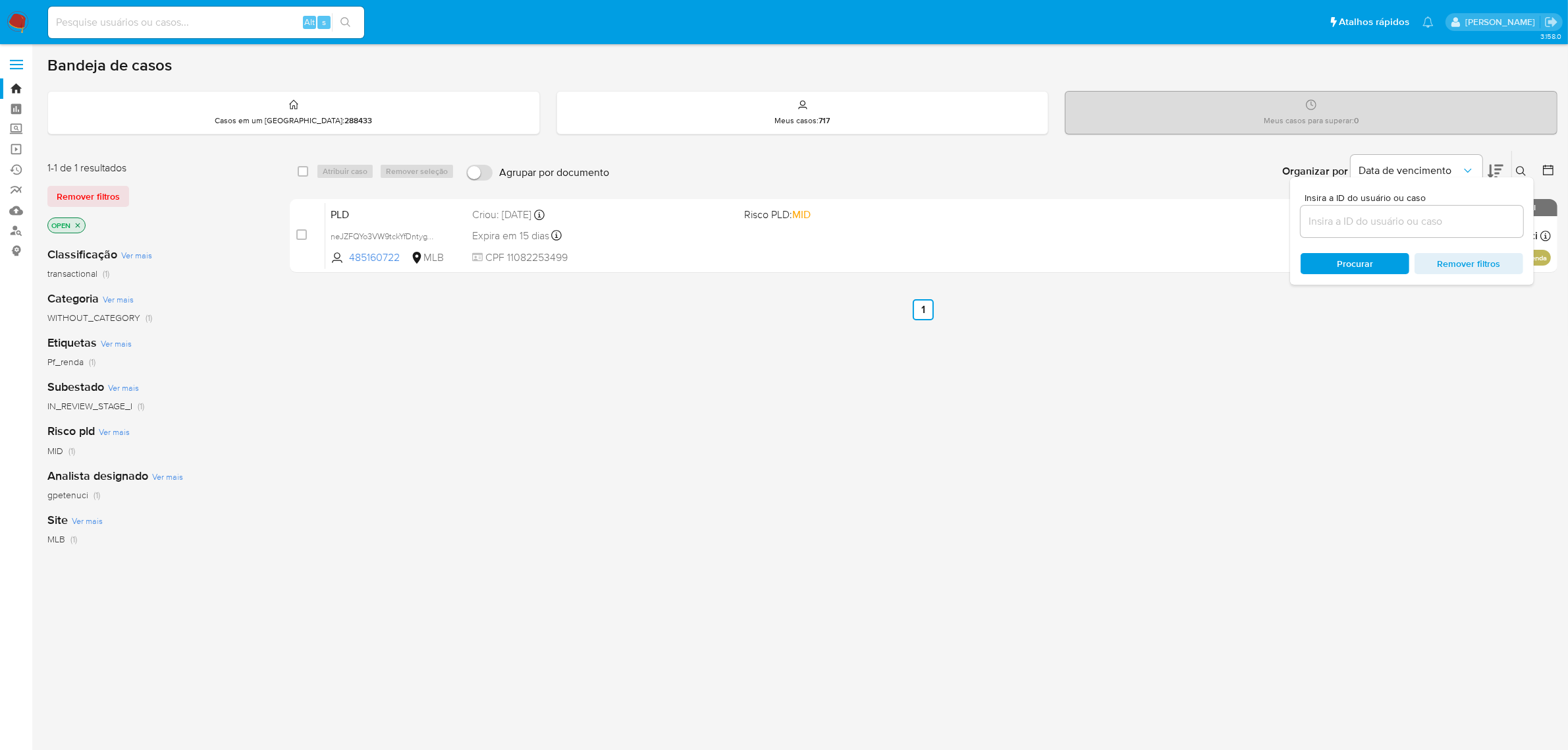
click at [1374, 218] on input at bounding box center [1412, 222] width 223 height 17
type input "dYSYALUUfnBWzJGBsqLMu2Zb"
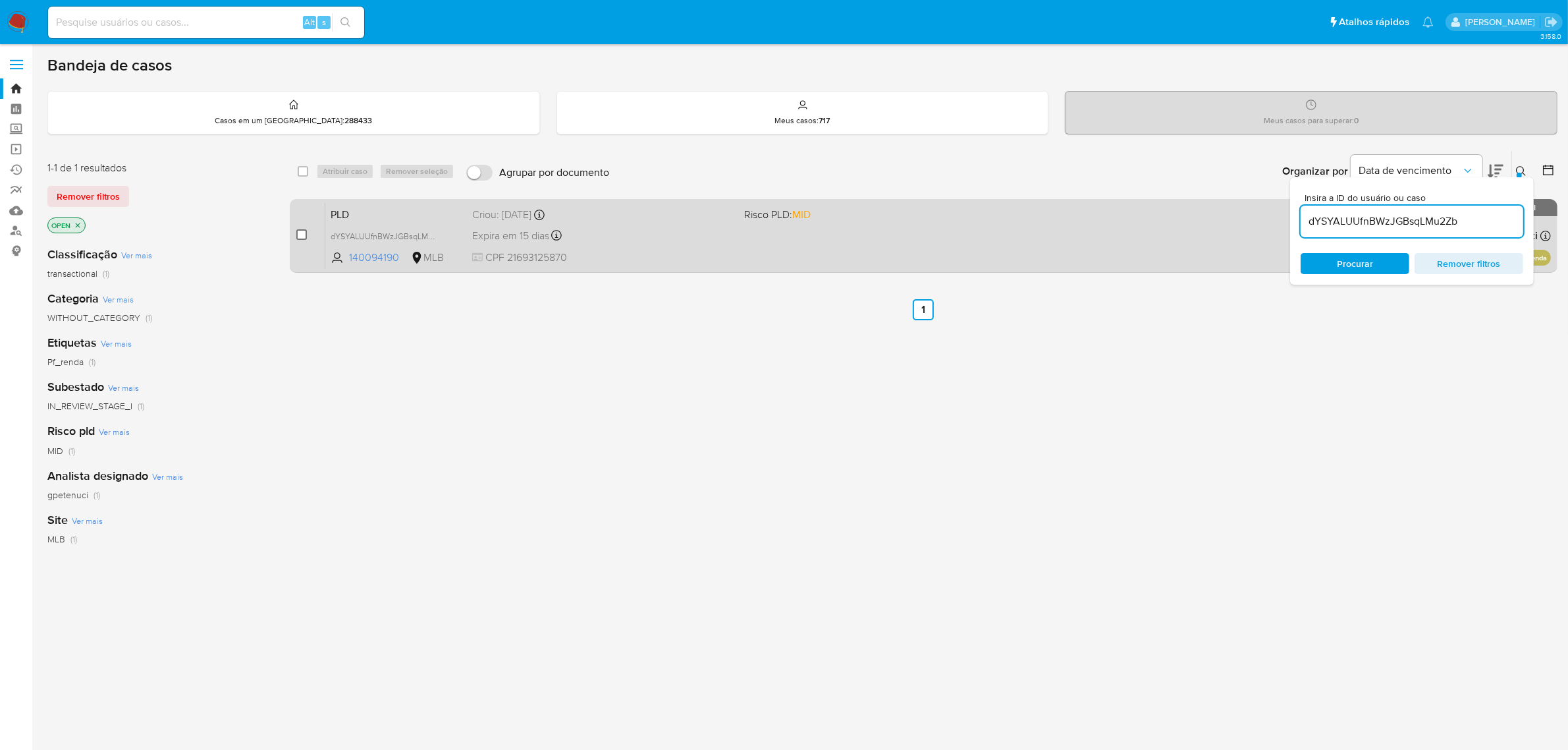
click at [297, 231] on input "checkbox" at bounding box center [302, 235] width 11 height 11
checkbox input "true"
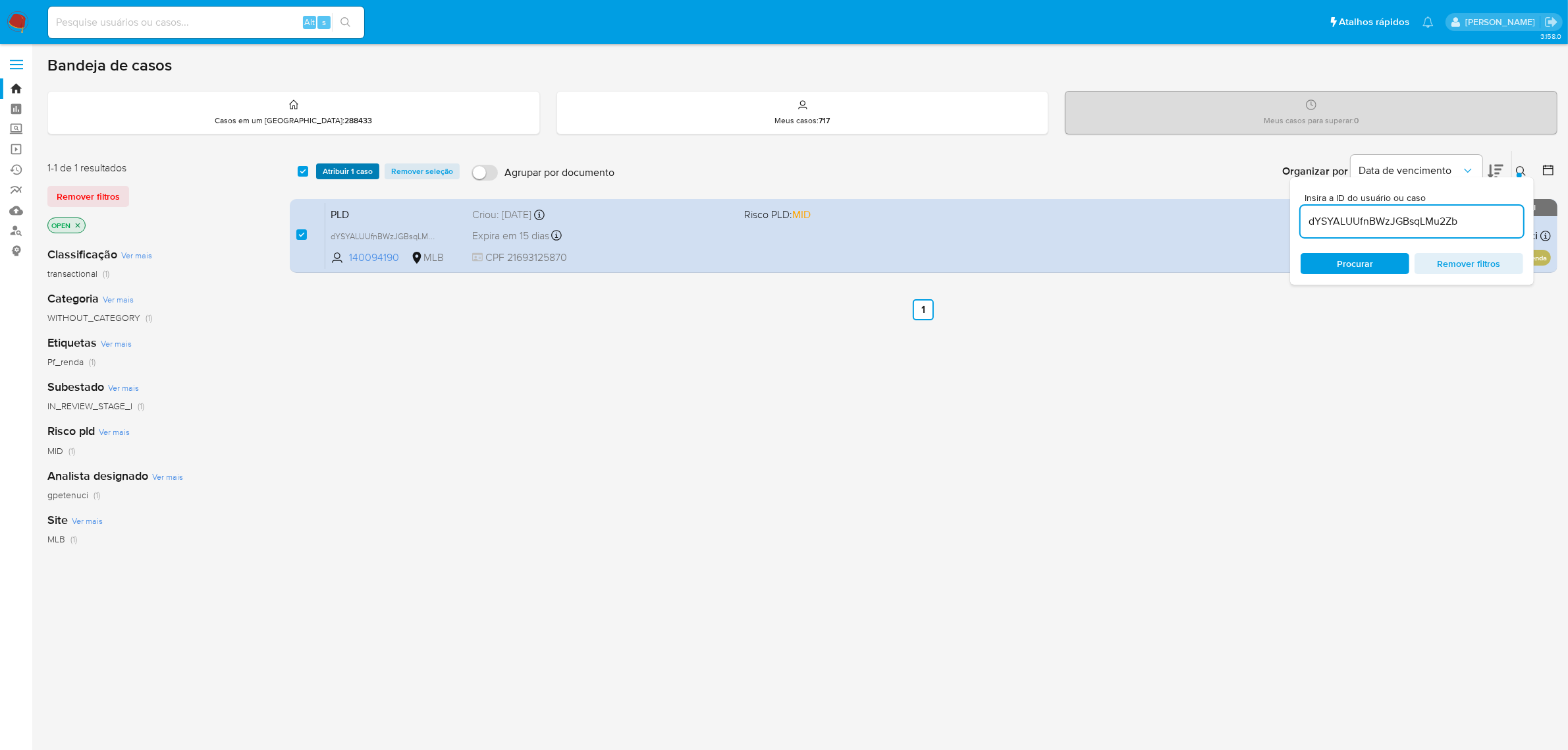
click at [347, 177] on span "Atribuir 1 caso" at bounding box center [347, 172] width 50 height 13
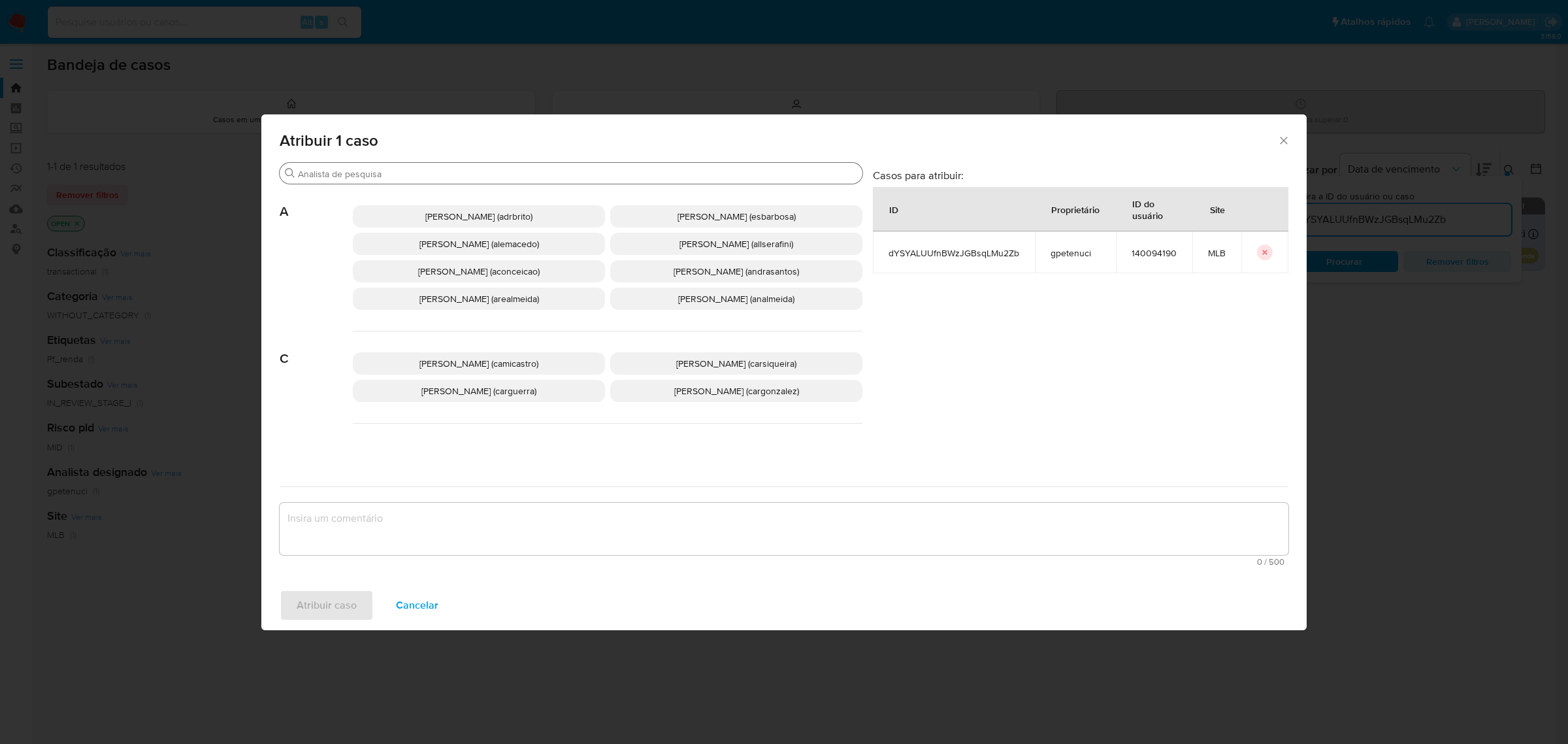
click at [438, 178] on input "Procurar" at bounding box center [577, 174] width 559 height 11
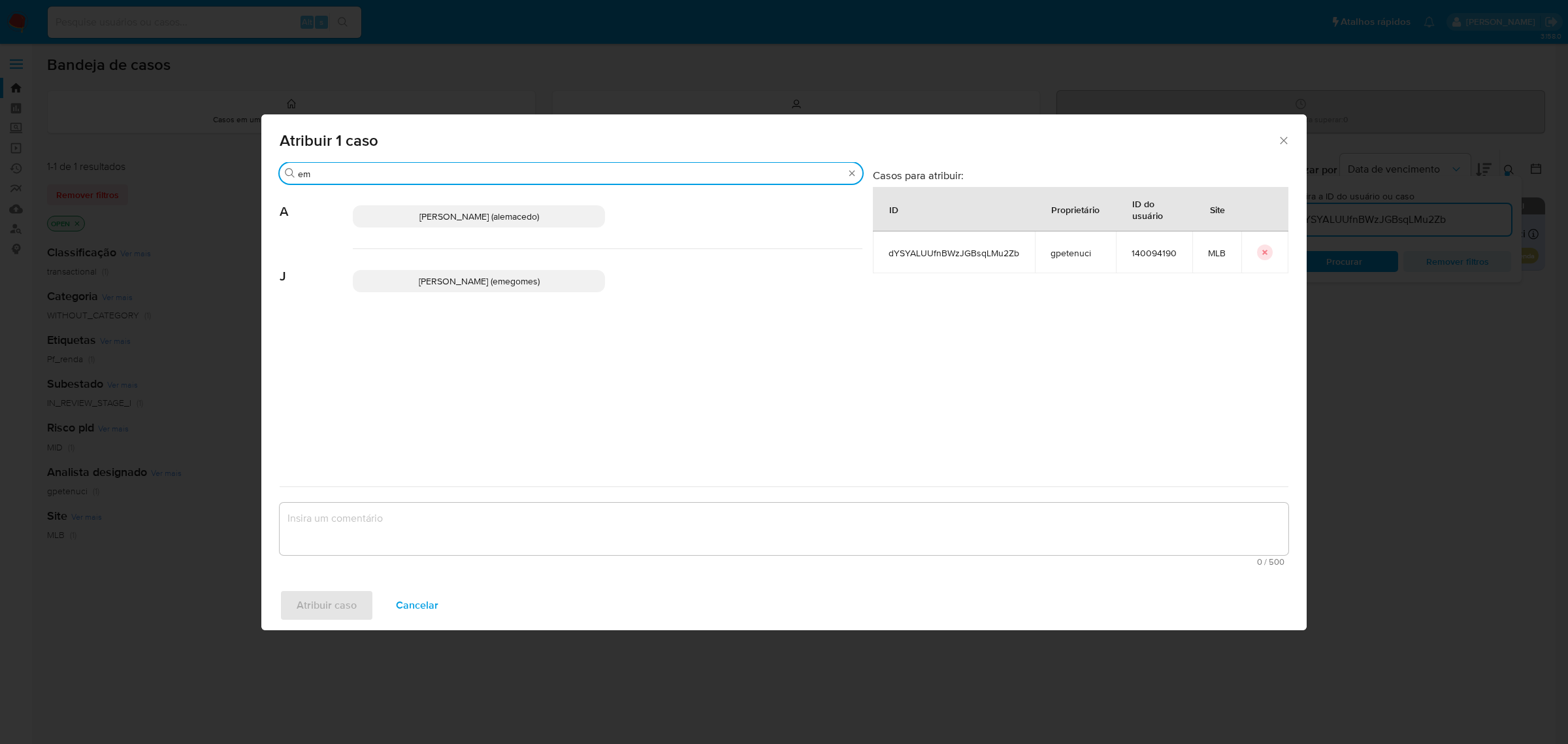
type input "em"
click at [421, 282] on span "Jose Emerson Gomes Pereira (emegomes)" at bounding box center [479, 281] width 121 height 13
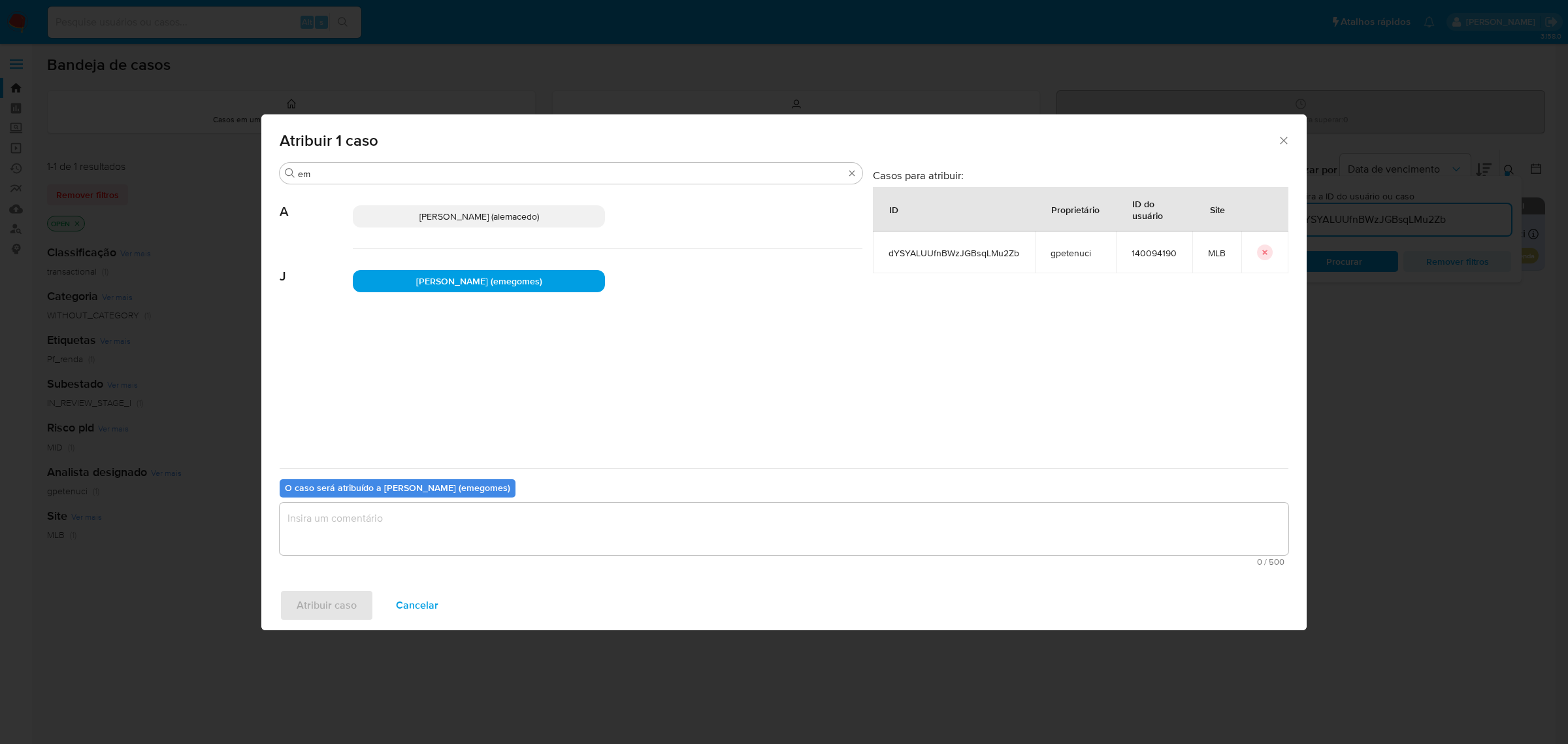
click at [442, 516] on textarea "assign-modal" at bounding box center [784, 529] width 1009 height 52
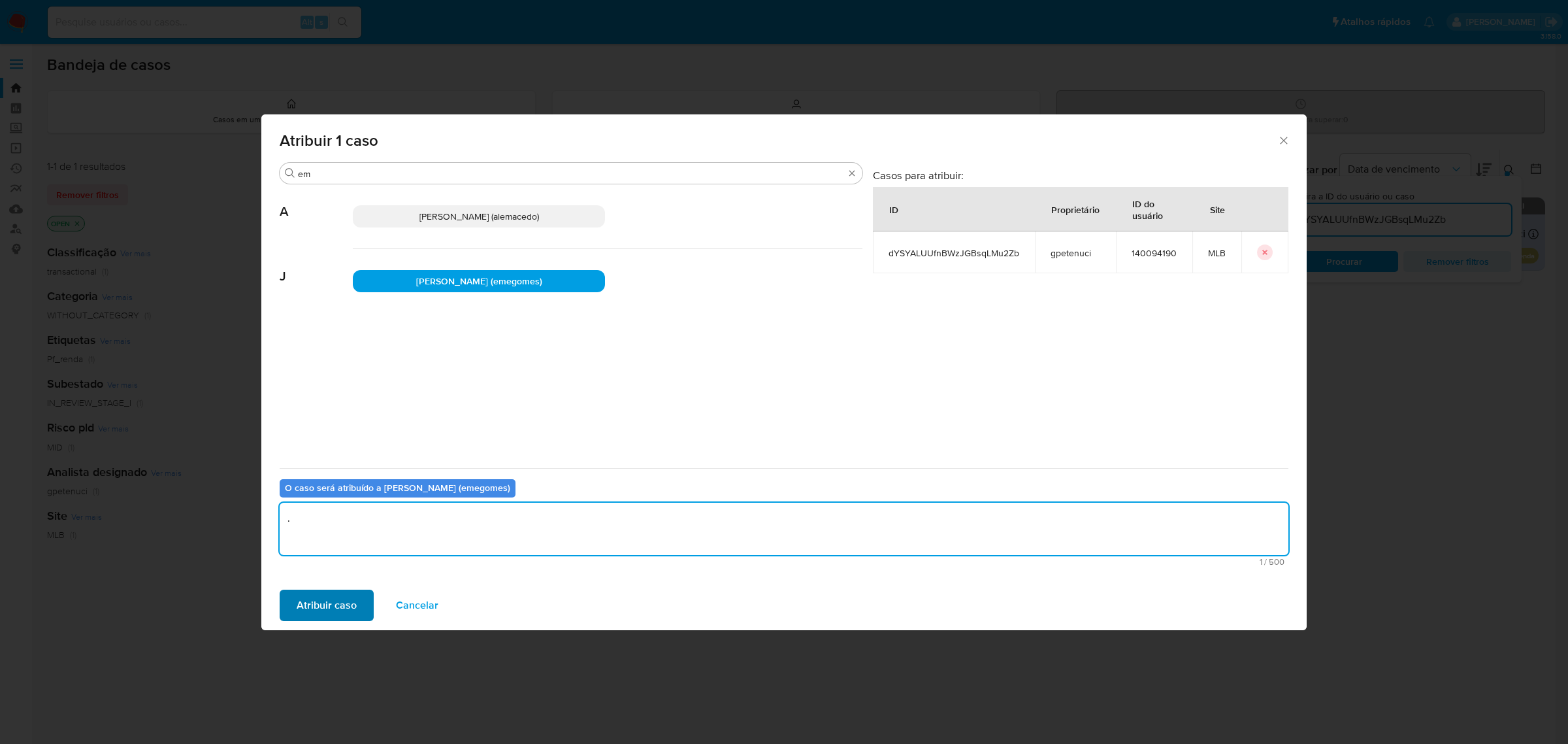
type textarea "."
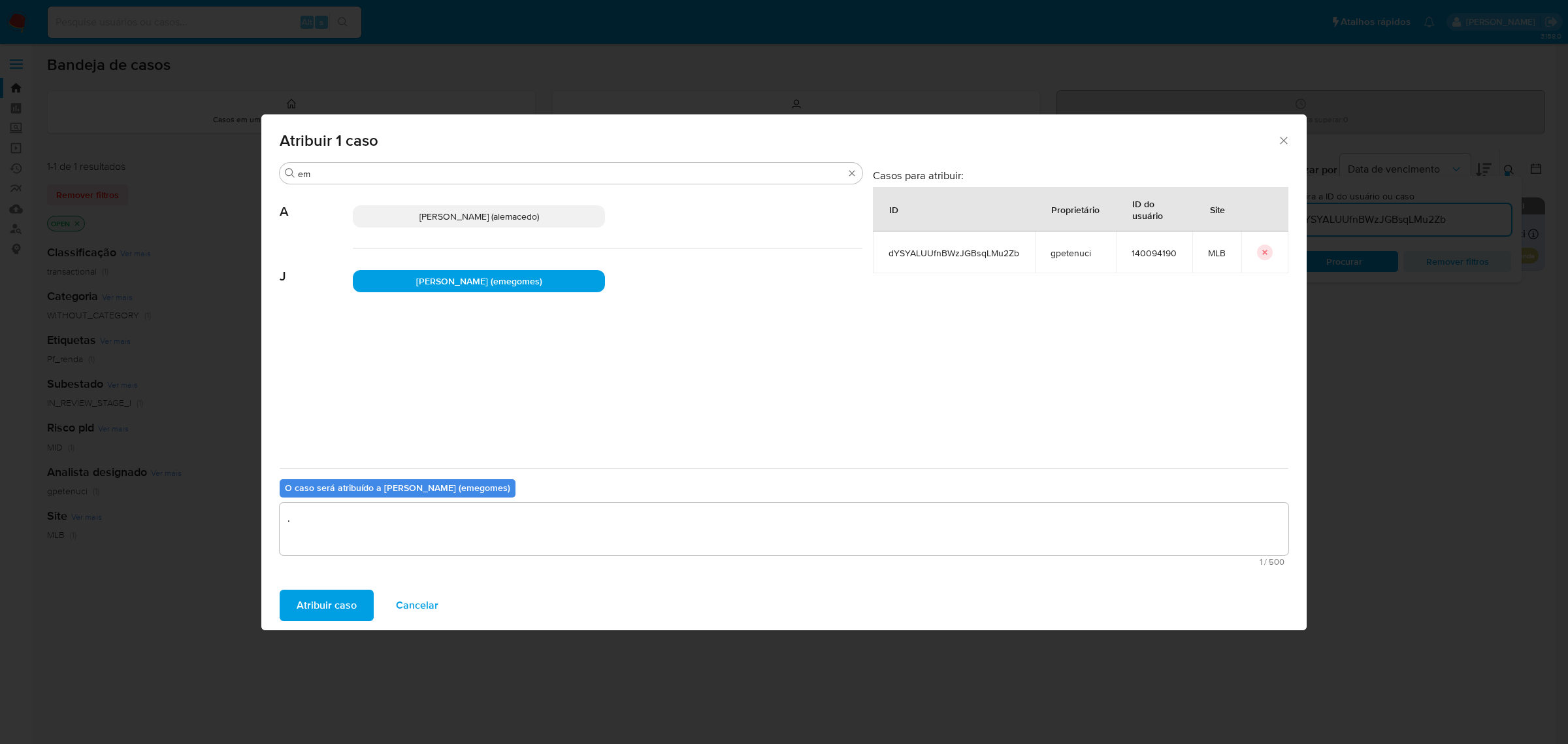
click at [354, 605] on span "Atribuir caso" at bounding box center [327, 605] width 60 height 29
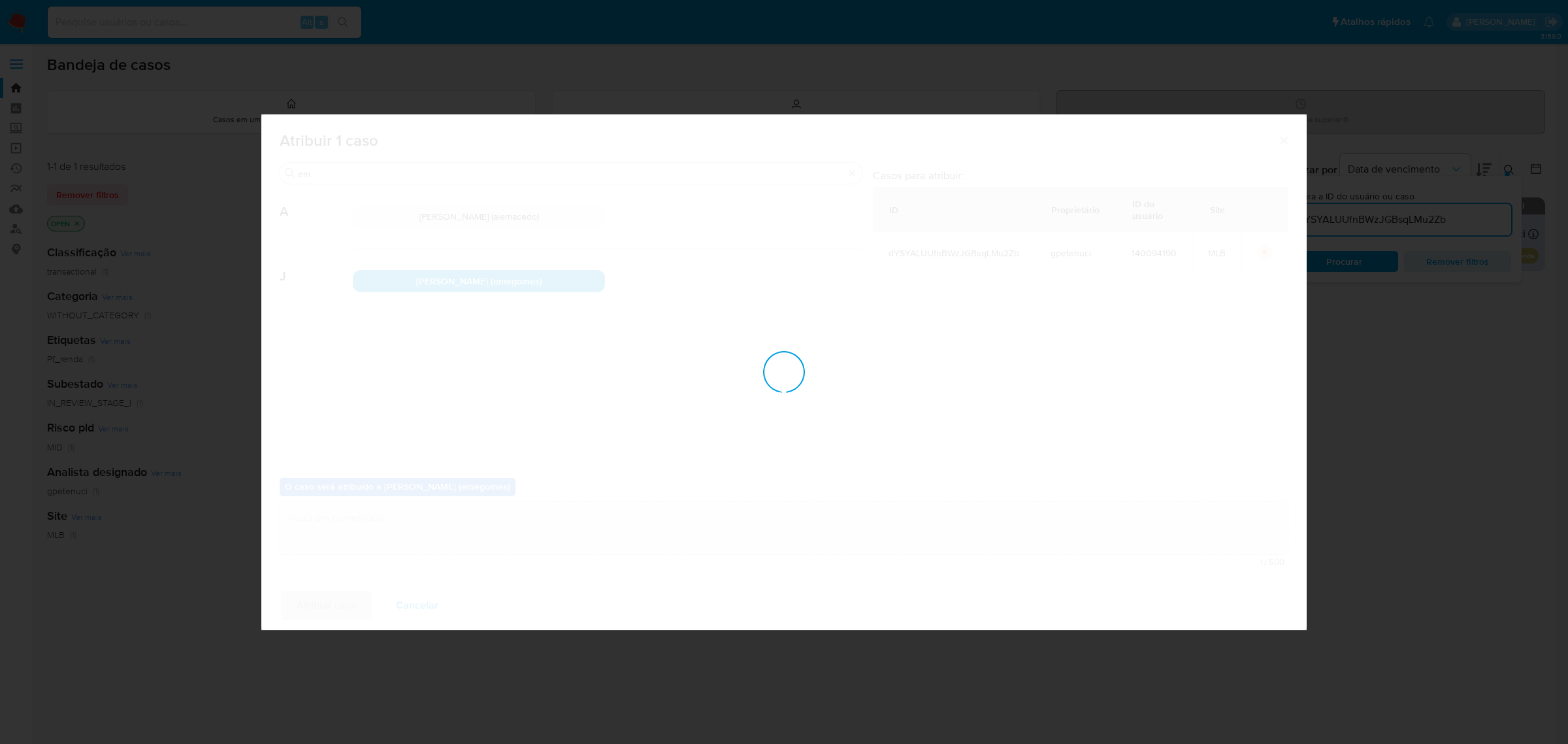
checkbox input "false"
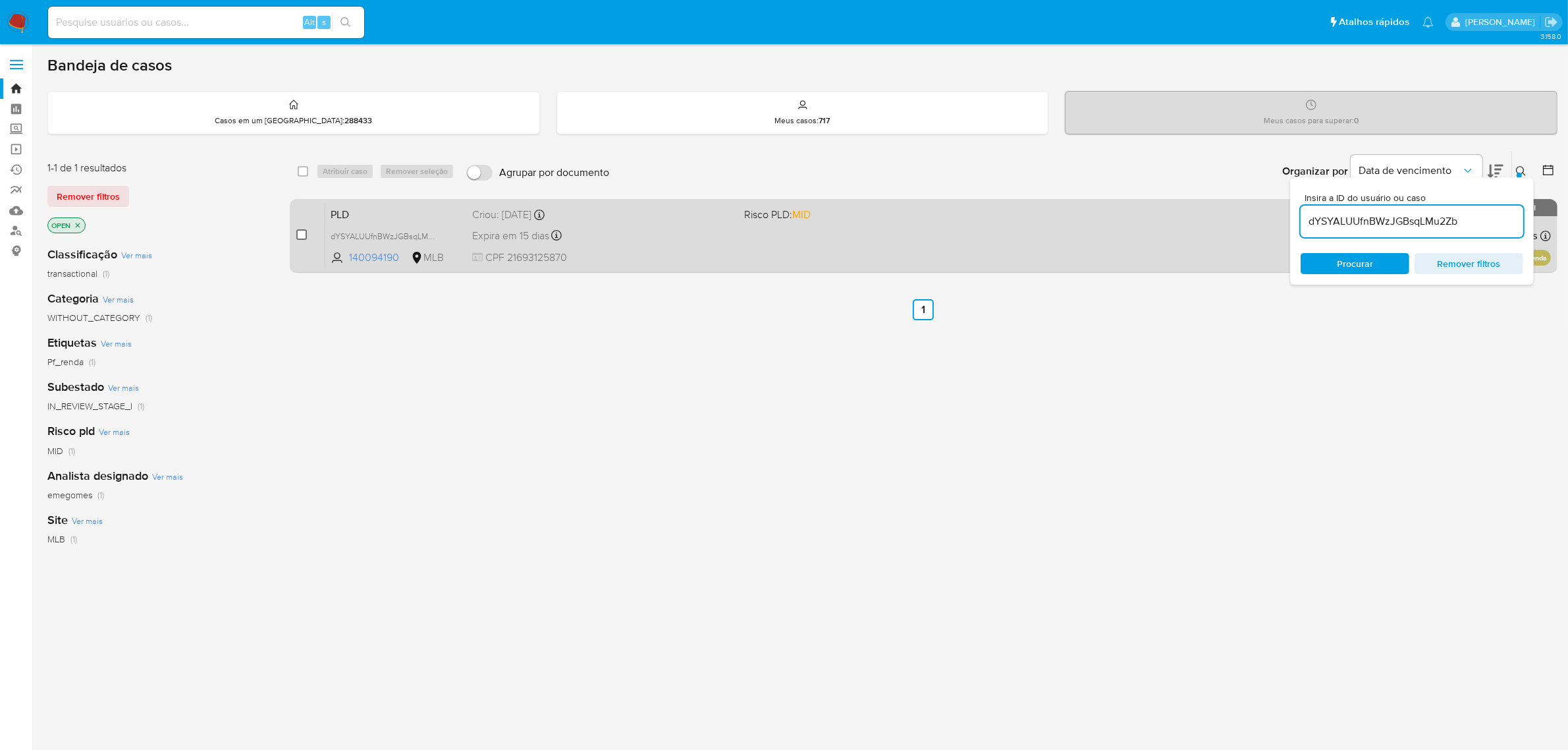
click at [302, 235] on input "checkbox" at bounding box center [302, 235] width 11 height 11
checkbox input "true"
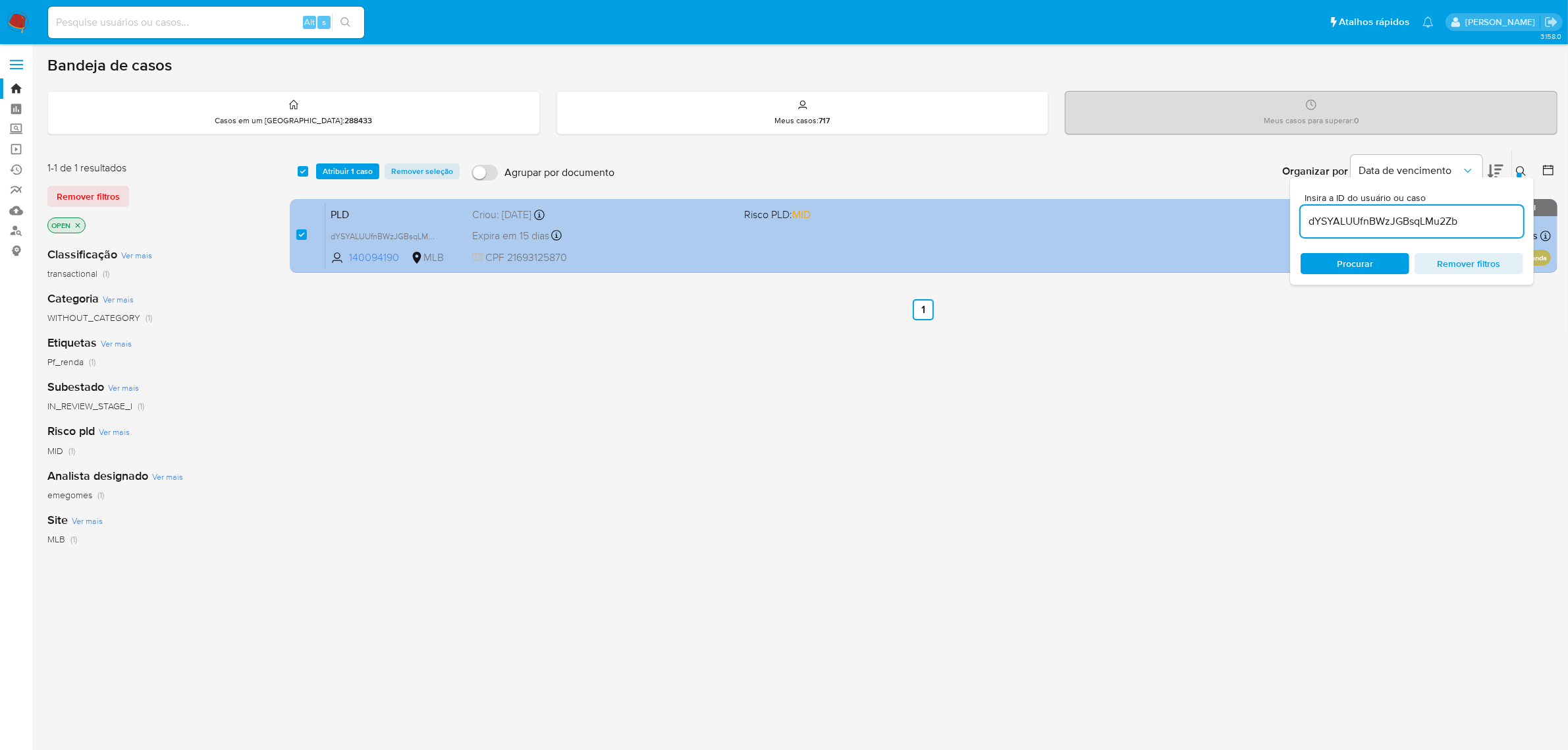
click at [723, 250] on span "CPF 21693125870" at bounding box center [603, 258] width 262 height 14
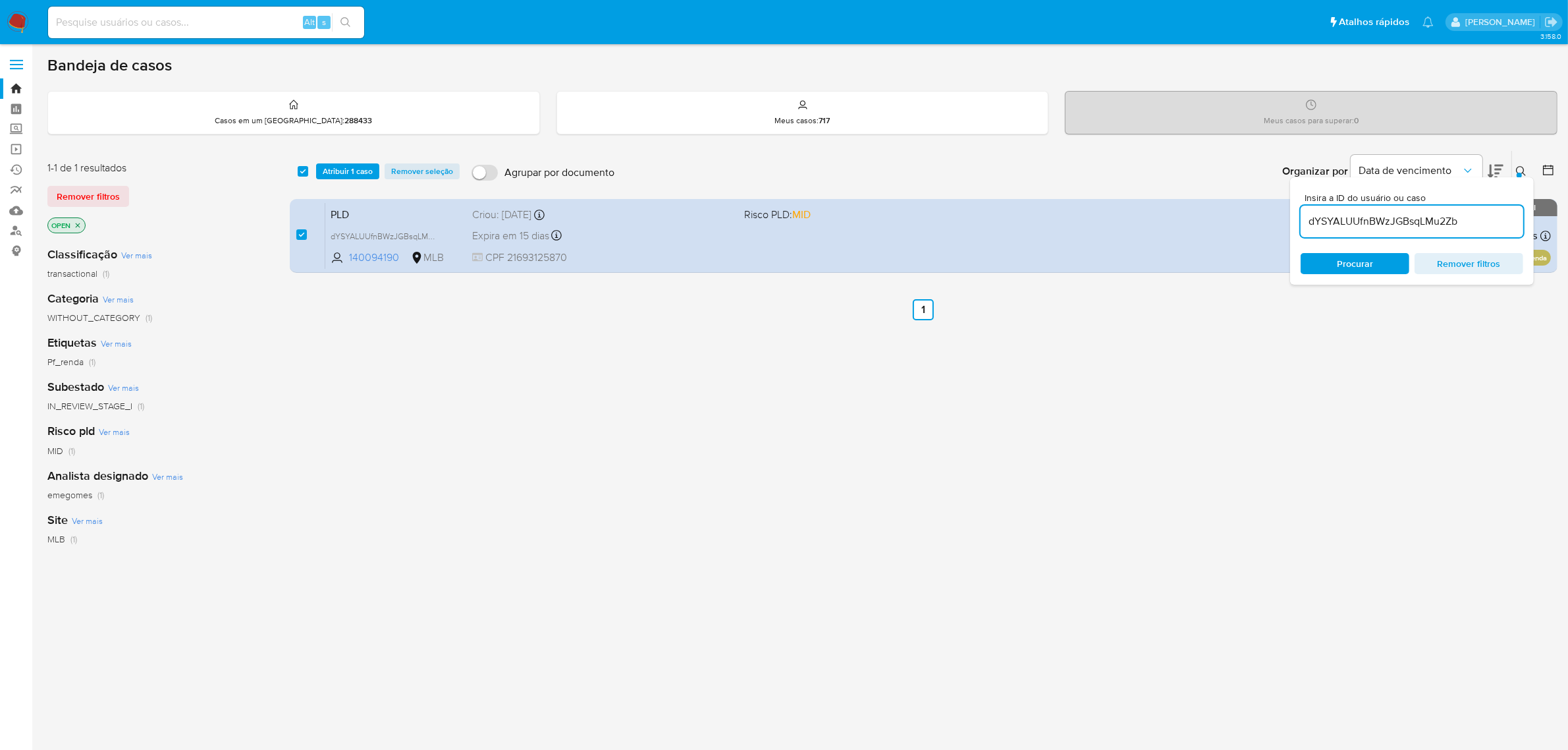
click at [330, 172] on span "Atribuir 1 caso" at bounding box center [347, 172] width 50 height 13
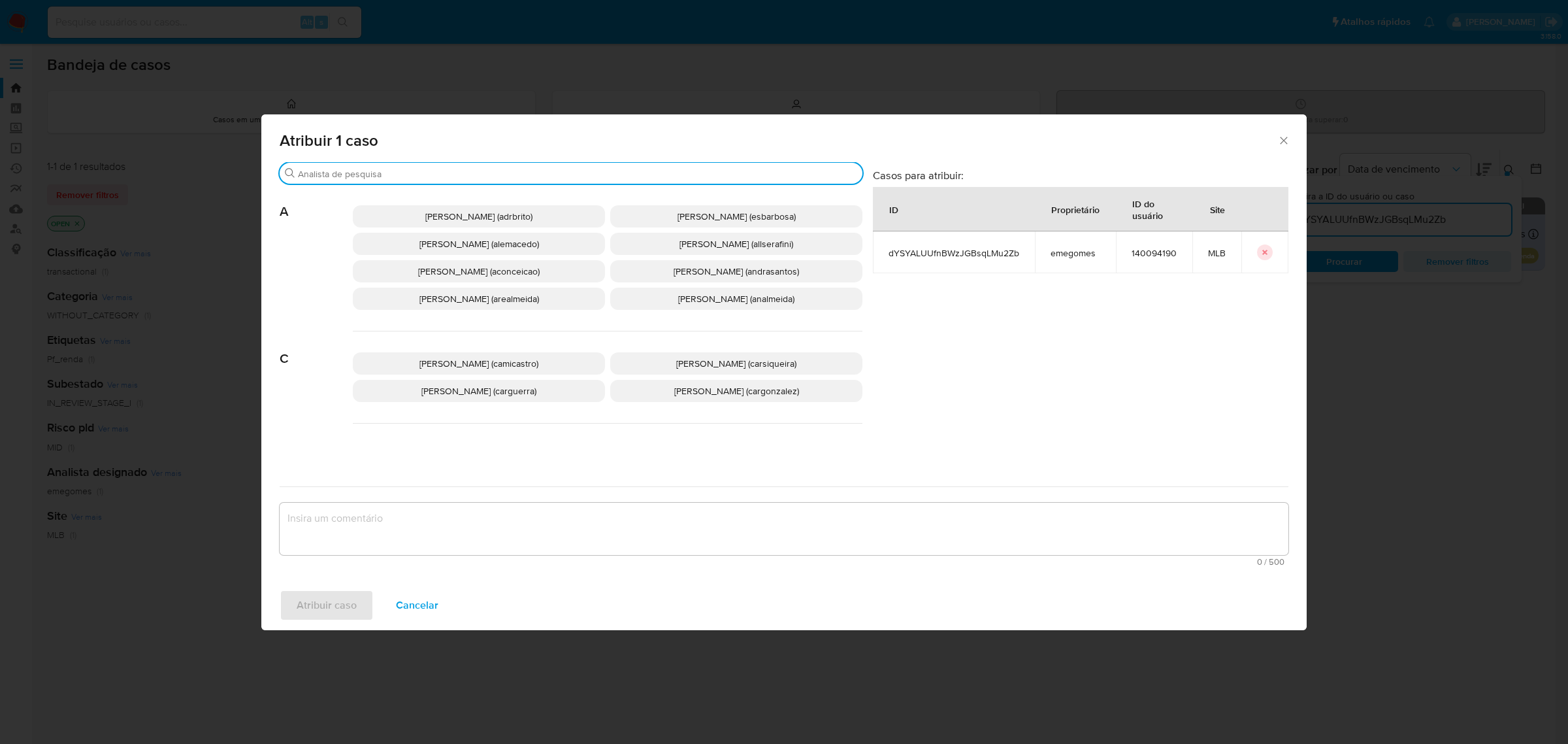
click at [380, 178] on input "Procurar" at bounding box center [577, 174] width 559 height 11
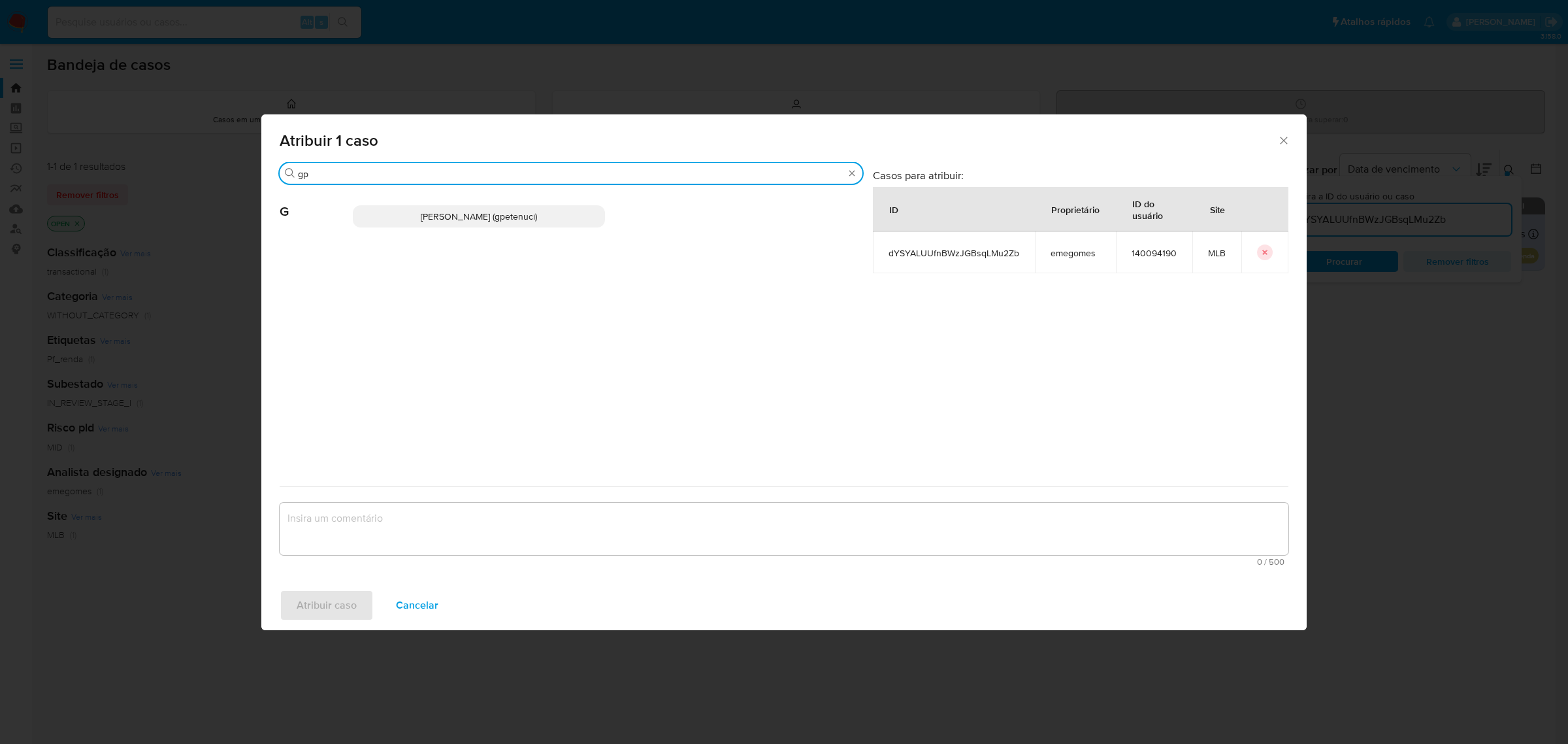
type input "gp"
click at [523, 227] on p "Giovanna Petenuci Freitas (gpetenuci)" at bounding box center [478, 216] width 252 height 22
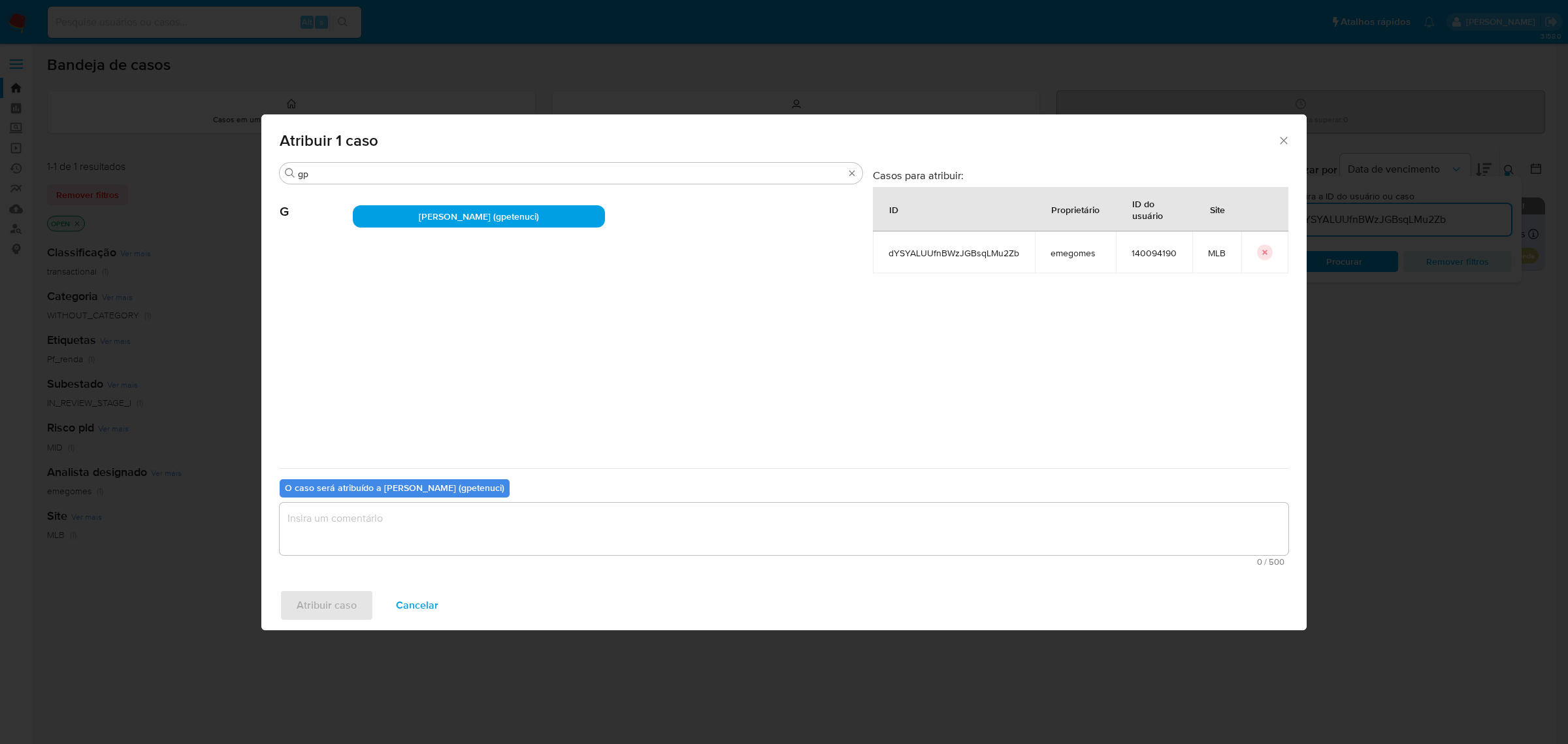
click at [423, 539] on textarea "assign-modal" at bounding box center [784, 529] width 1009 height 52
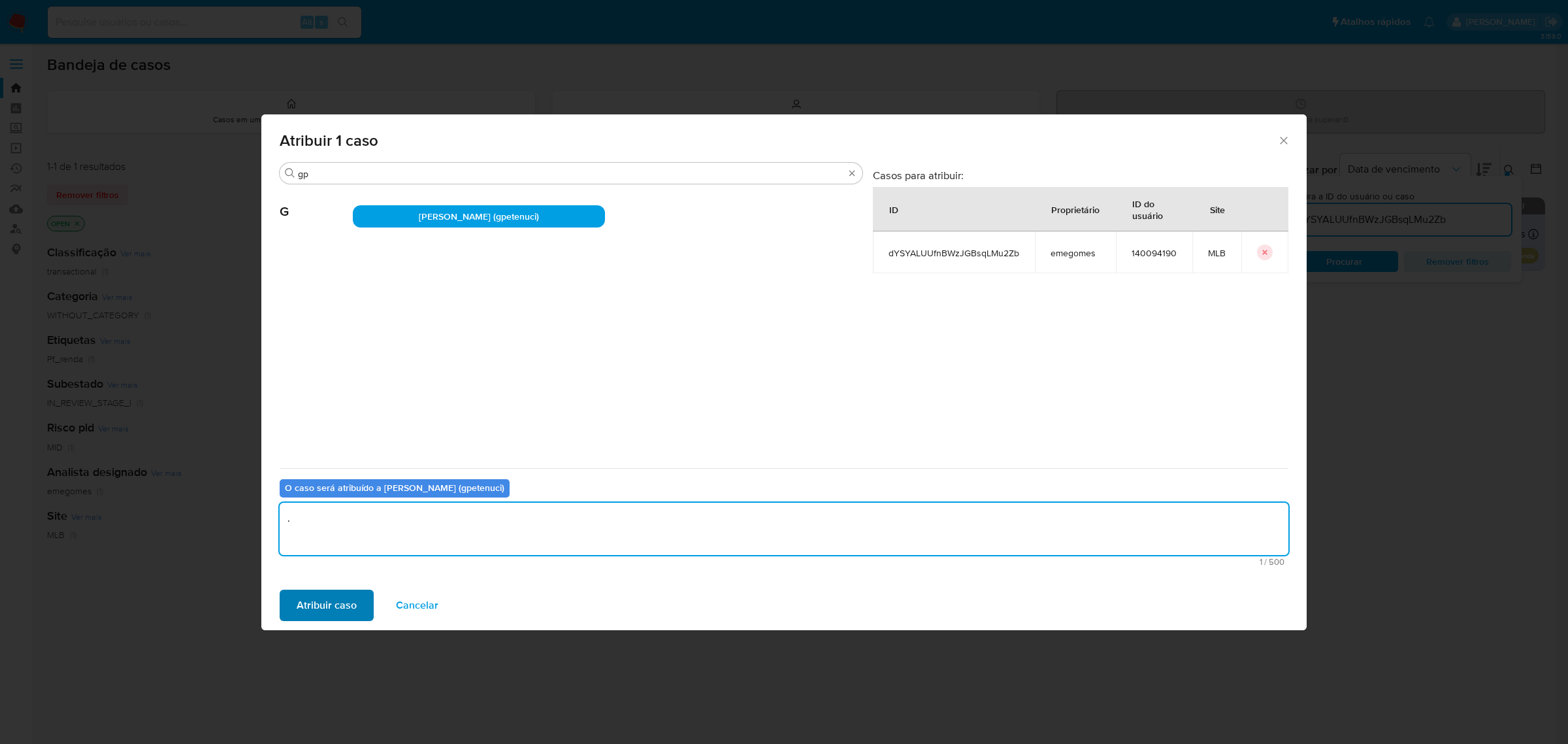
type textarea "."
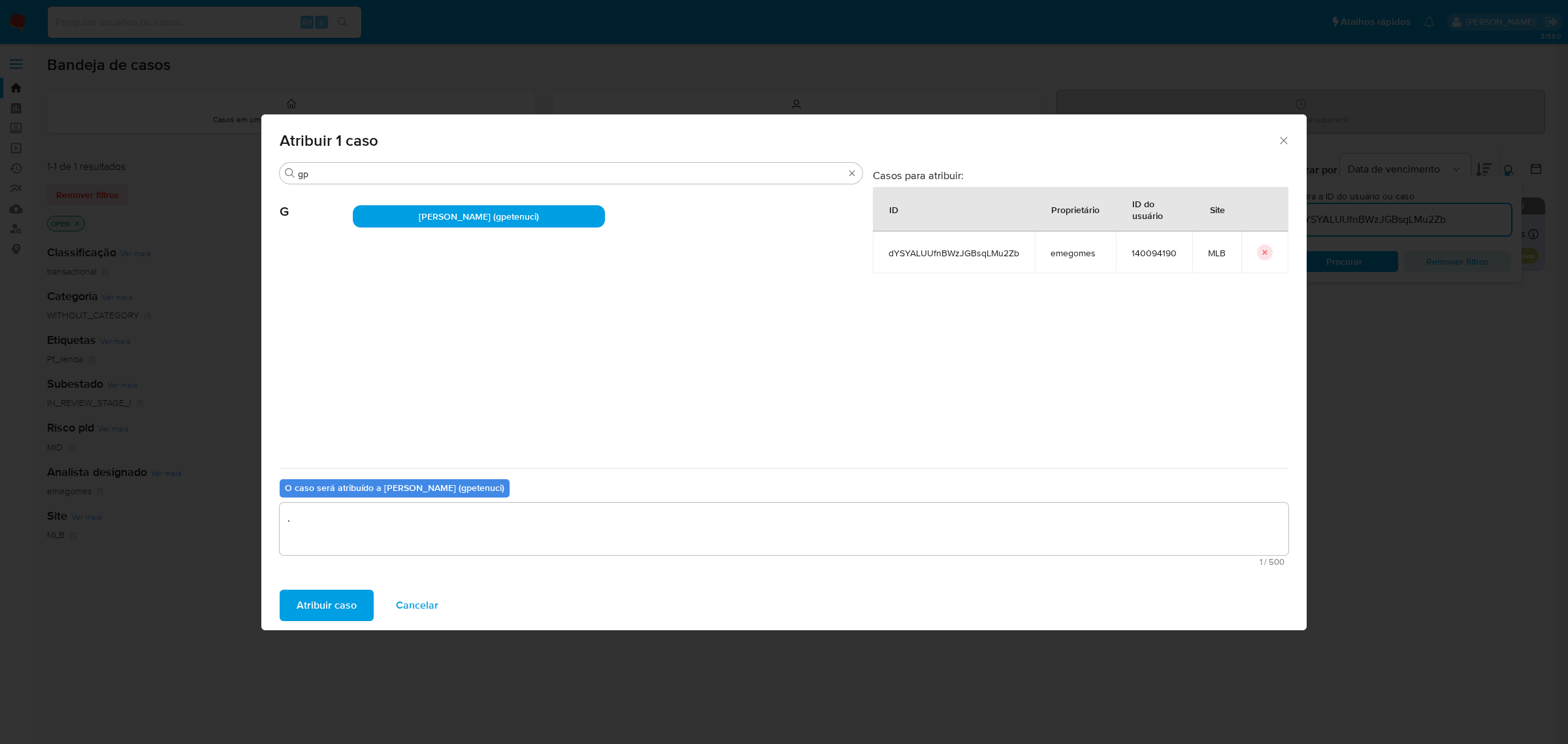
click at [314, 596] on span "Atribuir caso" at bounding box center [327, 605] width 60 height 29
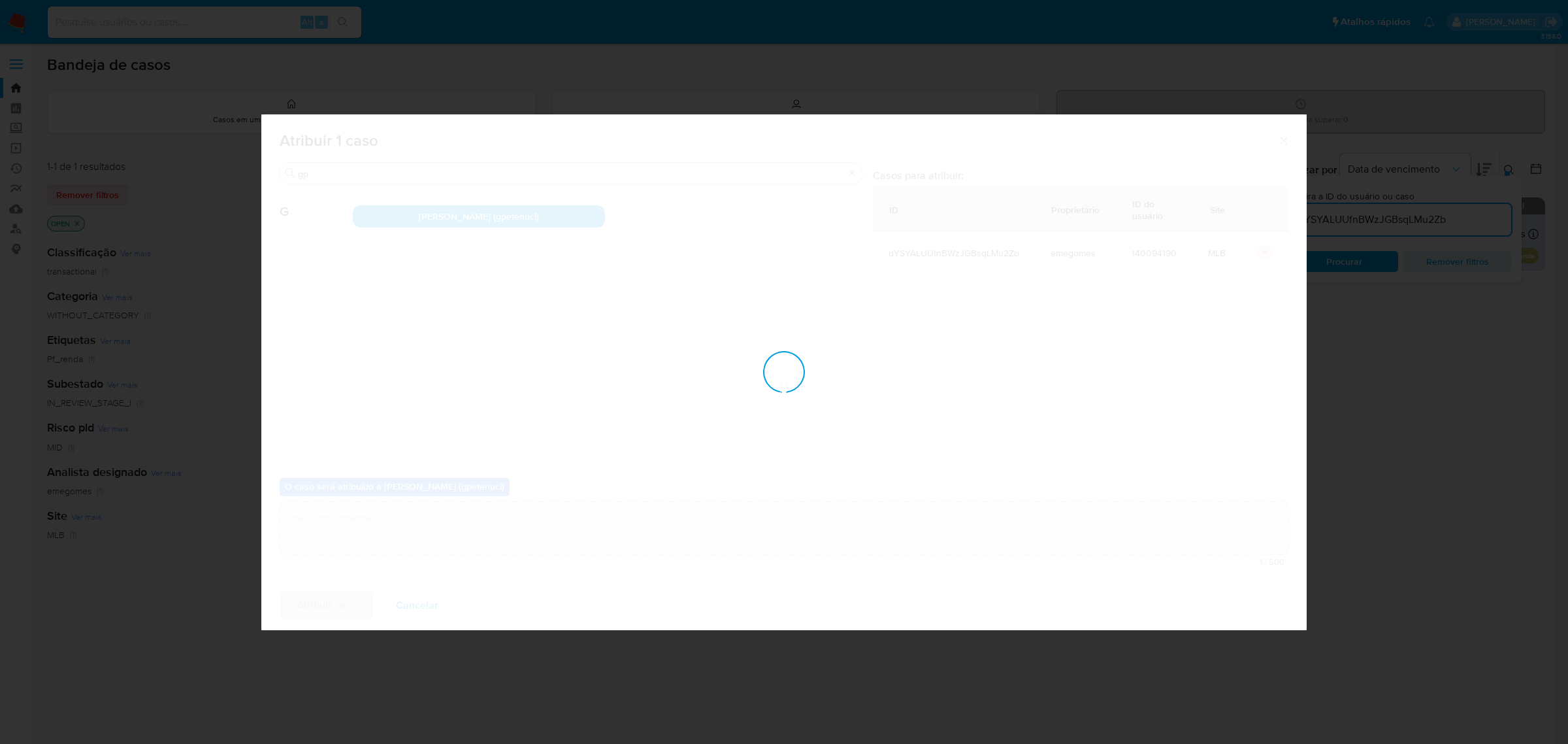
checkbox input "false"
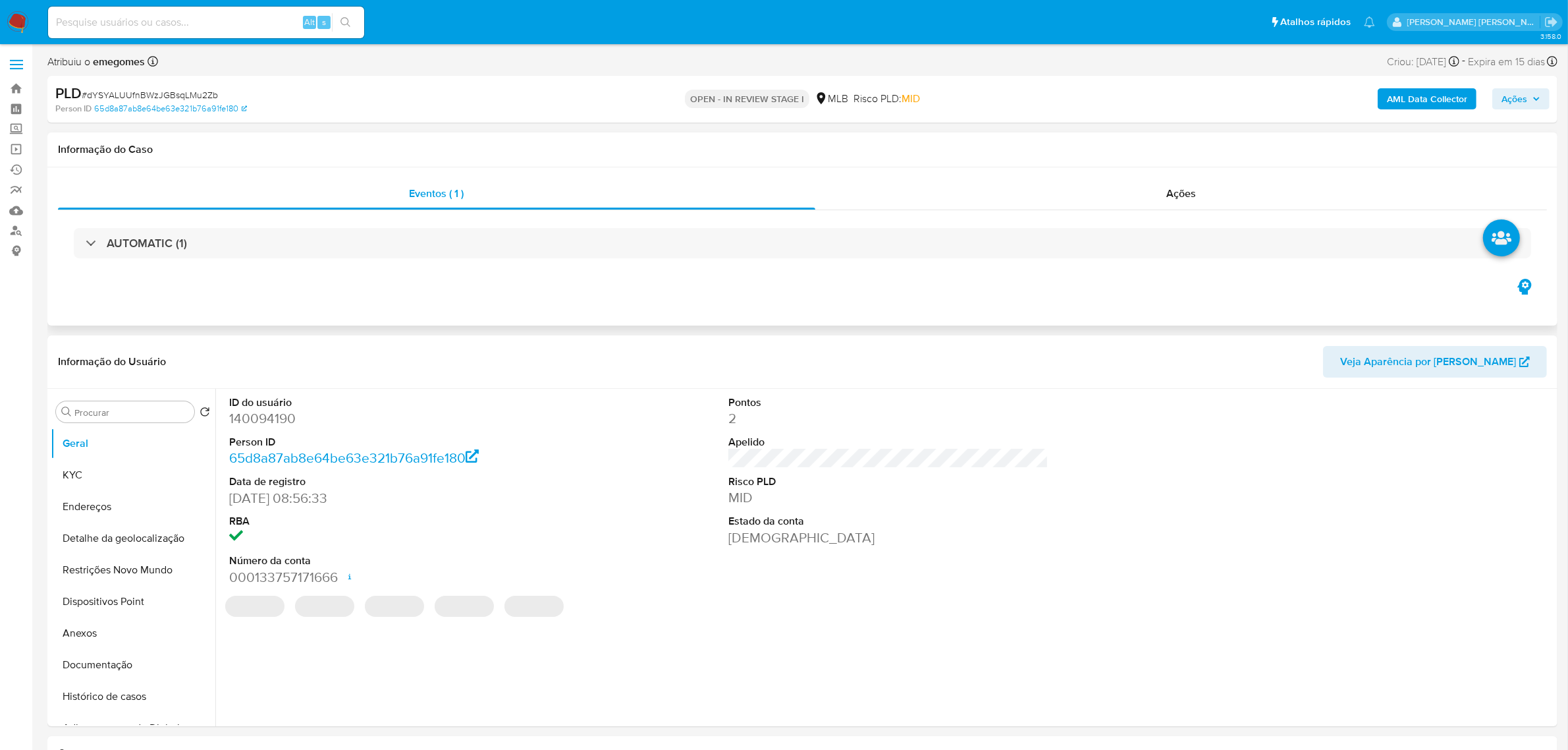
select select "10"
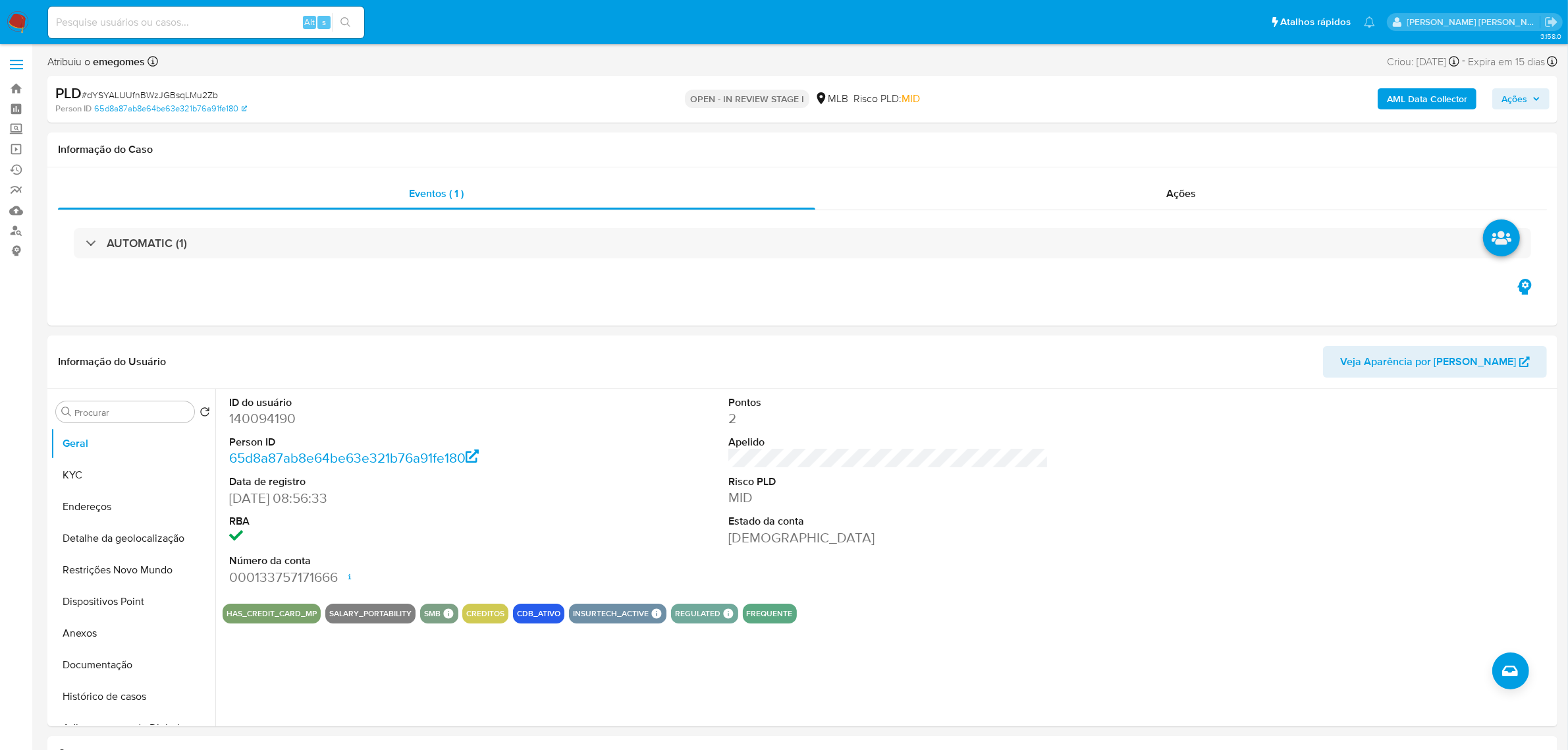
click at [1414, 98] on b "AML Data Collector" at bounding box center [1427, 98] width 80 height 21
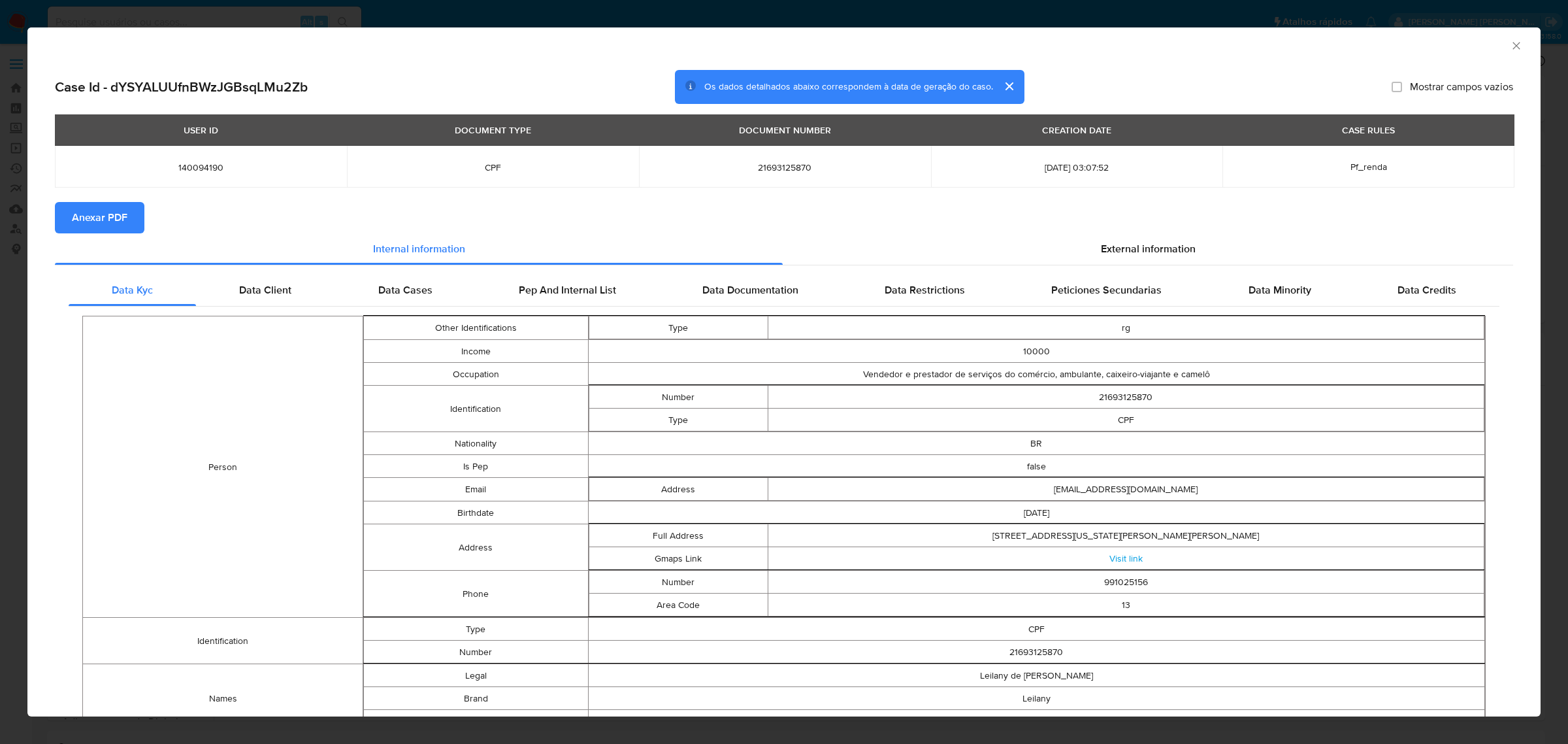
click at [100, 215] on span "Anexar PDF" at bounding box center [99, 218] width 55 height 29
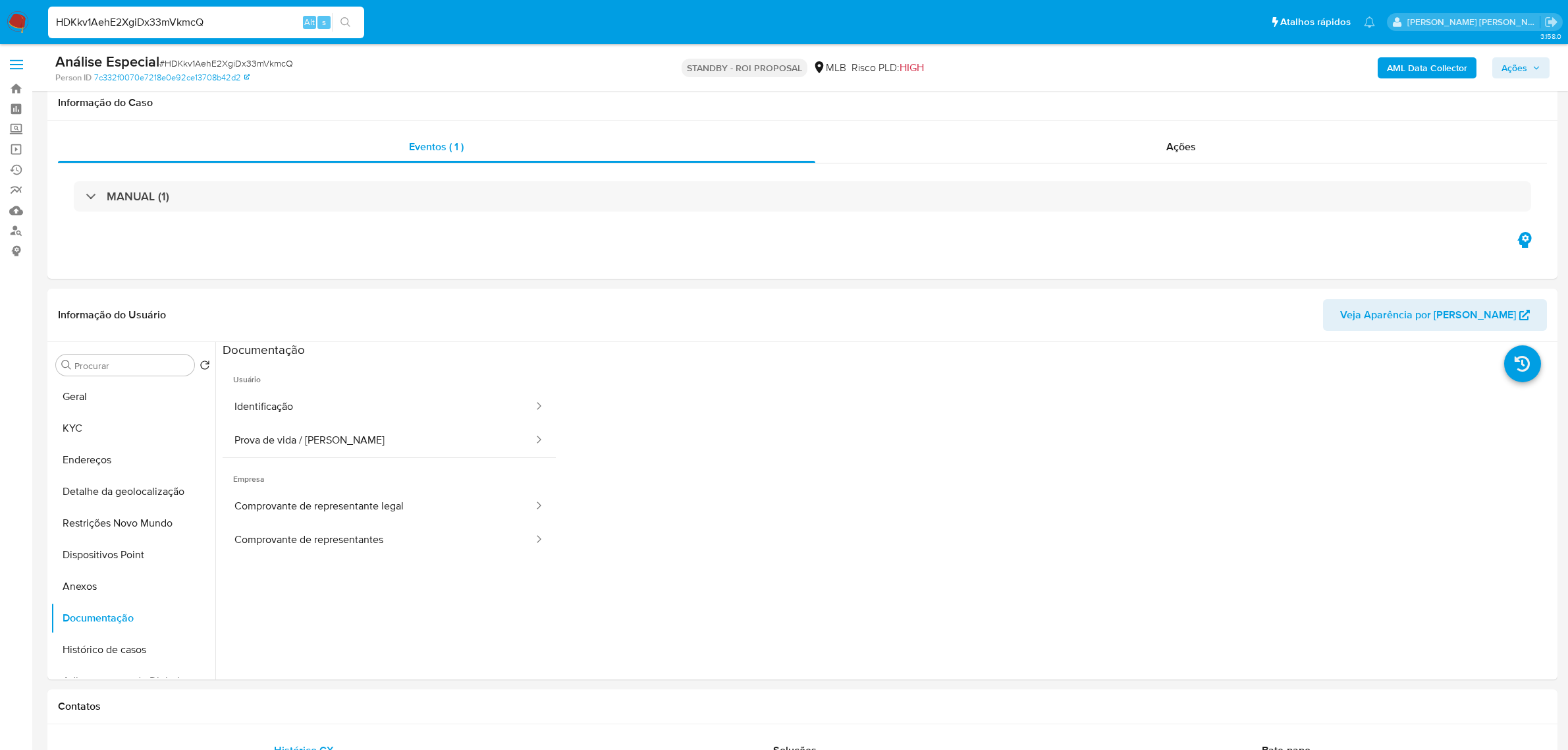
select select "10"
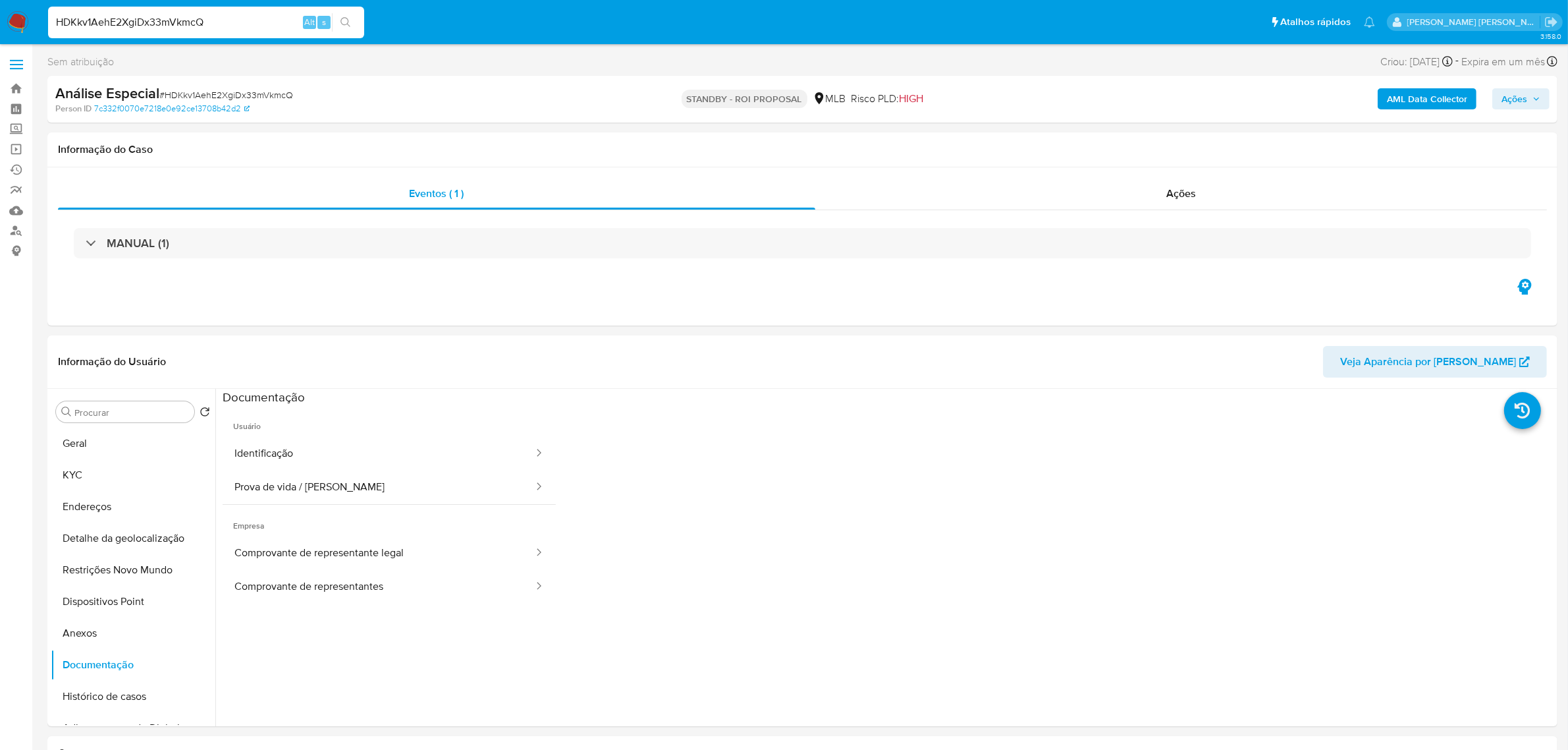
click at [185, 11] on div "HDKkv1AehE2XgiDx33mVkmcQ Alt s" at bounding box center [205, 22] width 316 height 32
click at [172, 28] on input "HDKkv1AehE2XgiDx33mVkmcQ" at bounding box center [205, 22] width 316 height 17
paste input "c9t0wEs8T6aK0h62lx2qFaAM"
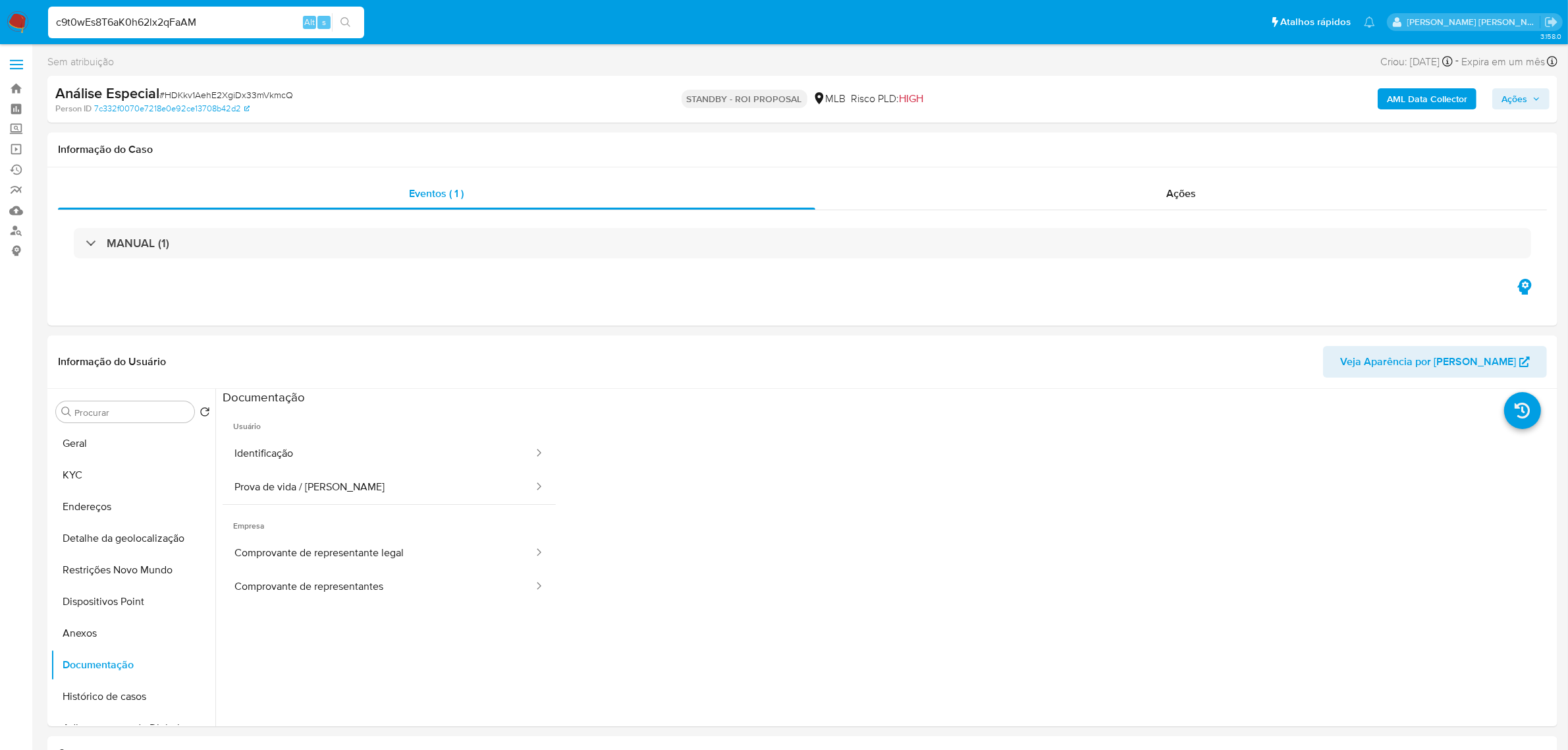
type input "c9t0wEs8T6aK0h62lx2qFaAM"
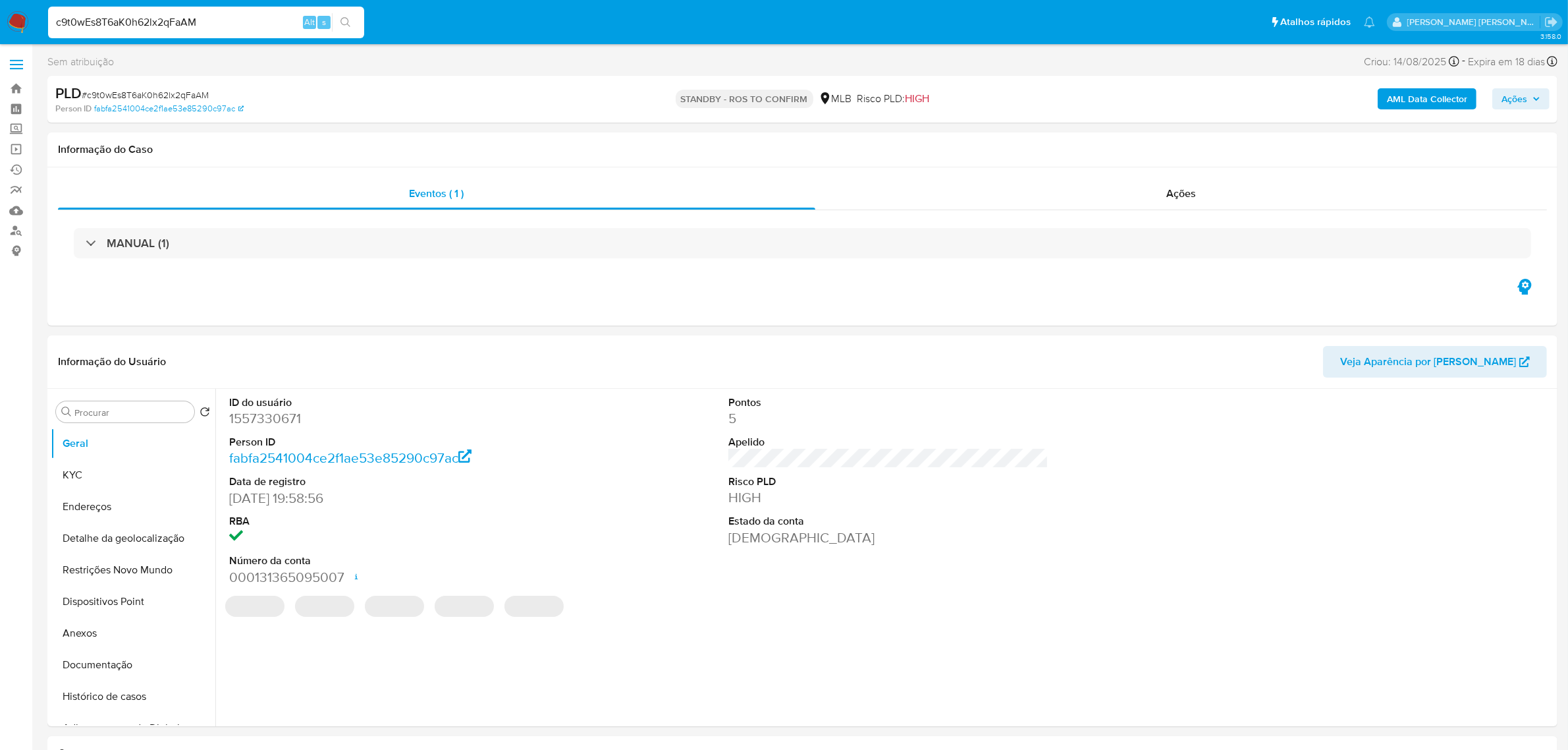
select select "10"
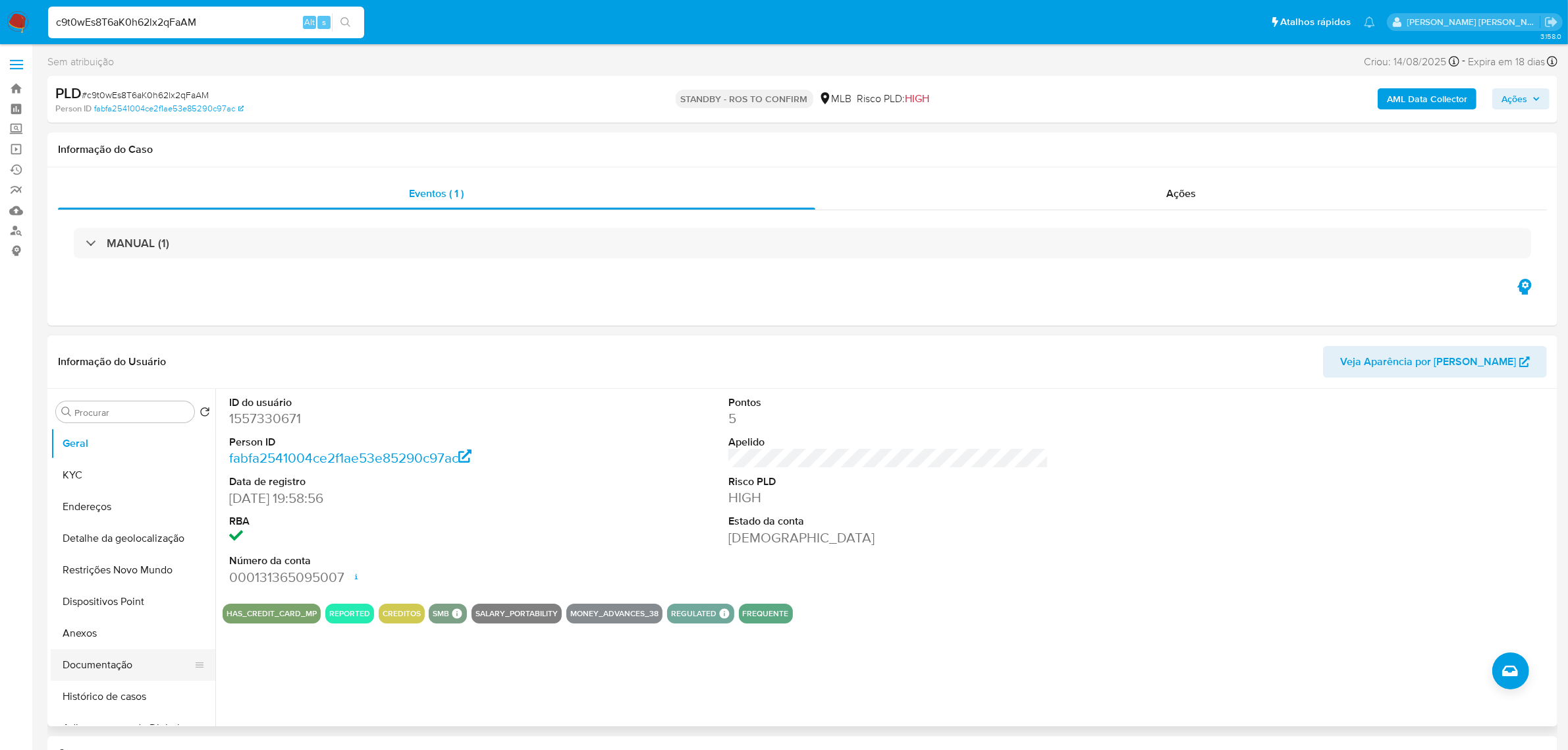
click at [113, 670] on button "Documentação" at bounding box center [127, 665] width 154 height 32
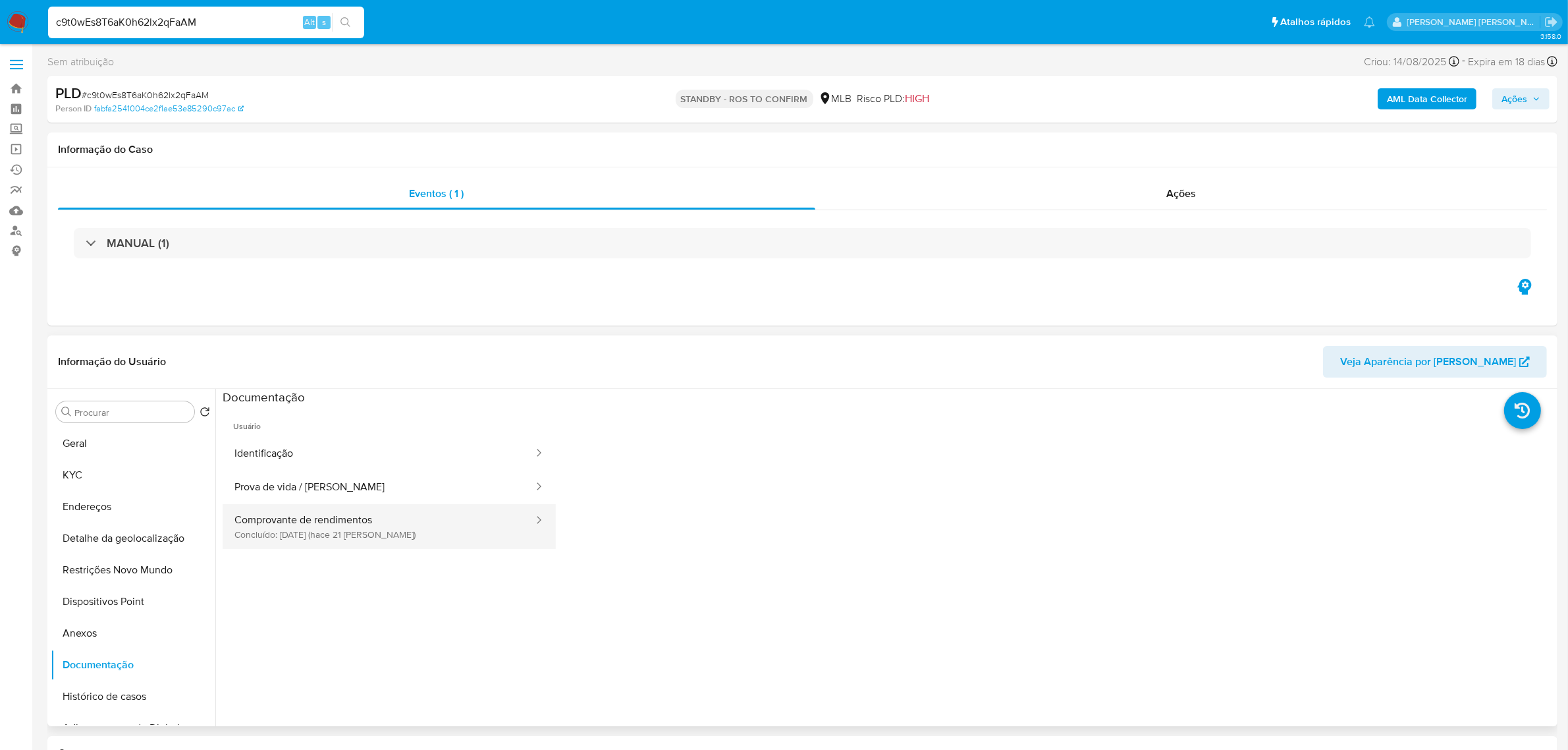
click at [297, 518] on button "Comprovante de rendimentos Concluído: [DATE] (hace 21 [PERSON_NAME])" at bounding box center [378, 526] width 312 height 45
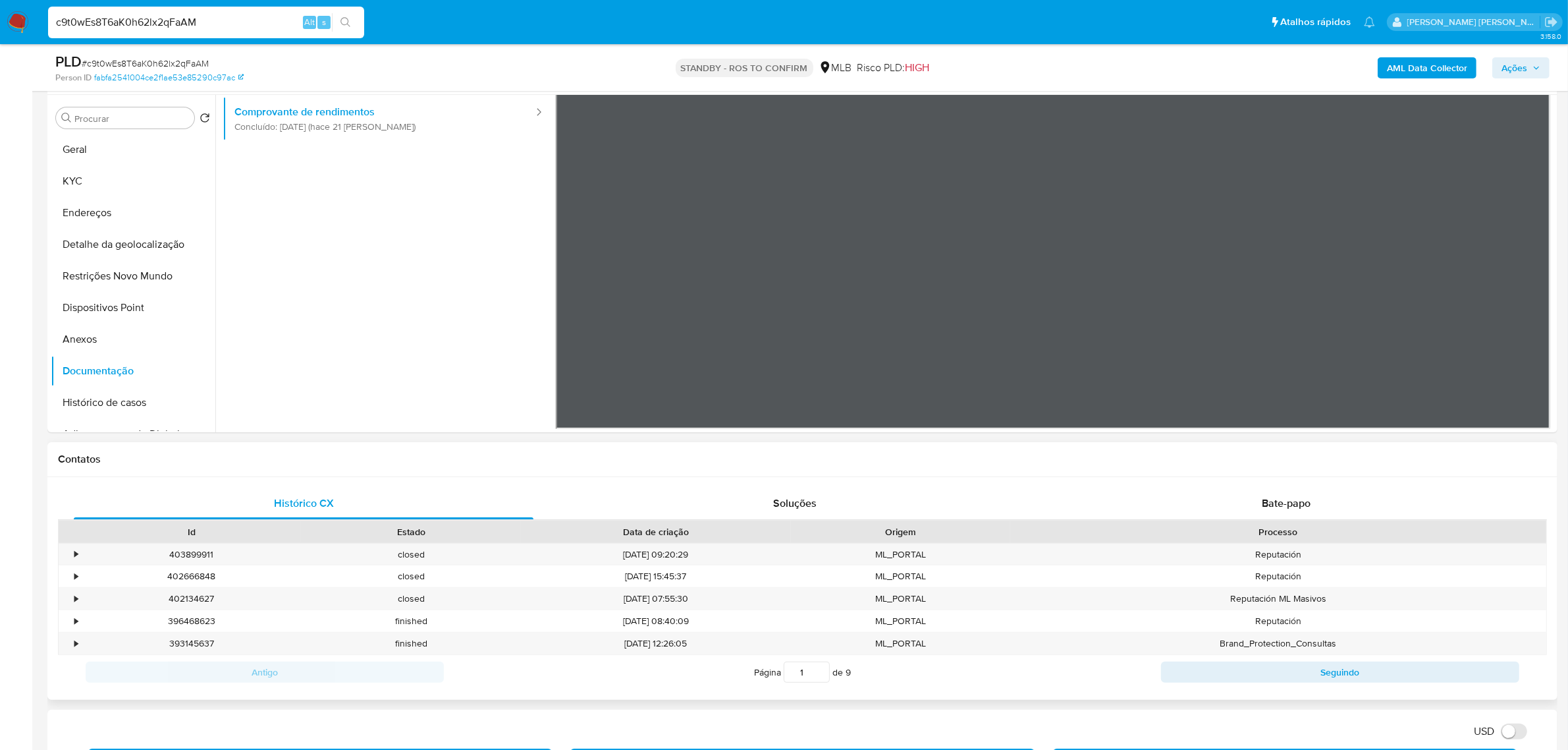
scroll to position [165, 0]
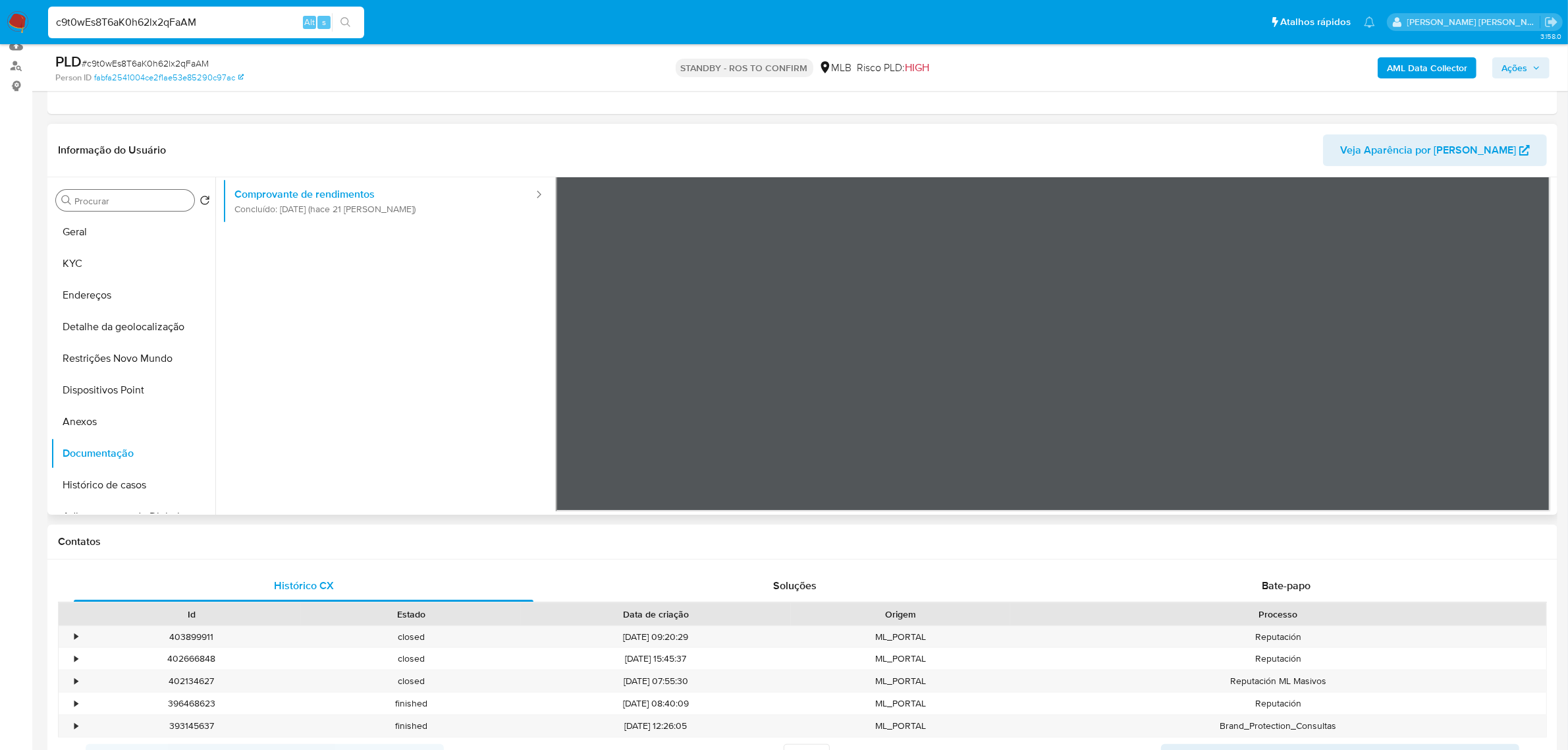
click at [136, 204] on input "Procurar" at bounding box center [132, 201] width 114 height 12
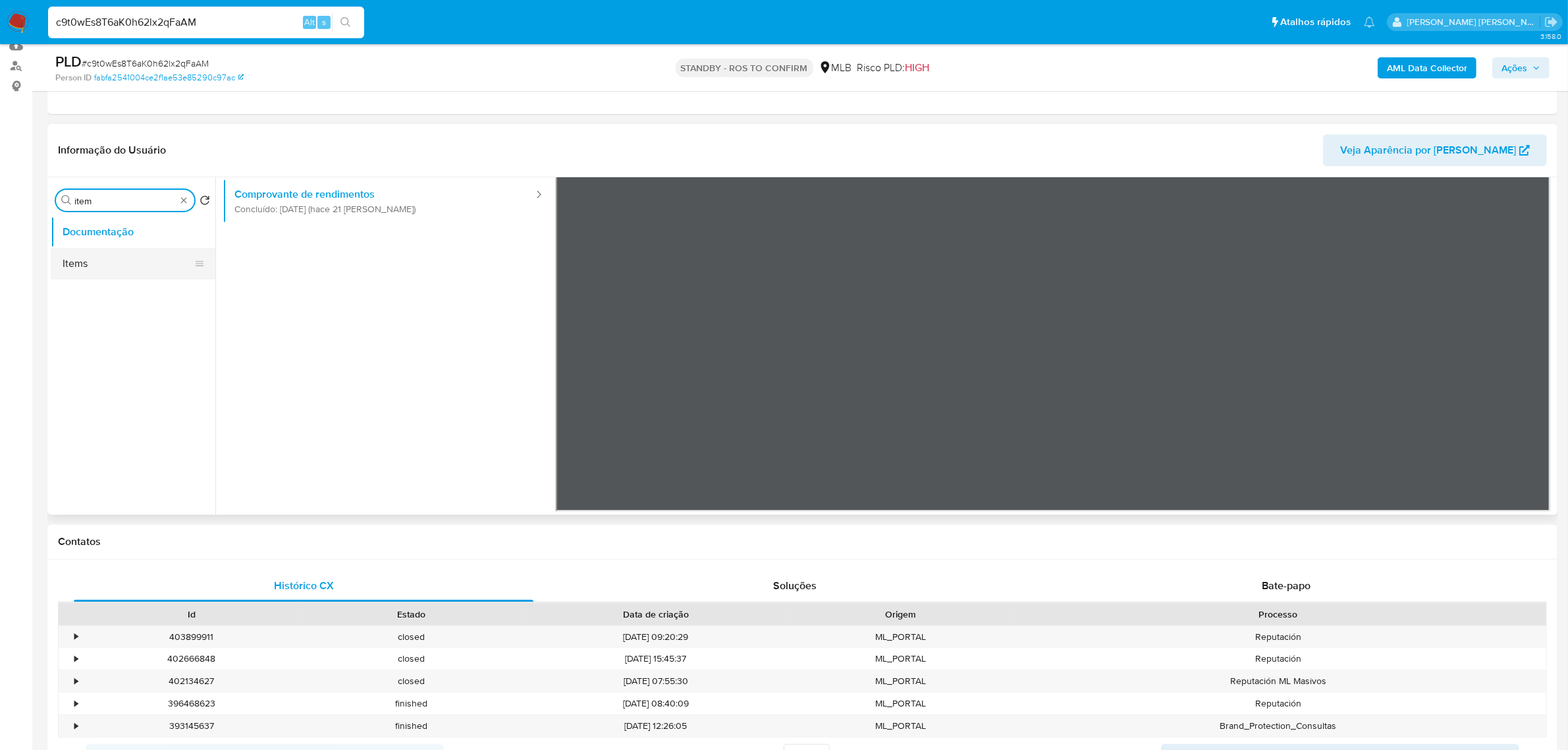
type input "item"
click at [88, 262] on button "Items" at bounding box center [127, 264] width 154 height 32
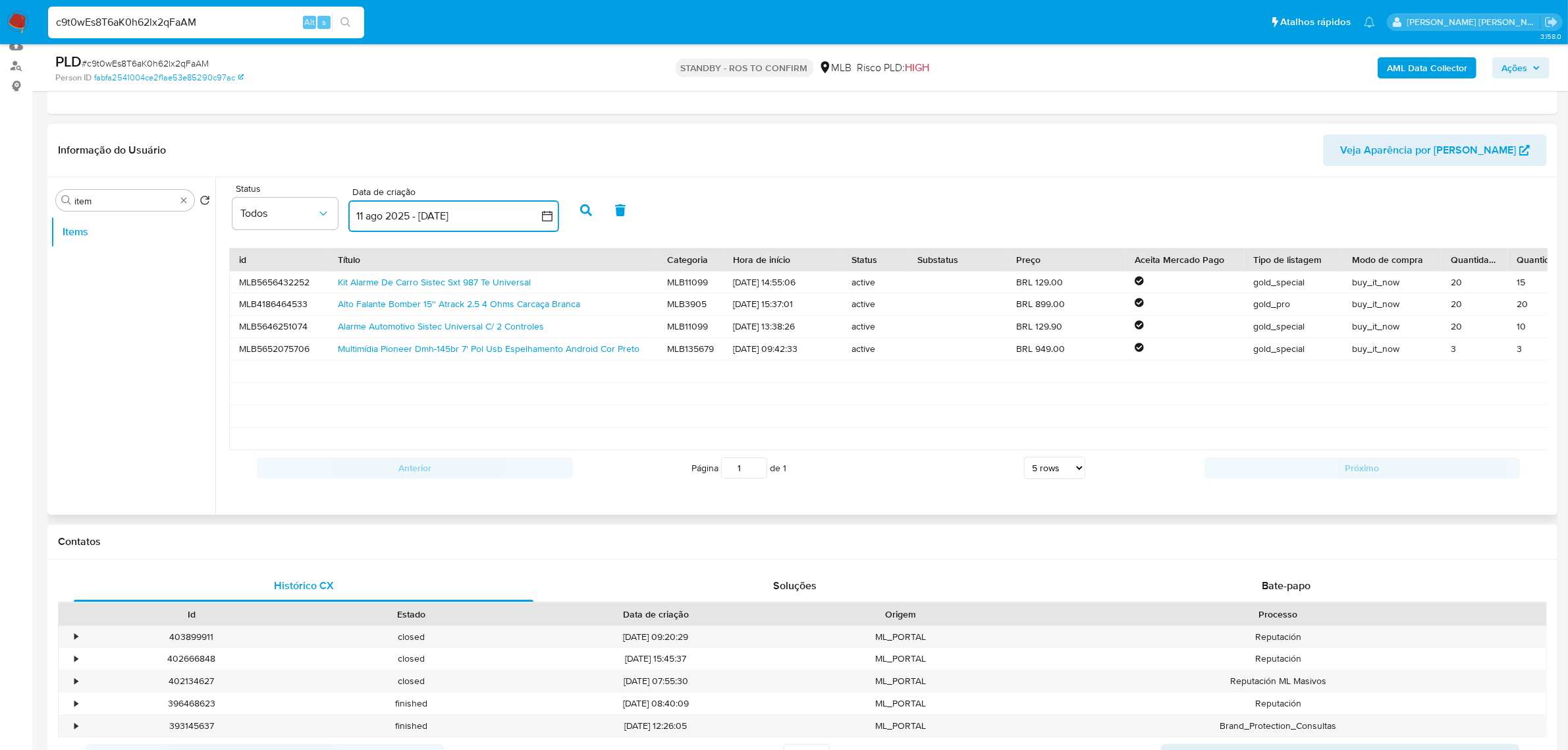
click at [554, 209] on button "11 ago 2025 - 10 sep 2025" at bounding box center [453, 216] width 211 height 32
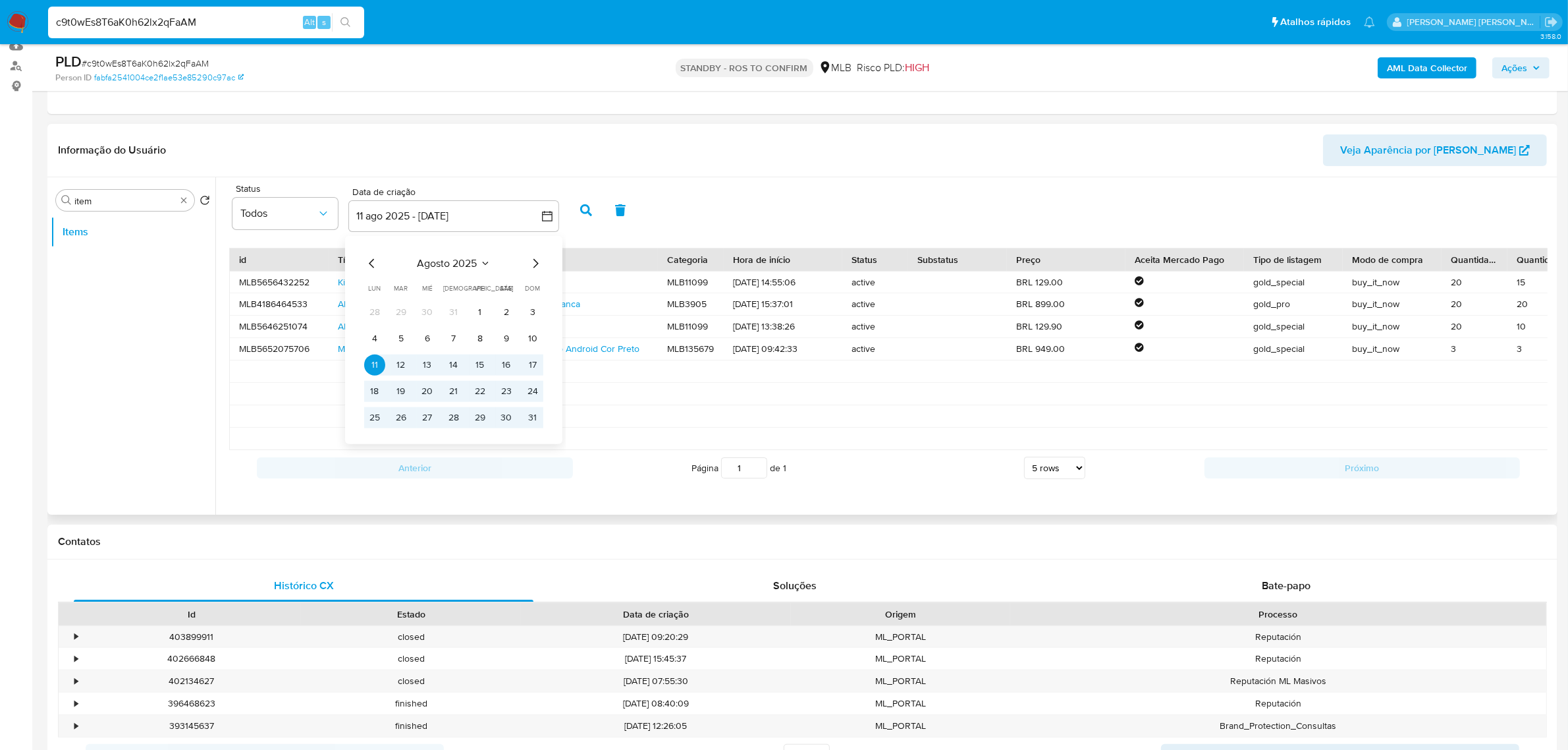
click at [372, 262] on icon "Mes anterior" at bounding box center [372, 263] width 16 height 16
click at [406, 311] on button "1" at bounding box center [401, 311] width 21 height 21
click at [456, 416] on button "31" at bounding box center [454, 417] width 21 height 21
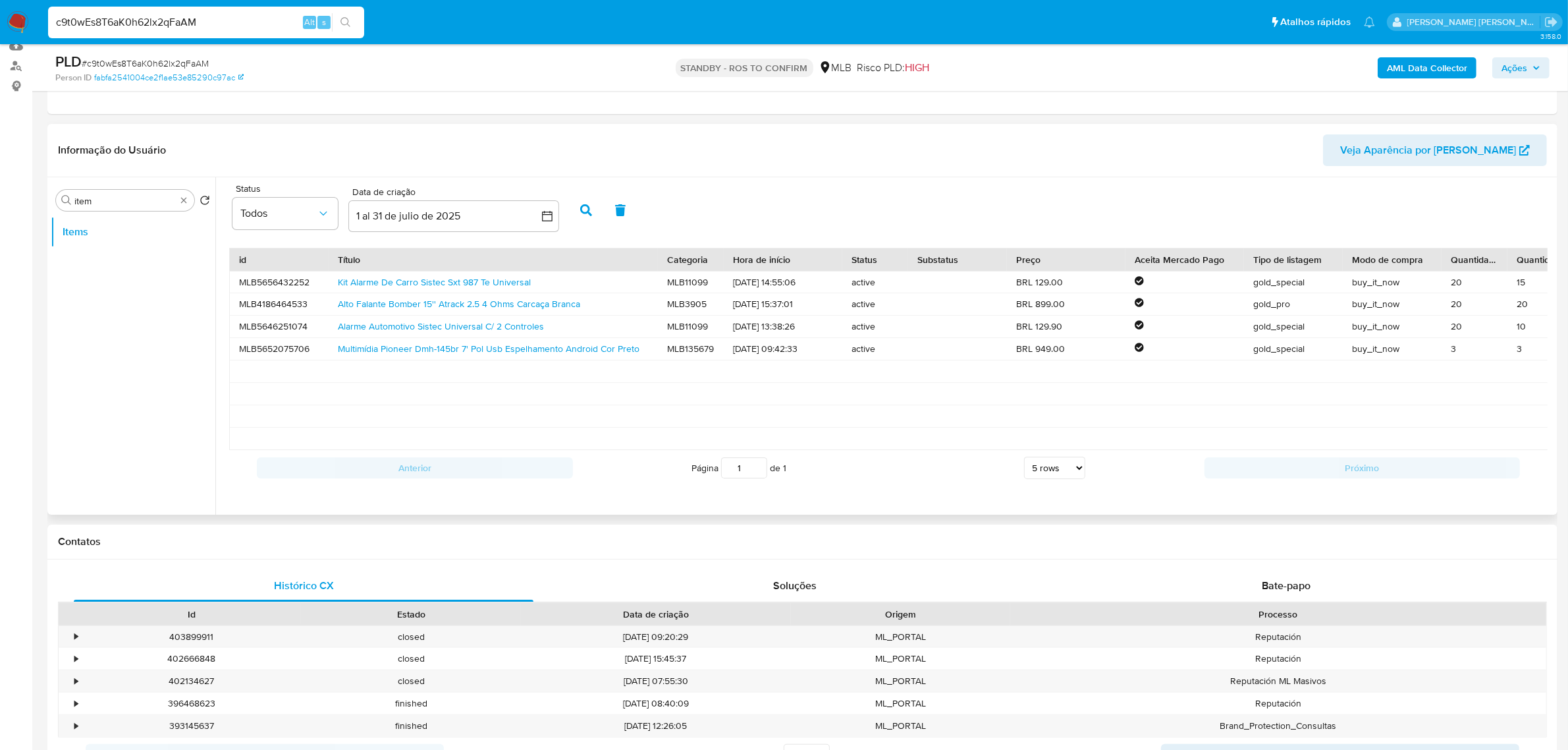
click at [588, 202] on button "button" at bounding box center [585, 210] width 34 height 32
click at [227, 28] on input "c9t0wEs8T6aK0h62lx2qFaAM" at bounding box center [205, 22] width 316 height 17
paste input "45544134000101"
type input "45544134000101"
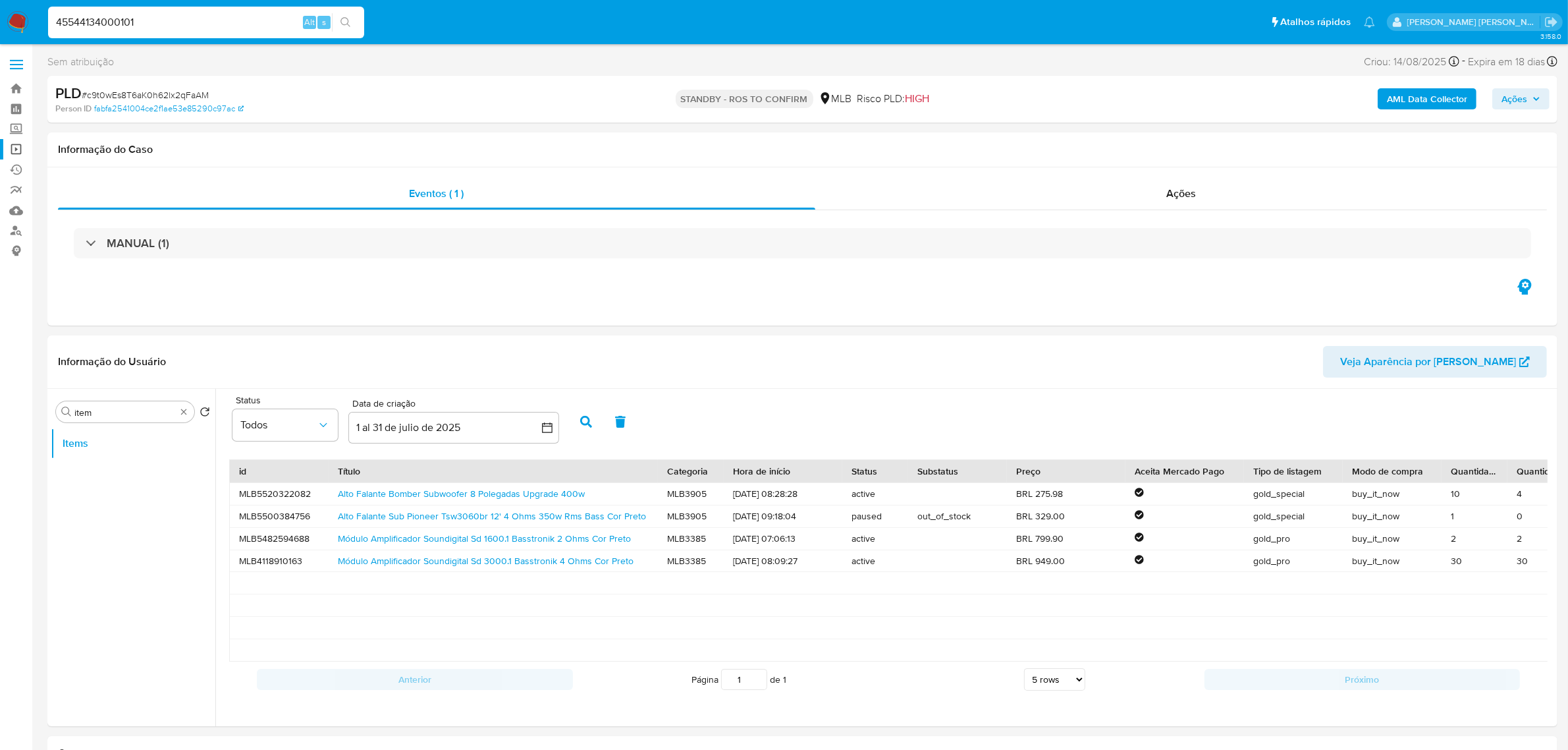
click at [18, 145] on link "Operações em massa" at bounding box center [78, 149] width 157 height 20
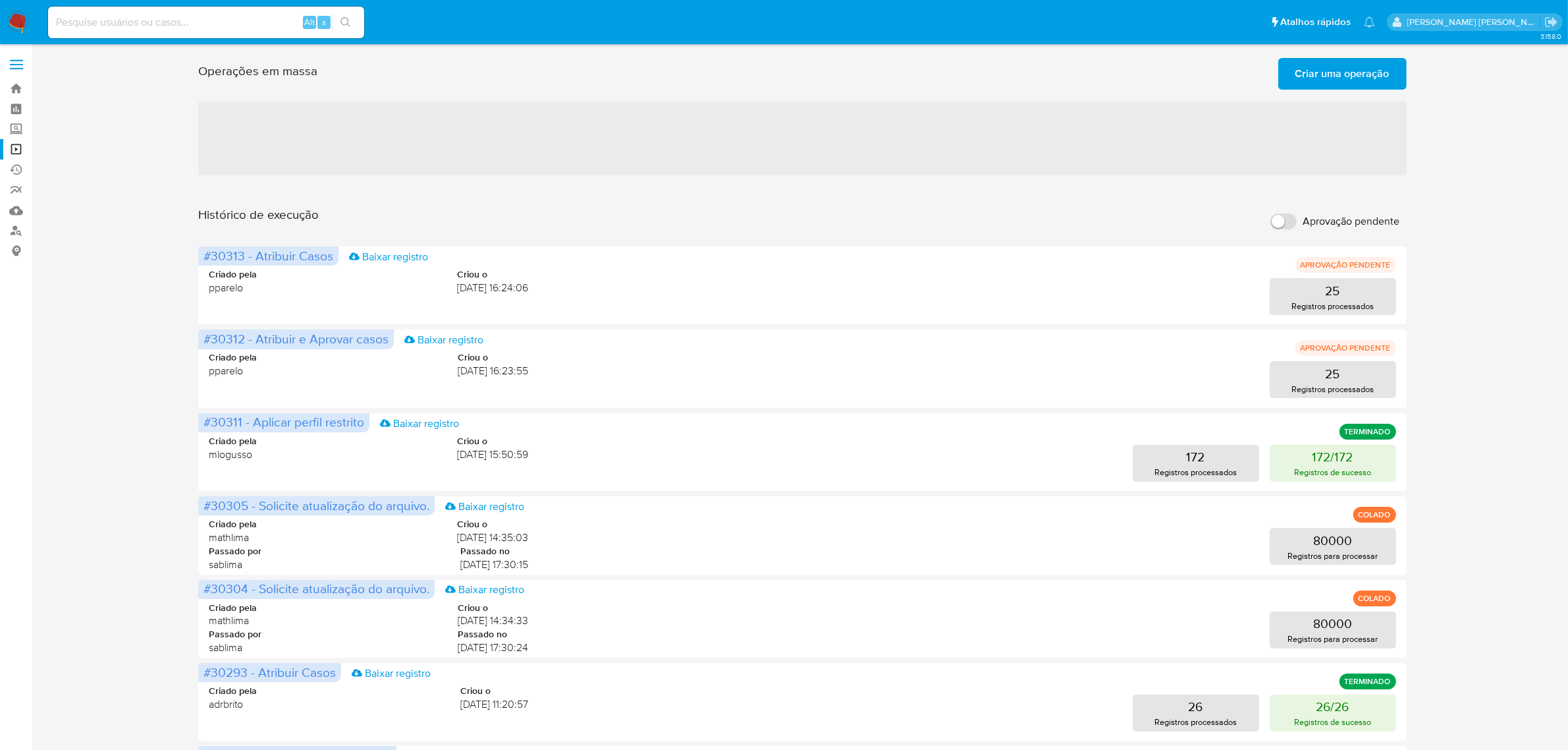
click at [1365, 84] on span "Criar uma operação" at bounding box center [1342, 74] width 94 height 29
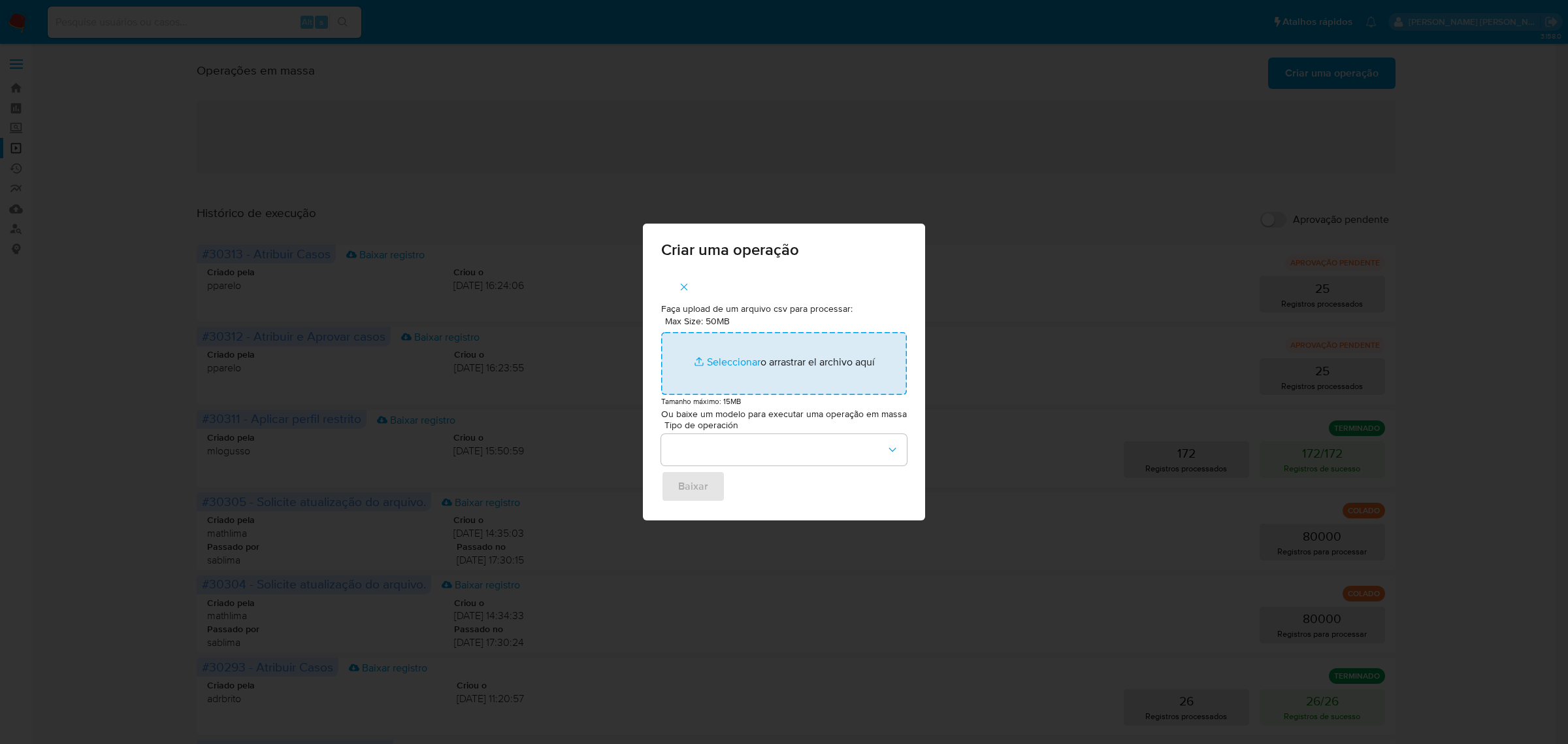
click at [736, 361] on input "Max Size: 50MB Seleccionar archivos" at bounding box center [784, 363] width 246 height 62
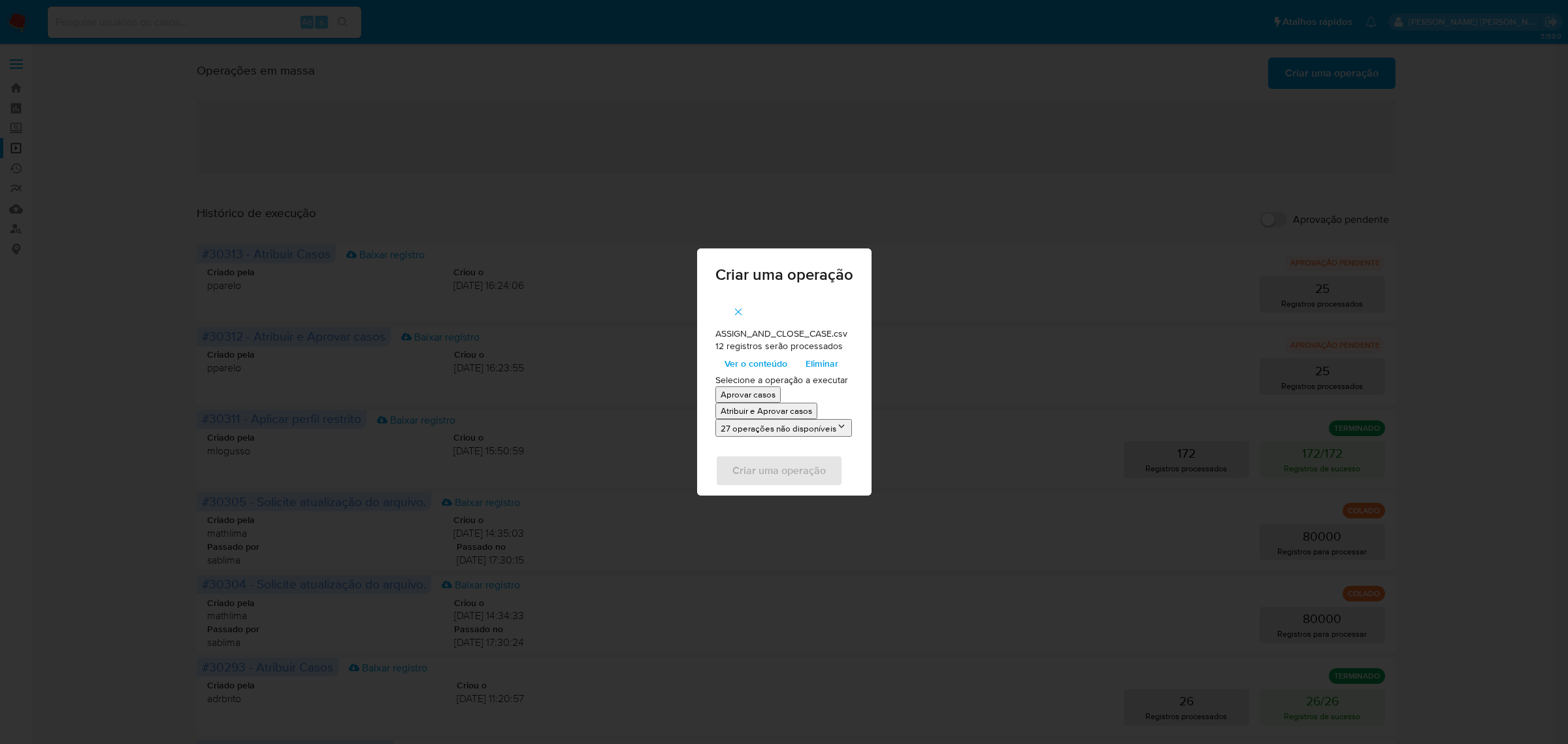
drag, startPoint x: 736, startPoint y: 361, endPoint x: 790, endPoint y: 409, distance: 72.2
click at [790, 409] on p "Atribuir e Aprovar casos" at bounding box center [766, 410] width 91 height 12
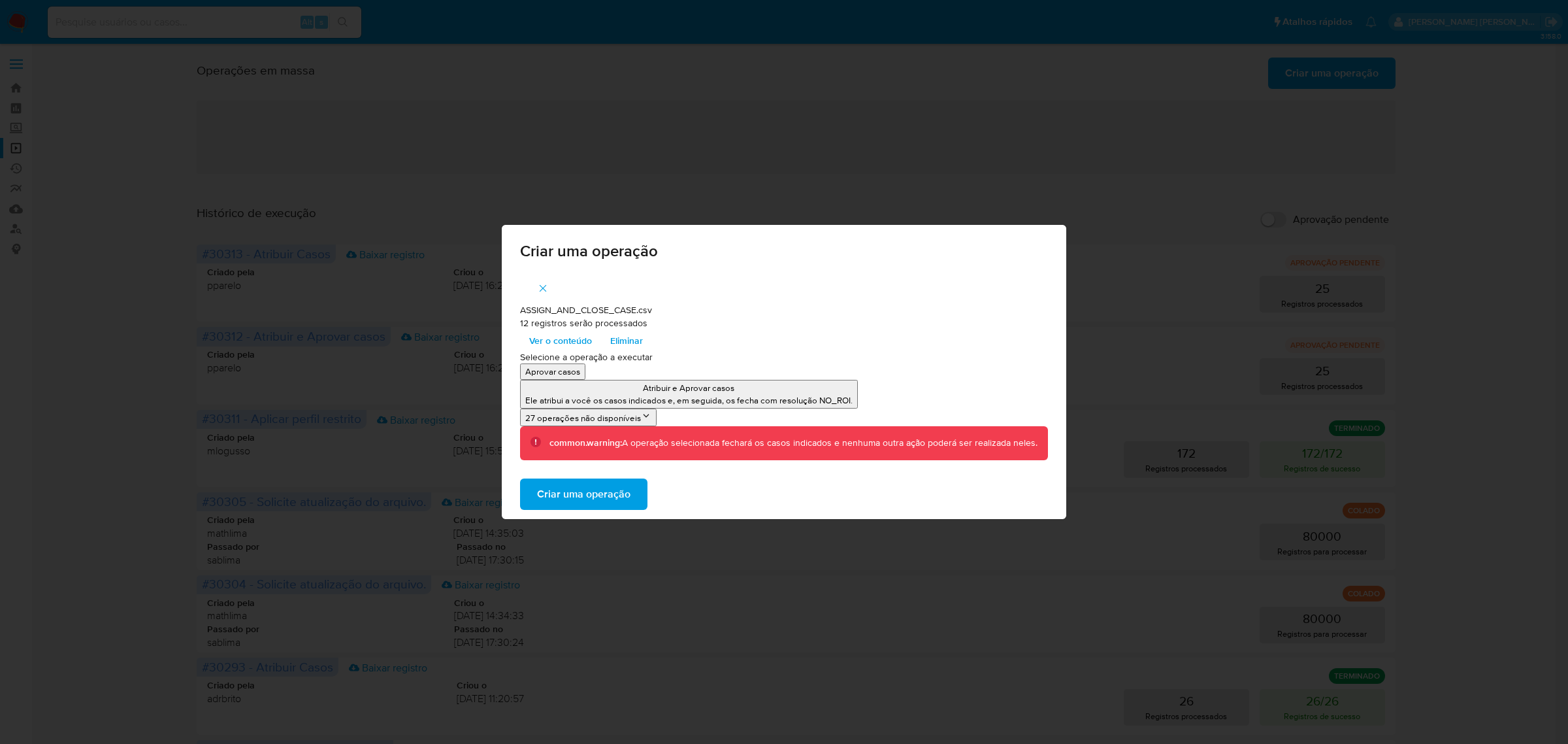
click at [592, 491] on span "Criar uma operação" at bounding box center [584, 494] width 93 height 29
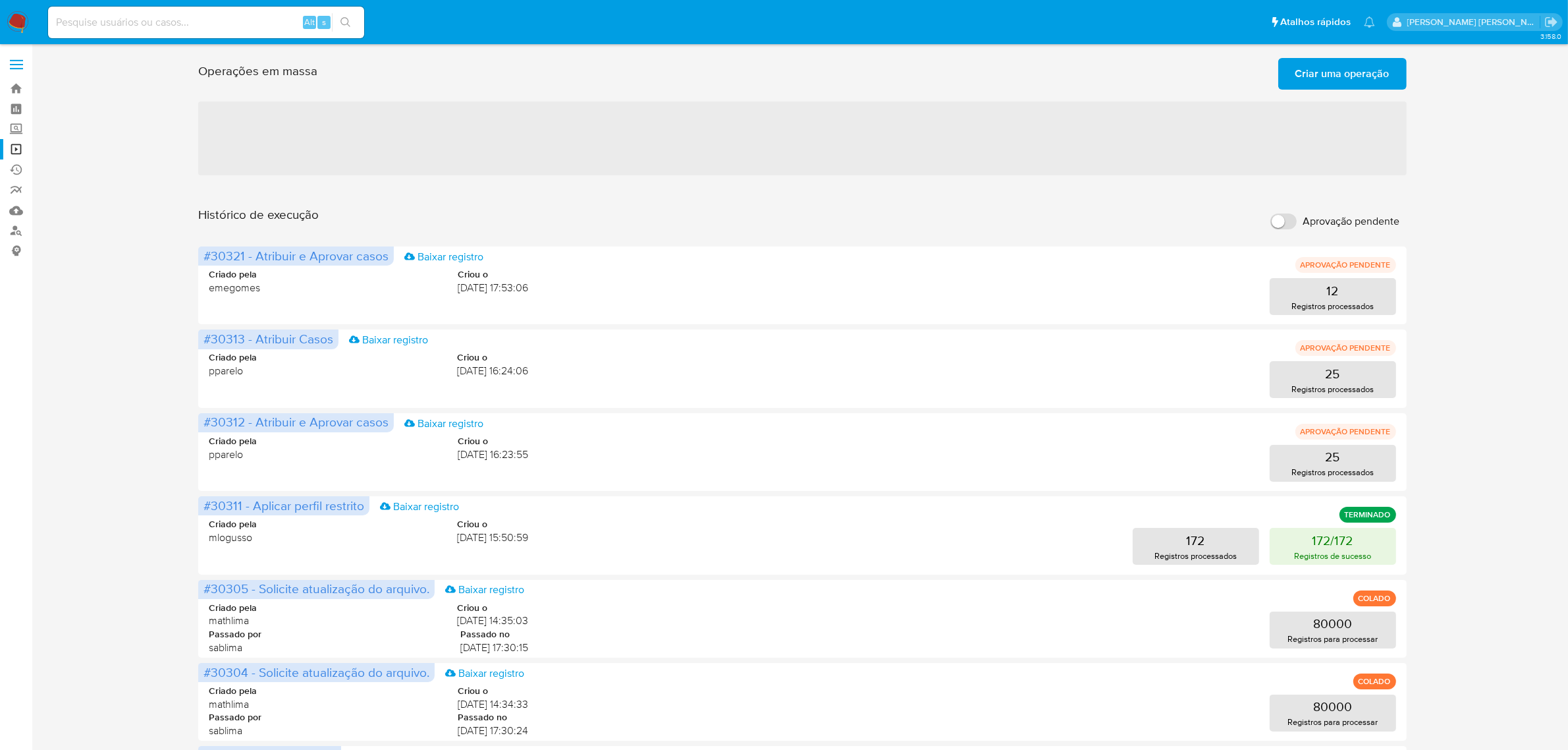
click at [1312, 84] on span "Criar uma operação" at bounding box center [1342, 74] width 94 height 29
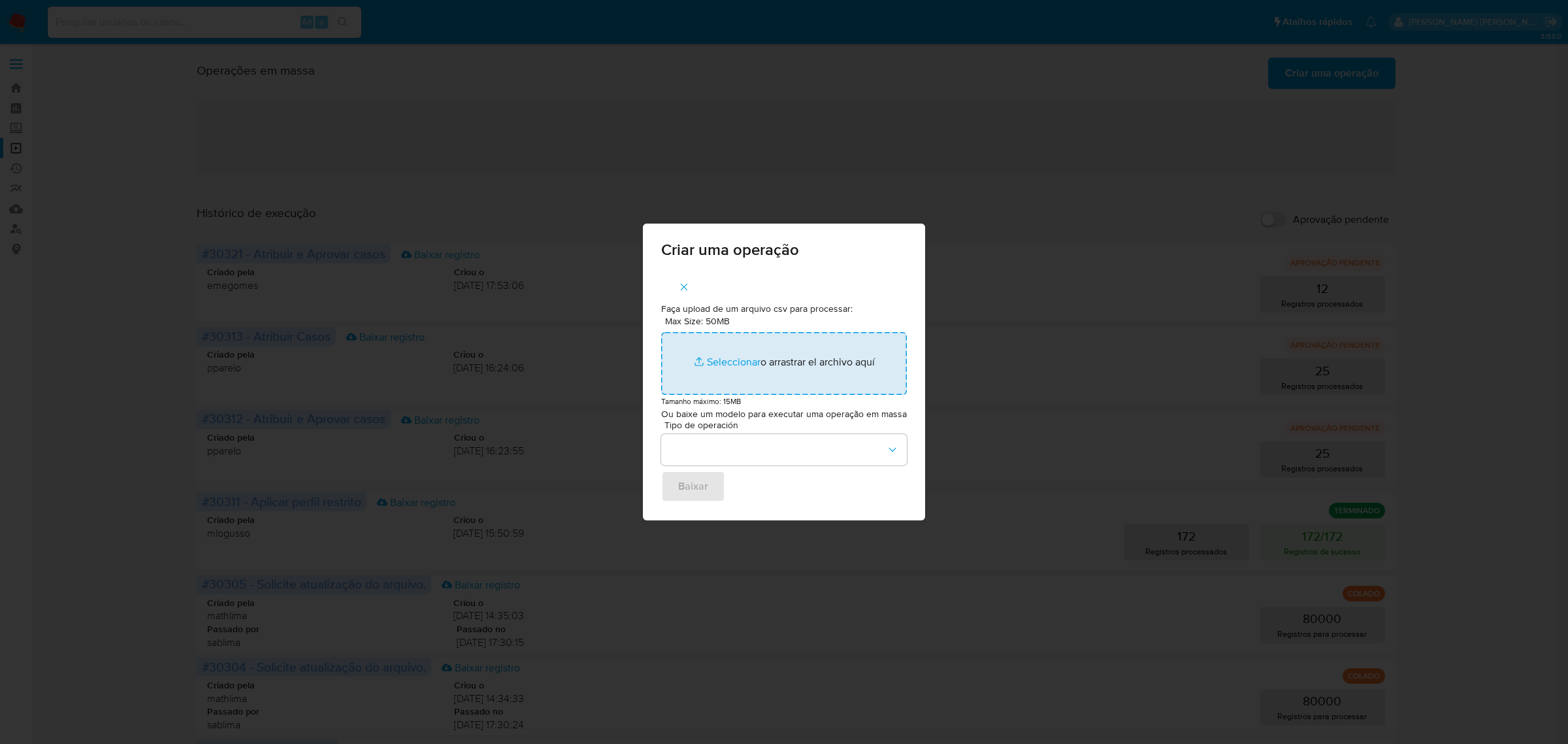
click at [731, 361] on input "Max Size: 50MB Seleccionar archivos" at bounding box center [784, 363] width 246 height 62
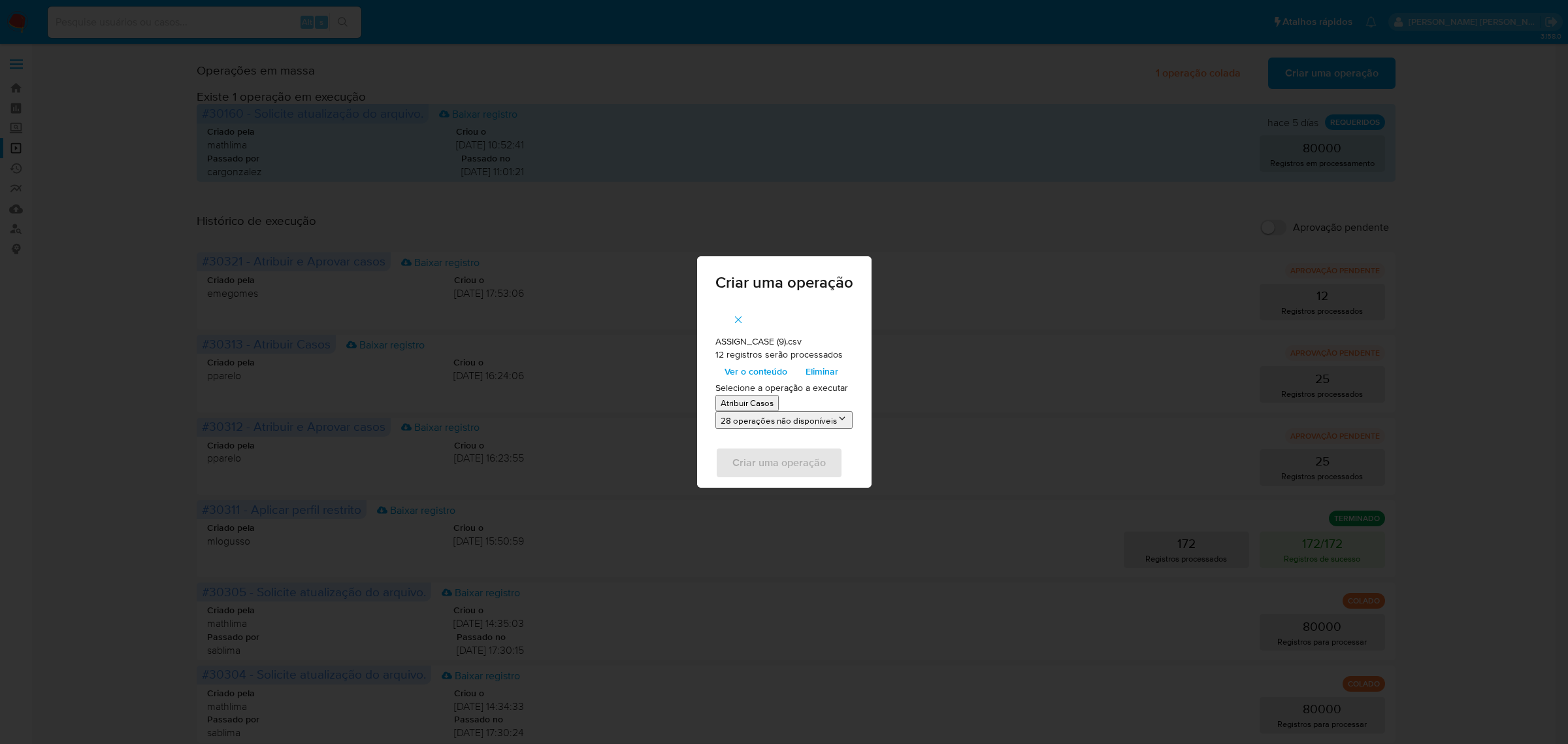
click at [761, 404] on p "Atribuir Casos" at bounding box center [747, 402] width 53 height 12
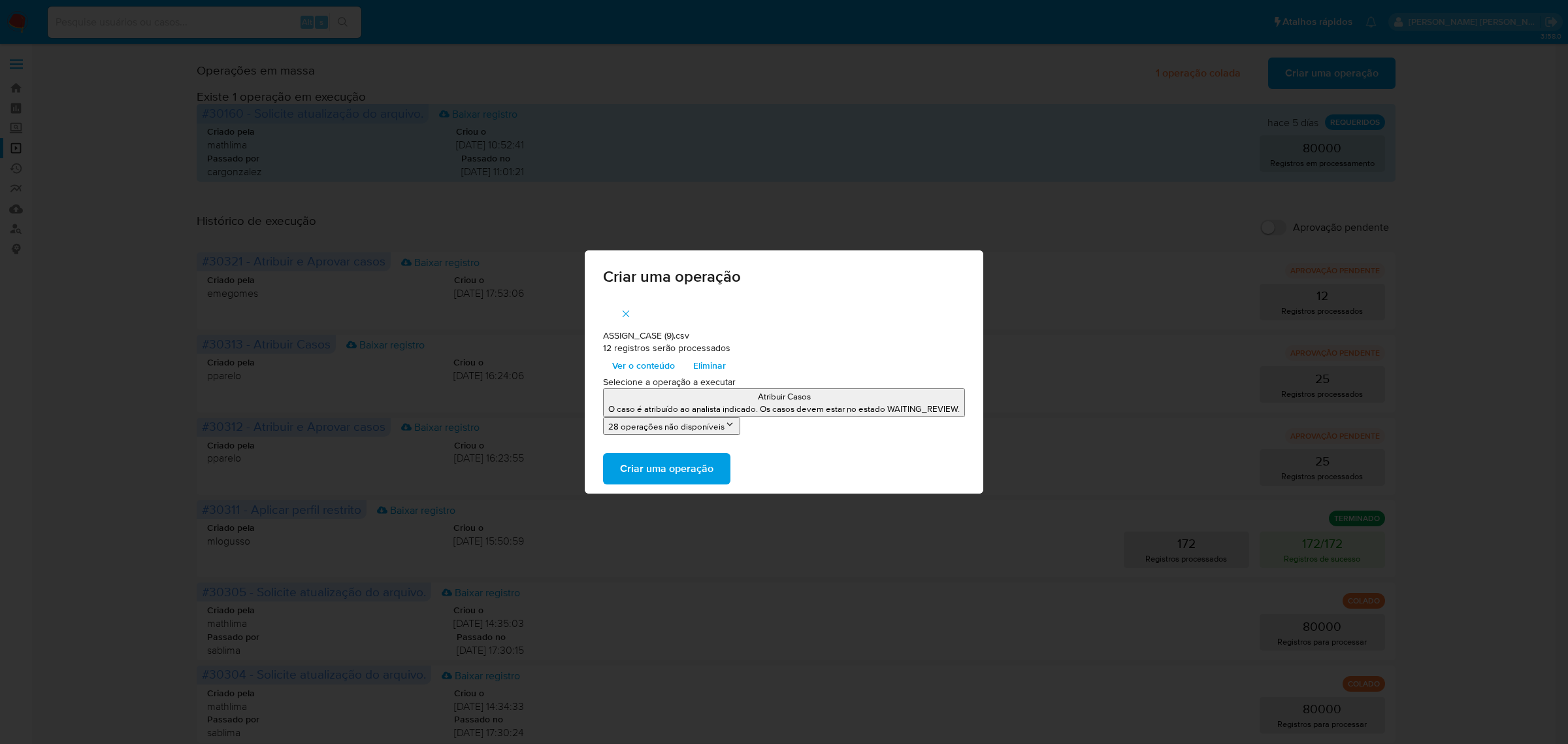
click at [684, 457] on span "Criar uma operação" at bounding box center [667, 469] width 93 height 29
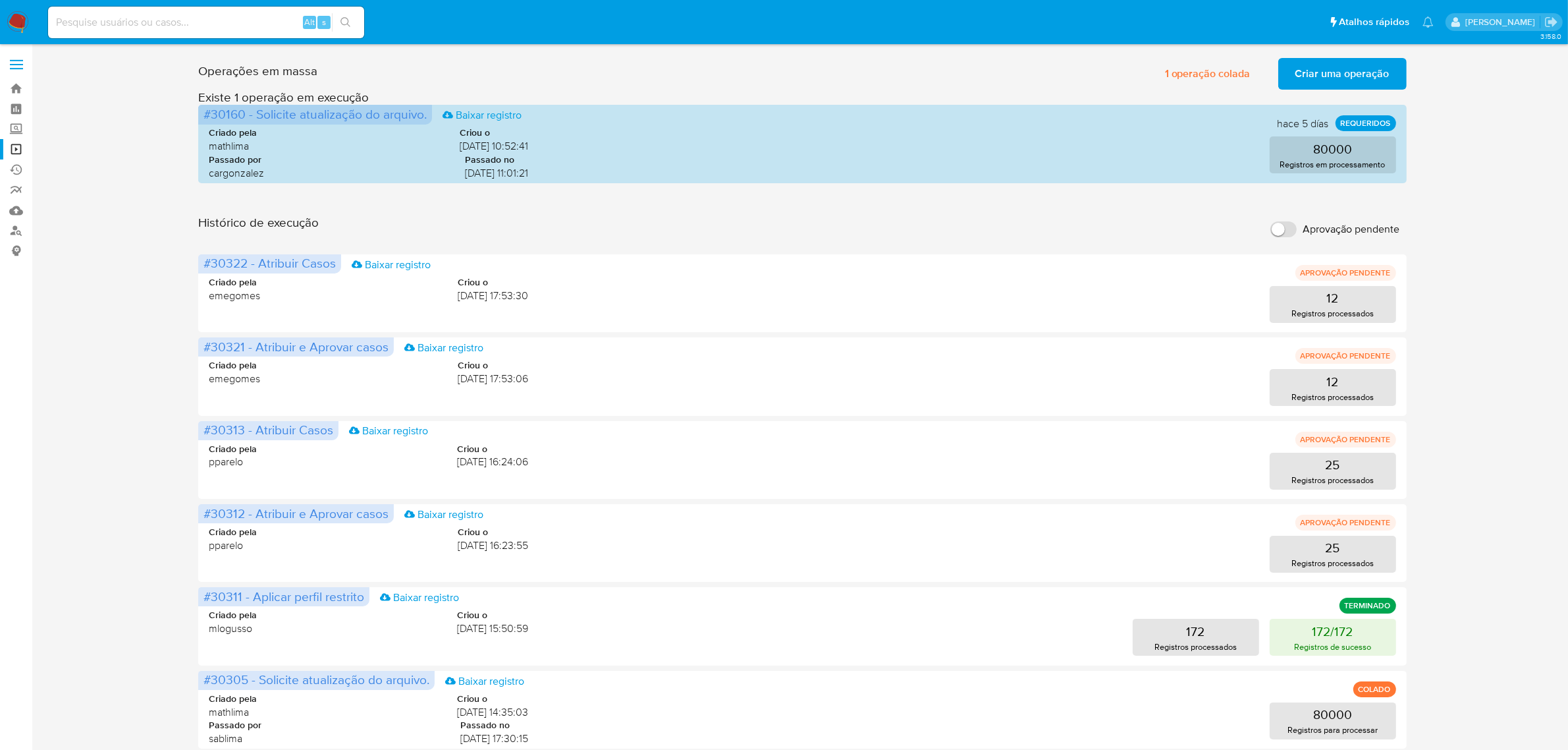
click at [762, 193] on div "Operações em massa 1 operação colada Criar uma operação Só pode haver no máximo…" at bounding box center [802, 589] width 1208 height 1071
click at [10, 165] on link "Ejecuções automáticas" at bounding box center [78, 169] width 157 height 20
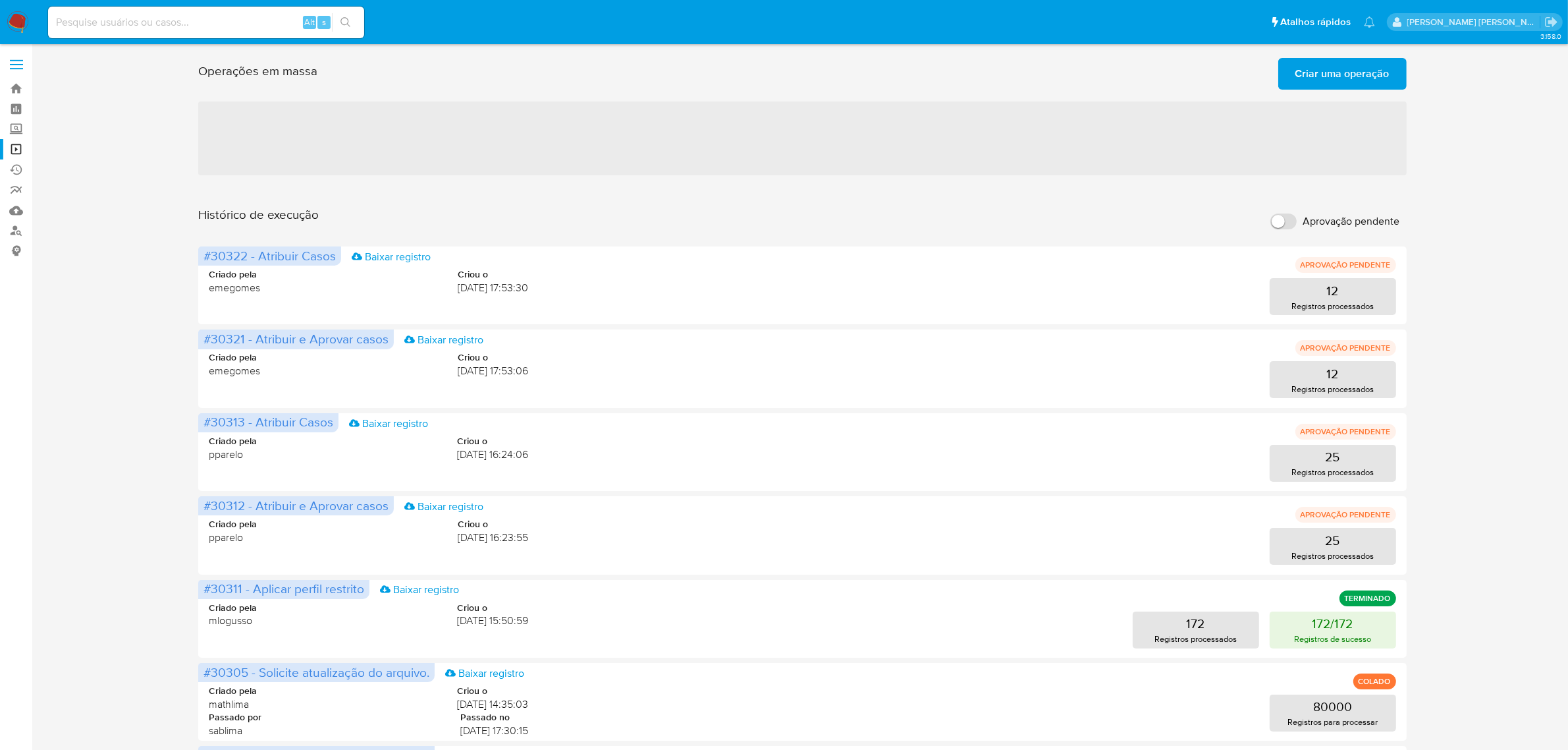
click at [20, 69] on span at bounding box center [17, 69] width 13 height 2
click at [0, 0] on input "checkbox" at bounding box center [0, 0] width 0 height 0
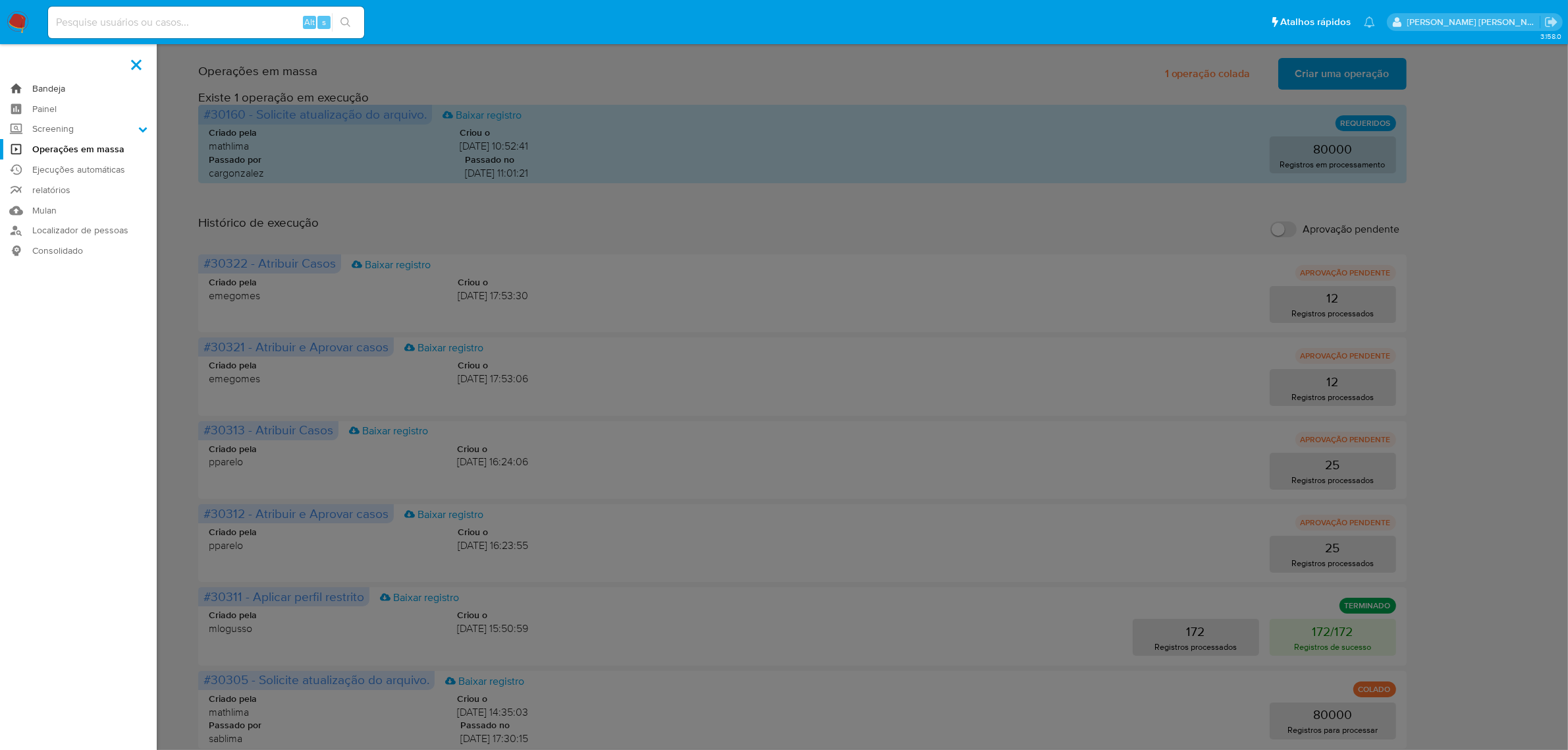
click at [51, 93] on link "Bandeja" at bounding box center [78, 88] width 157 height 20
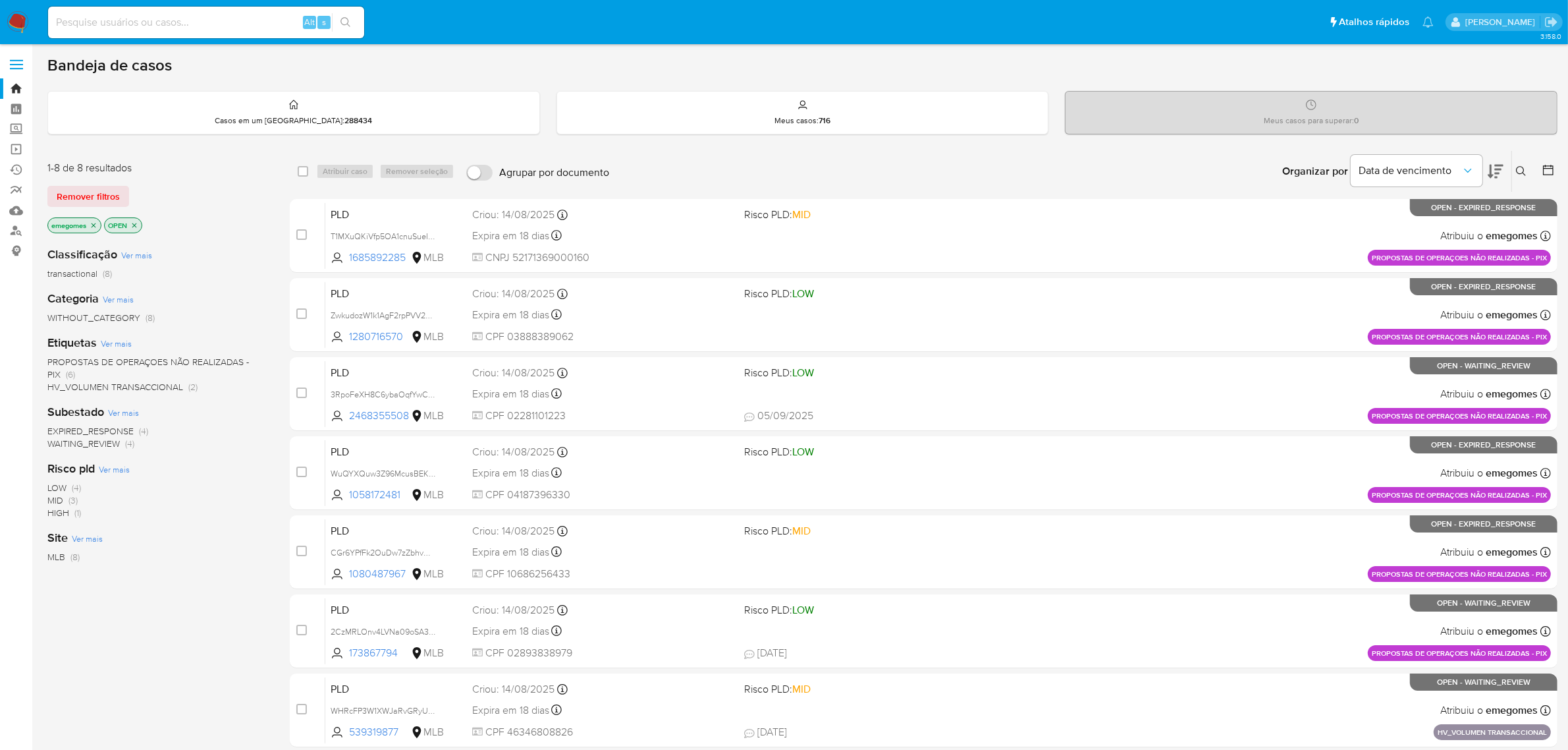
click at [93, 218] on p "emegomes" at bounding box center [74, 225] width 53 height 14
click at [93, 223] on icon "close-filter" at bounding box center [94, 225] width 4 height 4
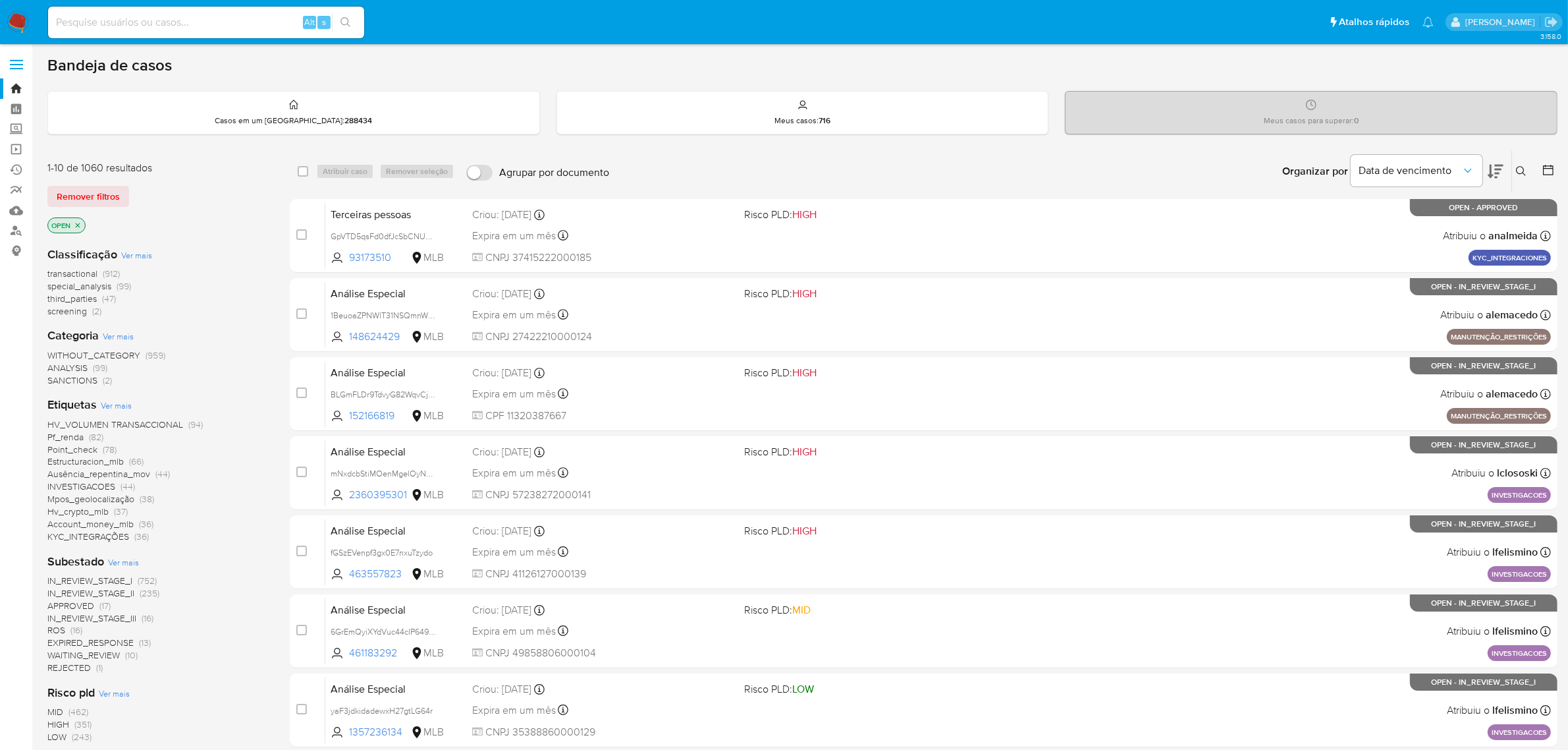
click at [80, 222] on icon "close-filter" at bounding box center [77, 225] width 8 height 8
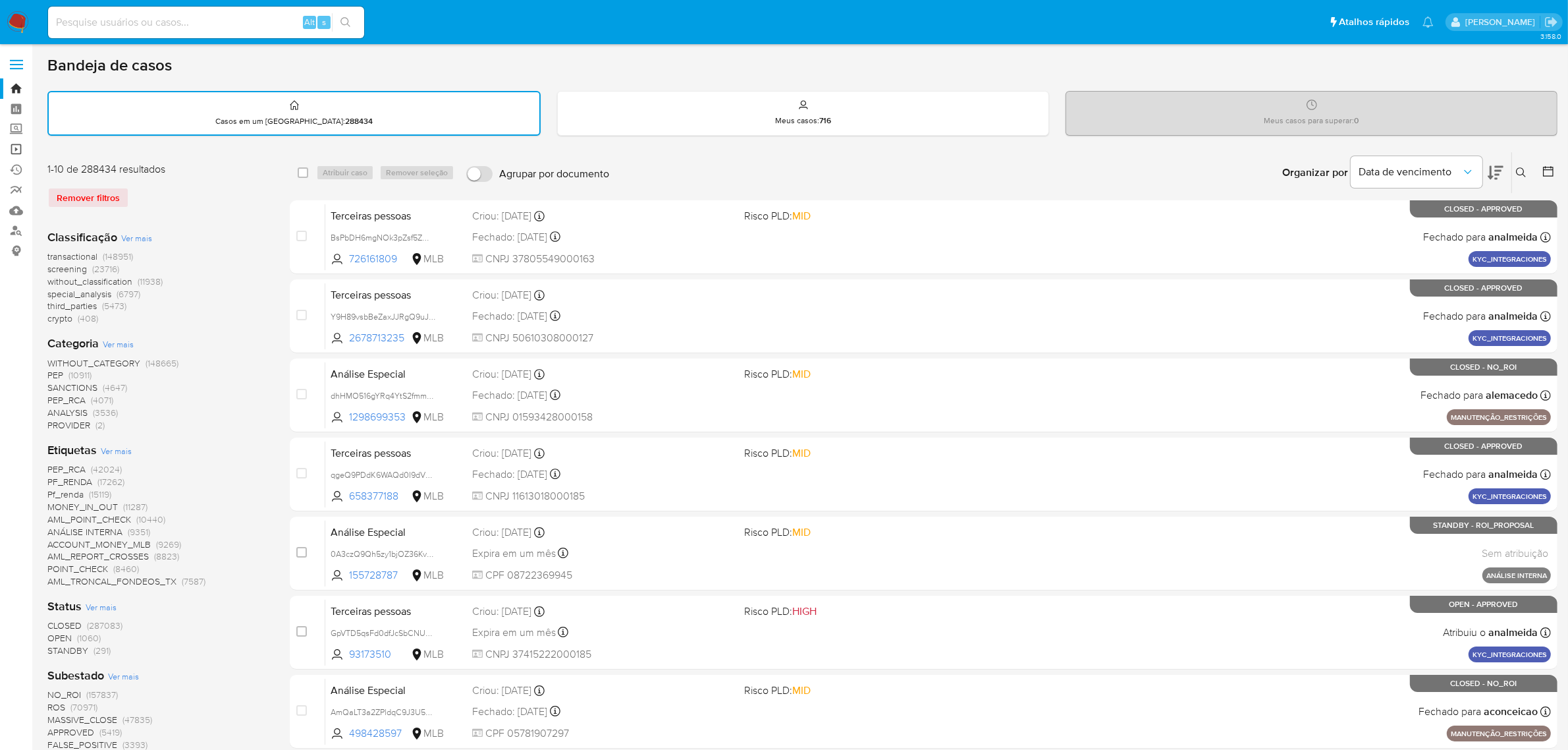
click at [17, 155] on link "Operações em massa" at bounding box center [78, 149] width 157 height 20
